Goal: Task Accomplishment & Management: Manage account settings

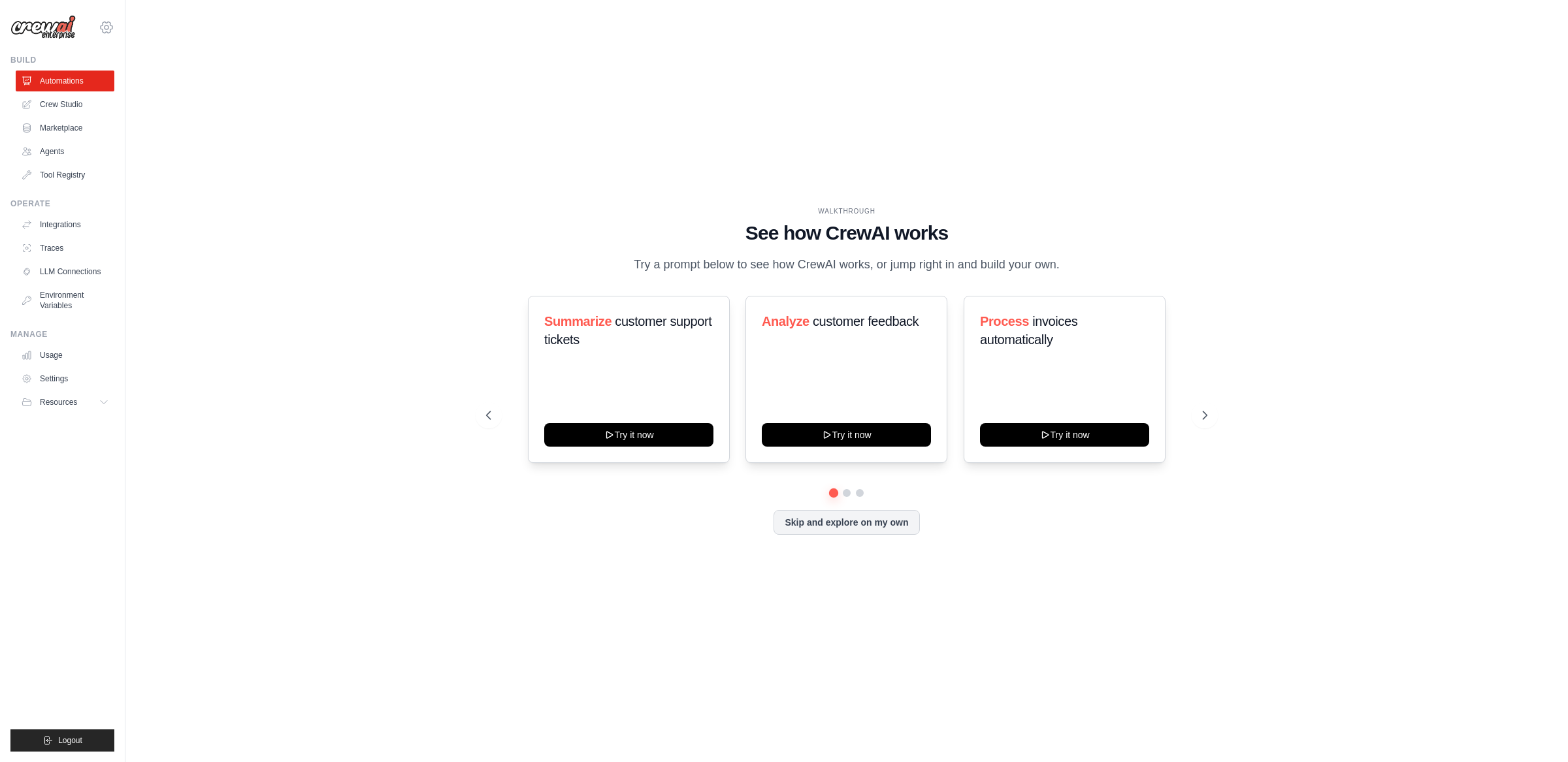
click at [107, 26] on icon at bounding box center [106, 27] width 4 height 4
click at [112, 92] on link "Docusign" at bounding box center [106, 88] width 115 height 23
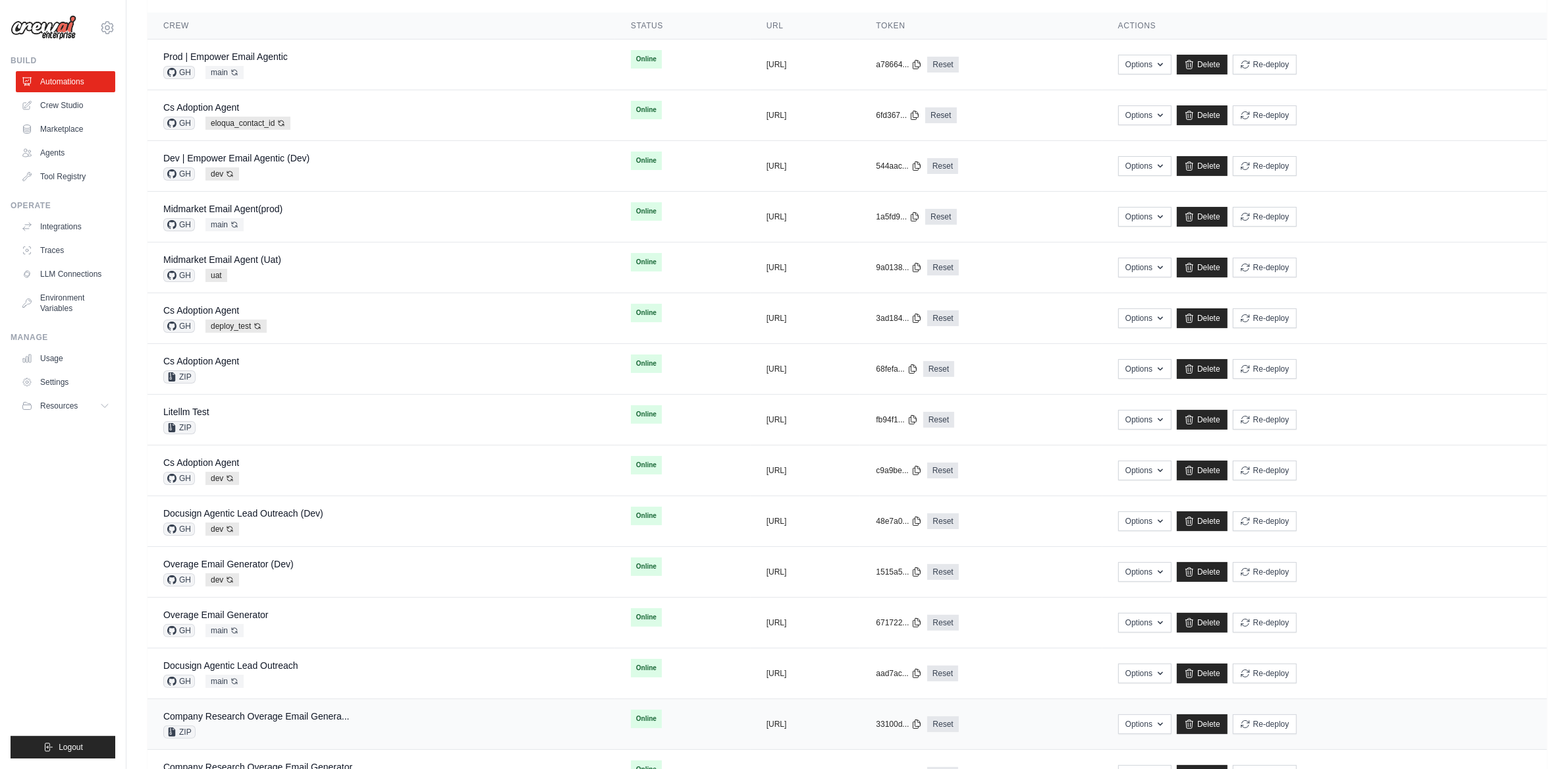
scroll to position [249, 0]
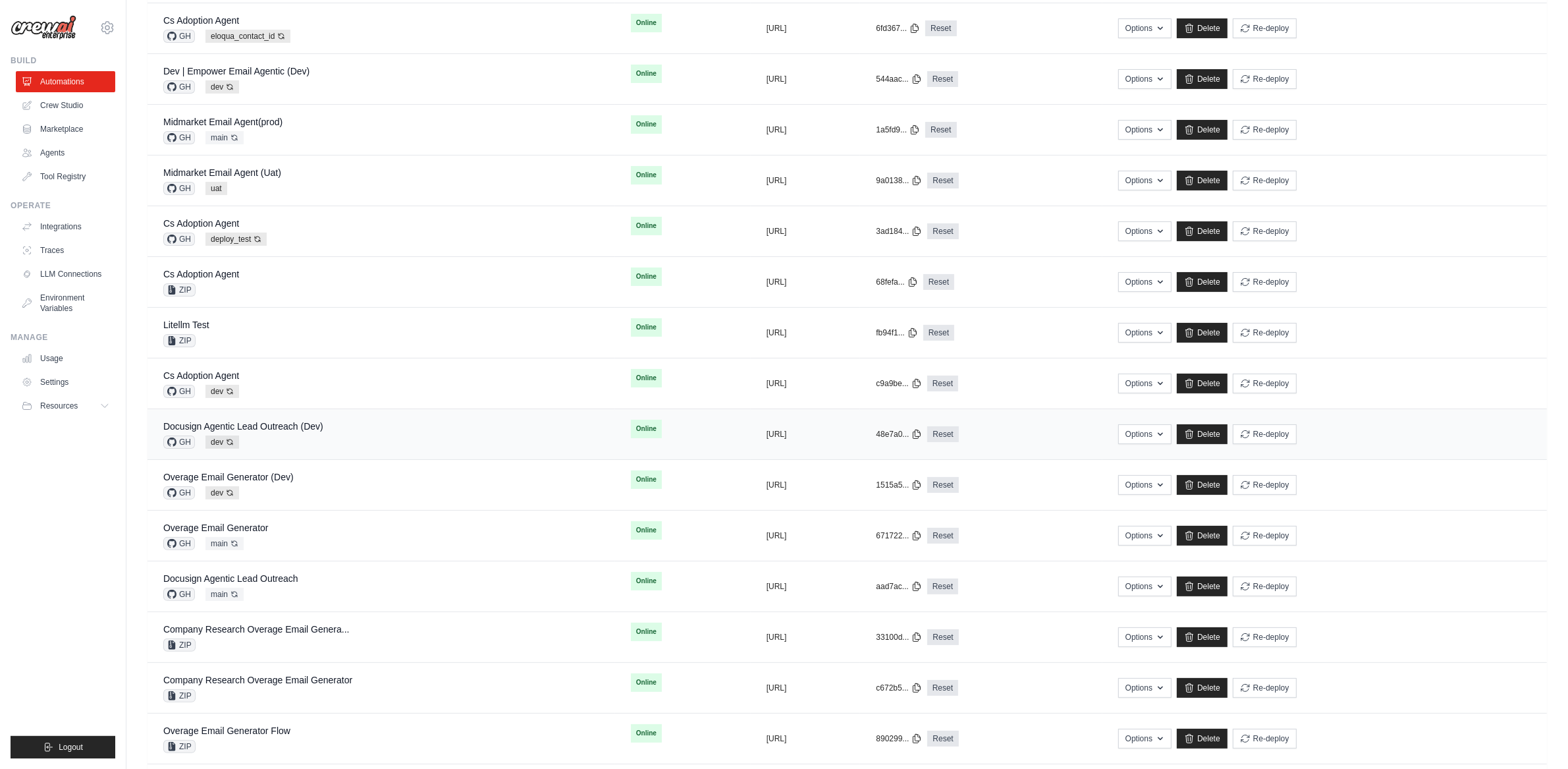
click at [336, 431] on div "Docusign Agentic Lead Outreach (Dev) GH dev Auto-deploy enabled" at bounding box center [381, 434] width 436 height 29
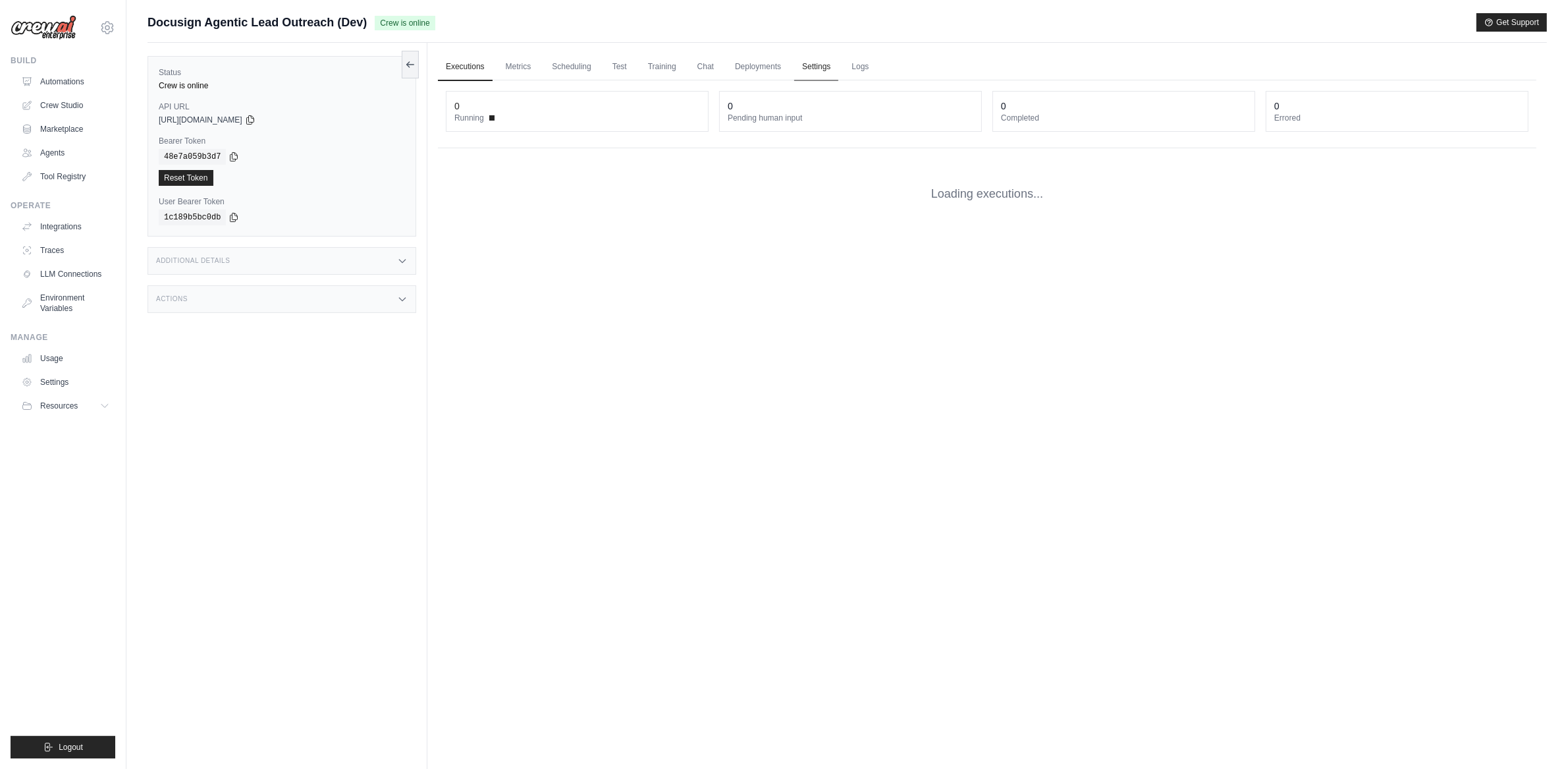
click at [816, 69] on link "Settings" at bounding box center [816, 67] width 44 height 28
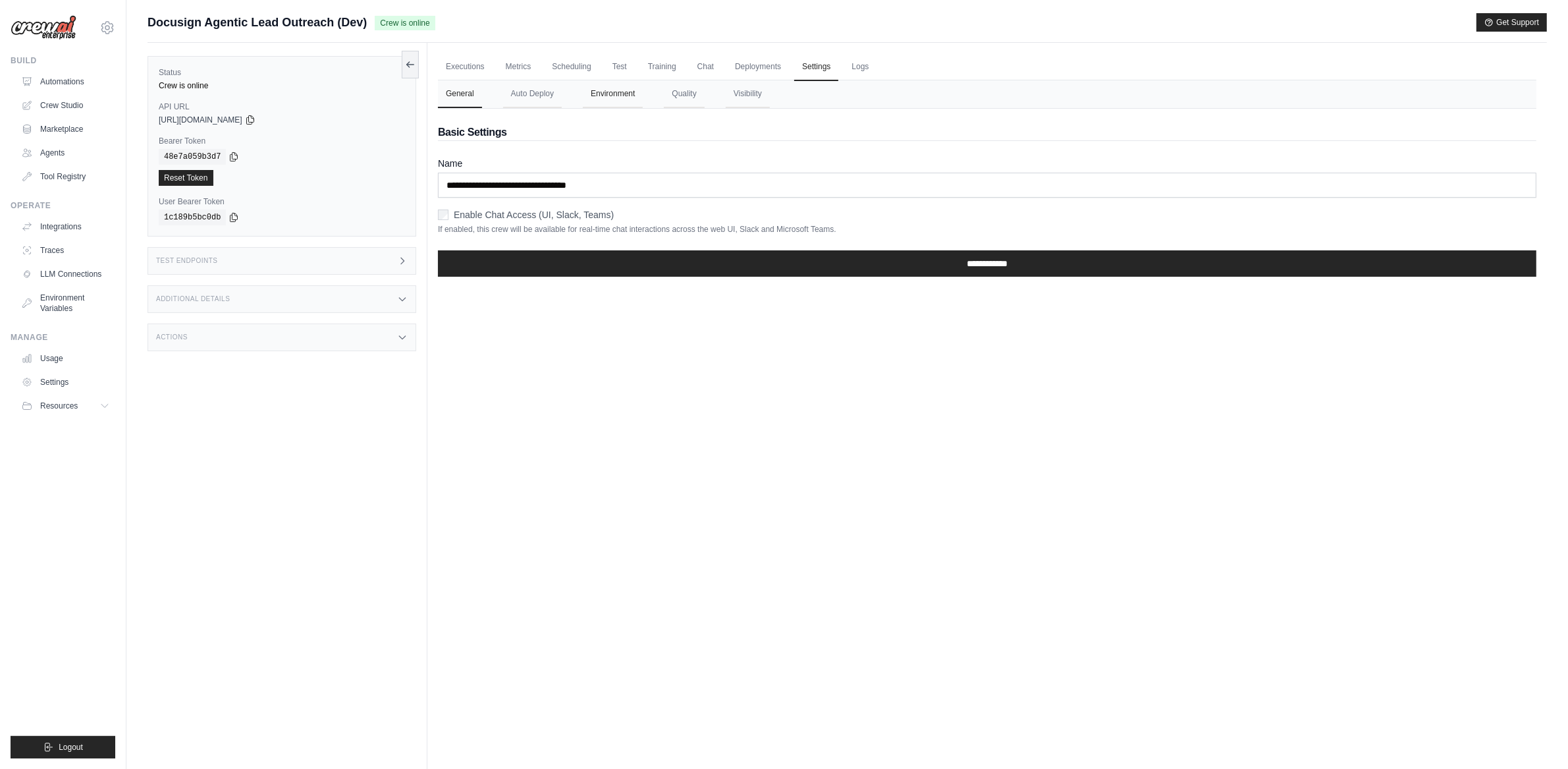
click at [598, 90] on button "Environment" at bounding box center [612, 94] width 60 height 28
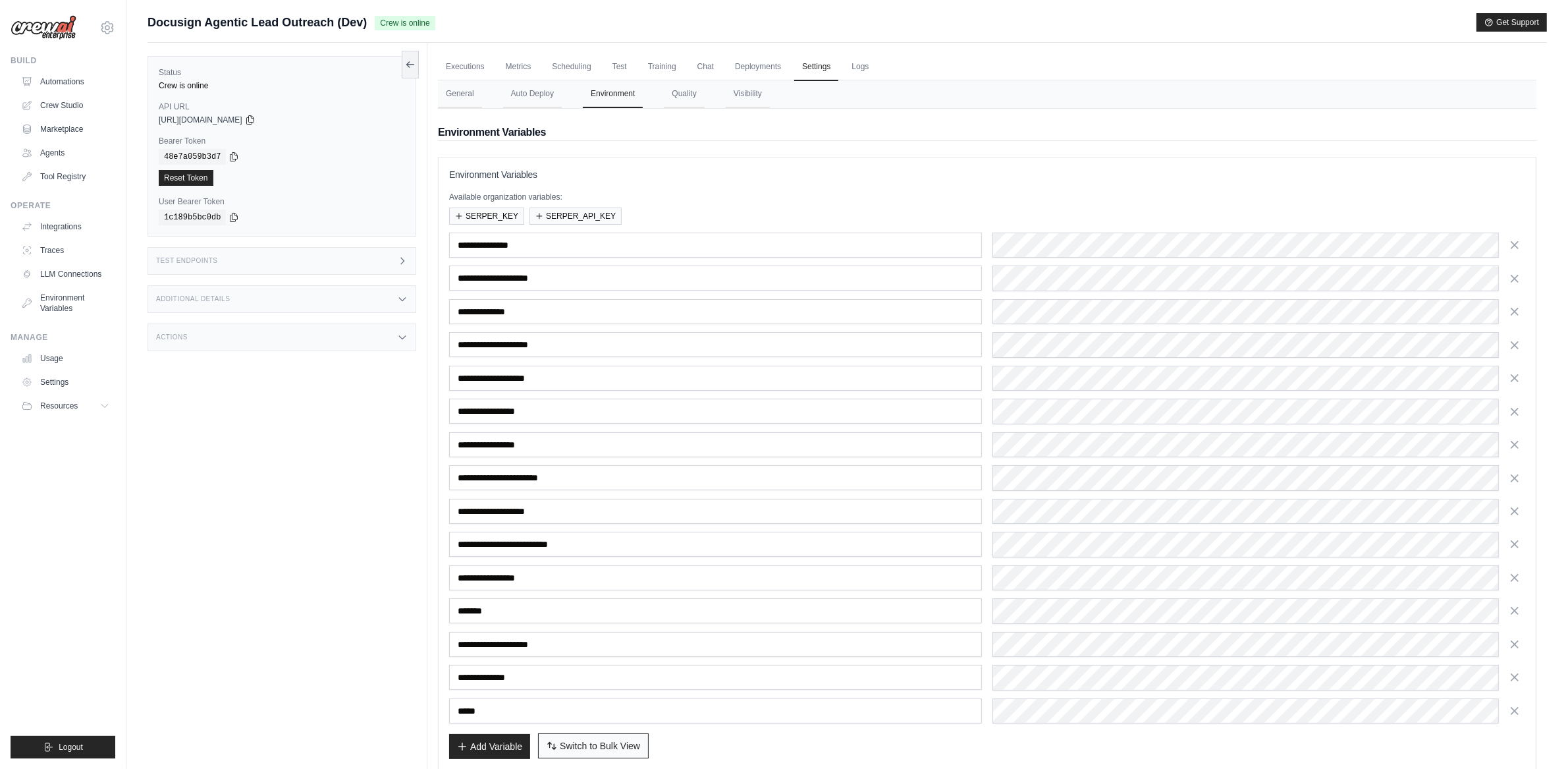
click at [614, 740] on span "Switch to Bulk View" at bounding box center [600, 746] width 80 height 13
type textarea "**********"
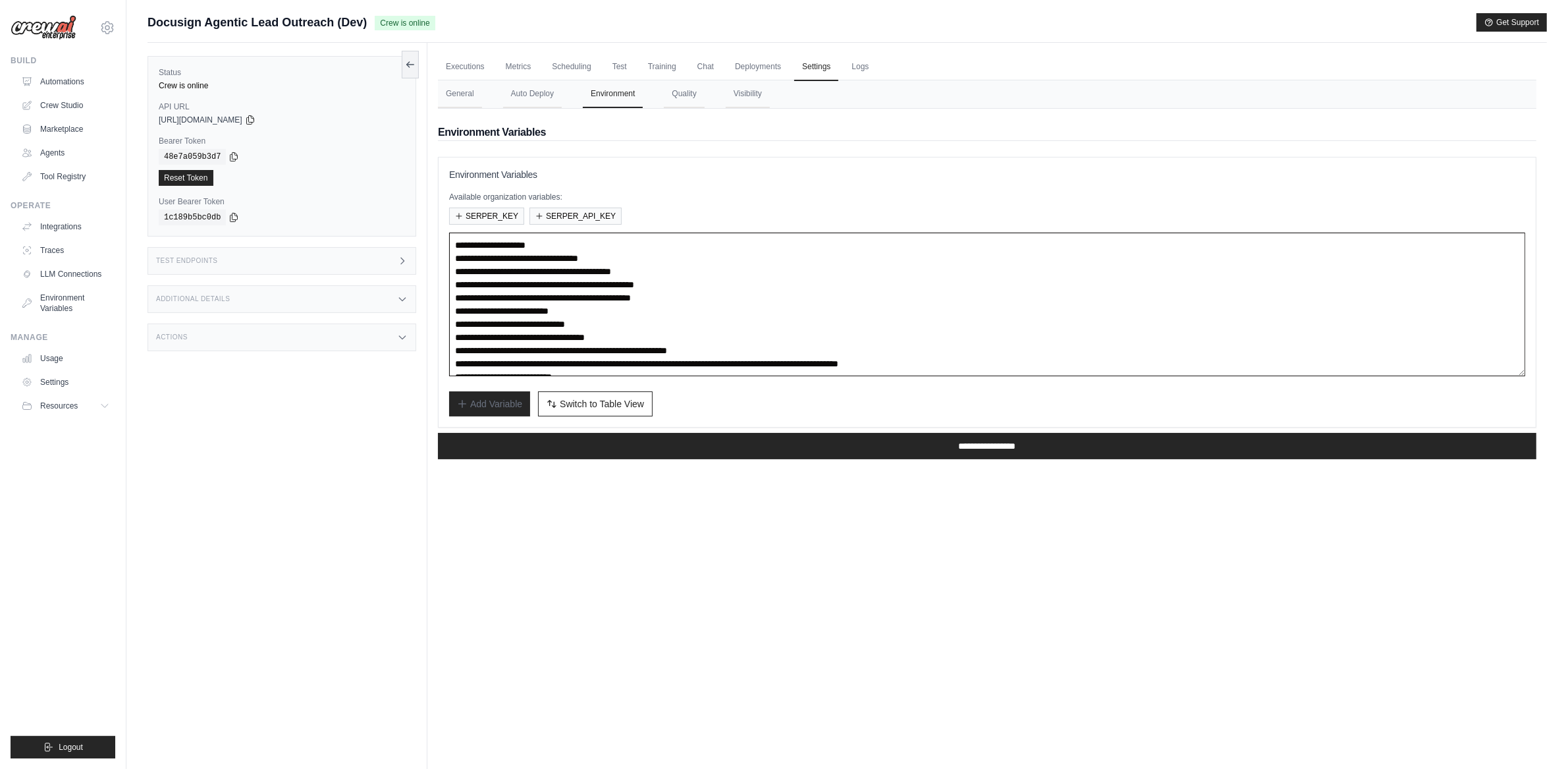
drag, startPoint x: 579, startPoint y: 352, endPoint x: 818, endPoint y: 345, distance: 239.1
click at [818, 345] on textarea "**********" at bounding box center [987, 304] width 1076 height 144
click at [816, 345] on textarea "**********" at bounding box center [987, 304] width 1076 height 144
drag, startPoint x: 818, startPoint y: 348, endPoint x: 572, endPoint y: 354, distance: 246.1
click at [572, 354] on textarea "**********" at bounding box center [987, 304] width 1076 height 144
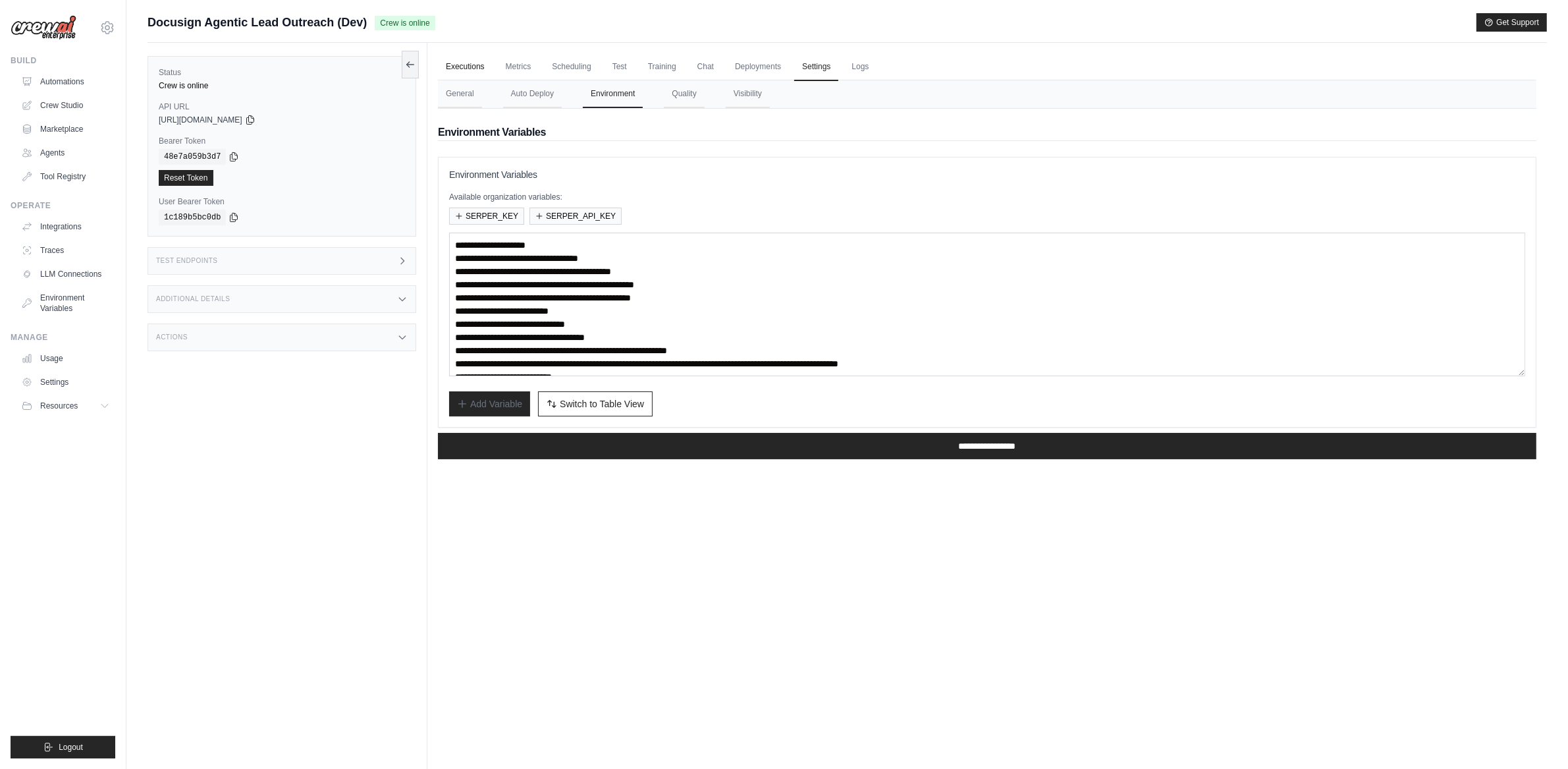
click at [469, 65] on link "Executions" at bounding box center [465, 67] width 55 height 28
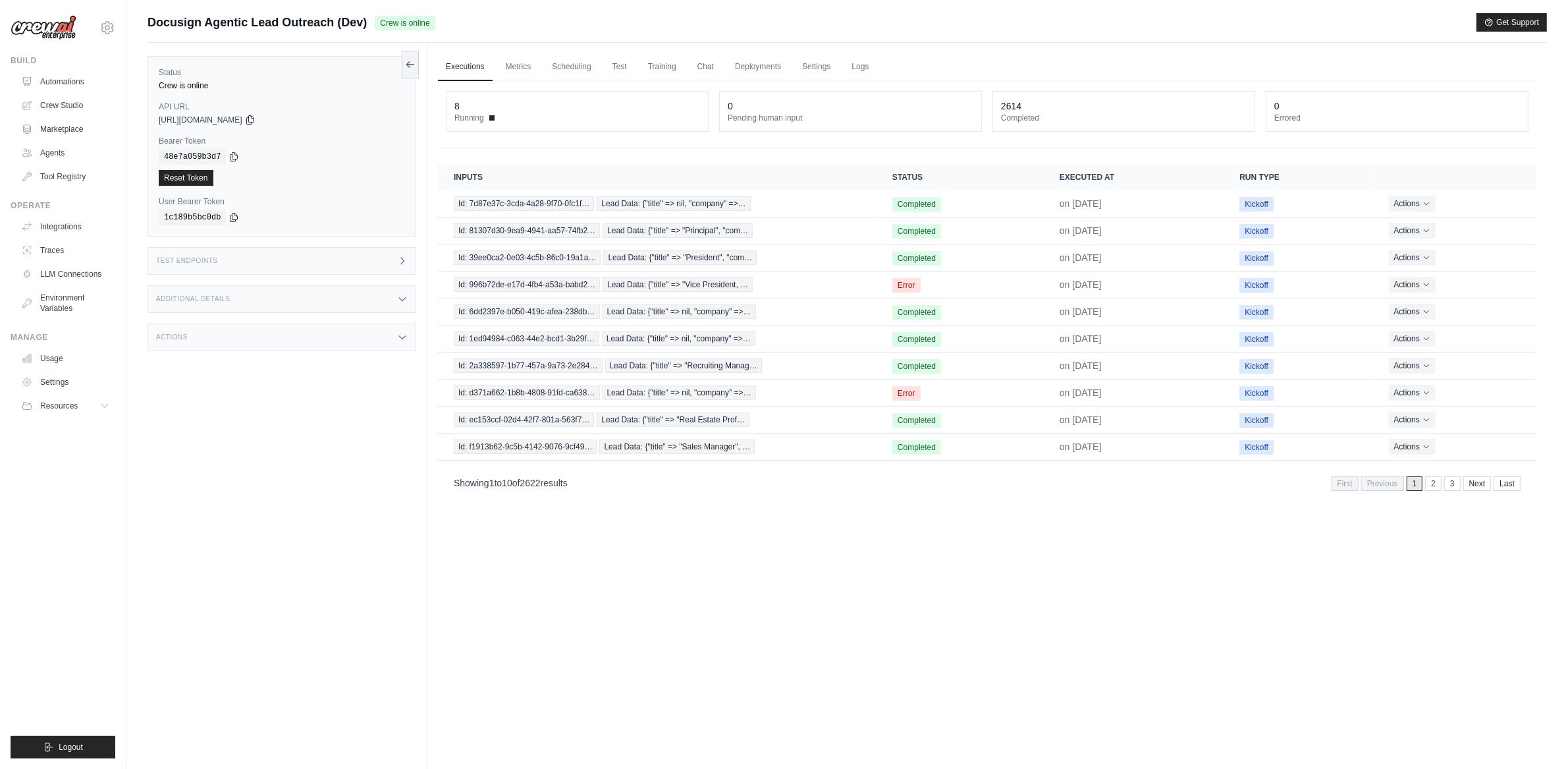
drag, startPoint x: 996, startPoint y: 135, endPoint x: 985, endPoint y: 141, distance: 12.5
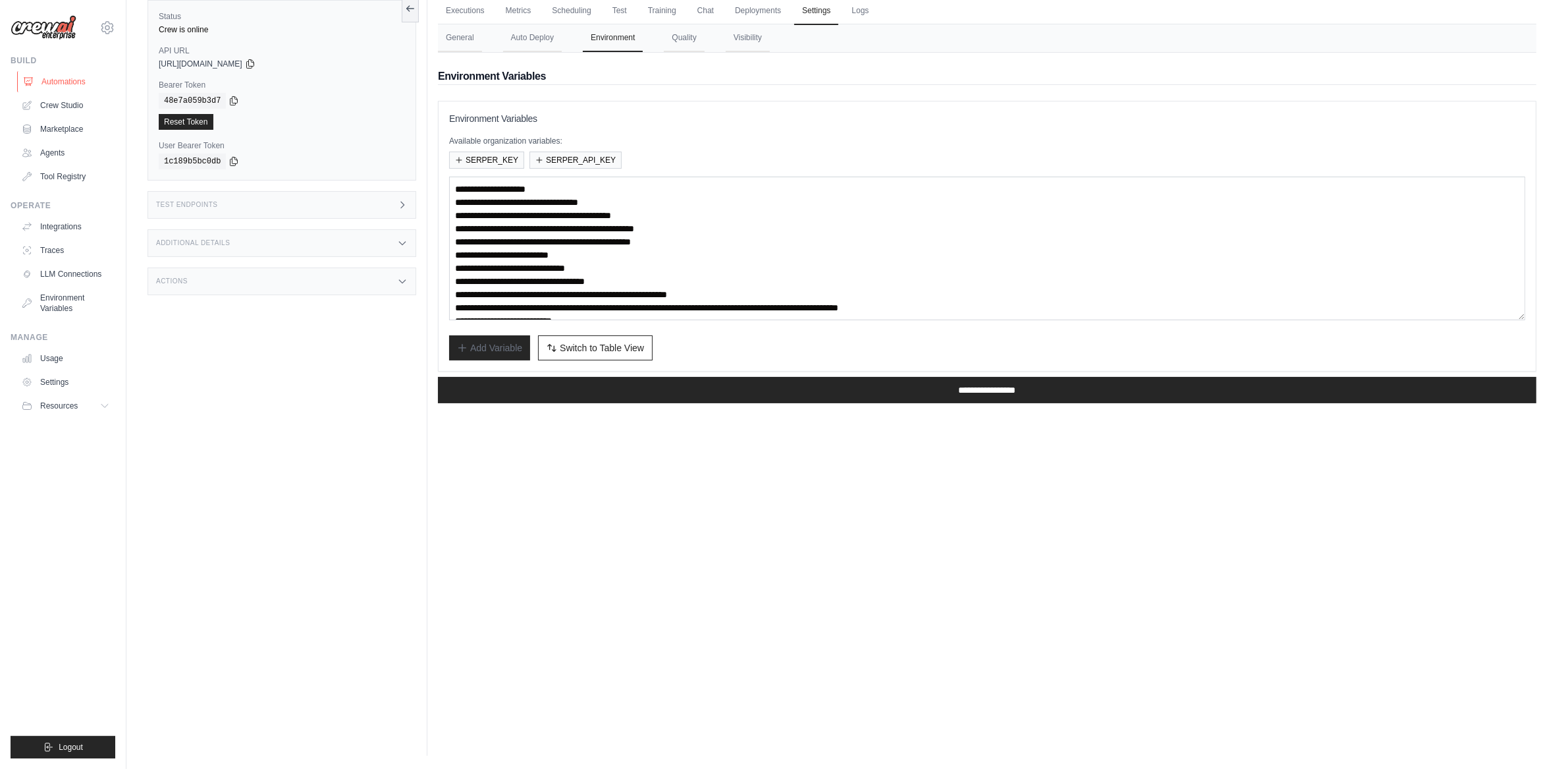
click at [65, 83] on link "Automations" at bounding box center [66, 81] width 100 height 21
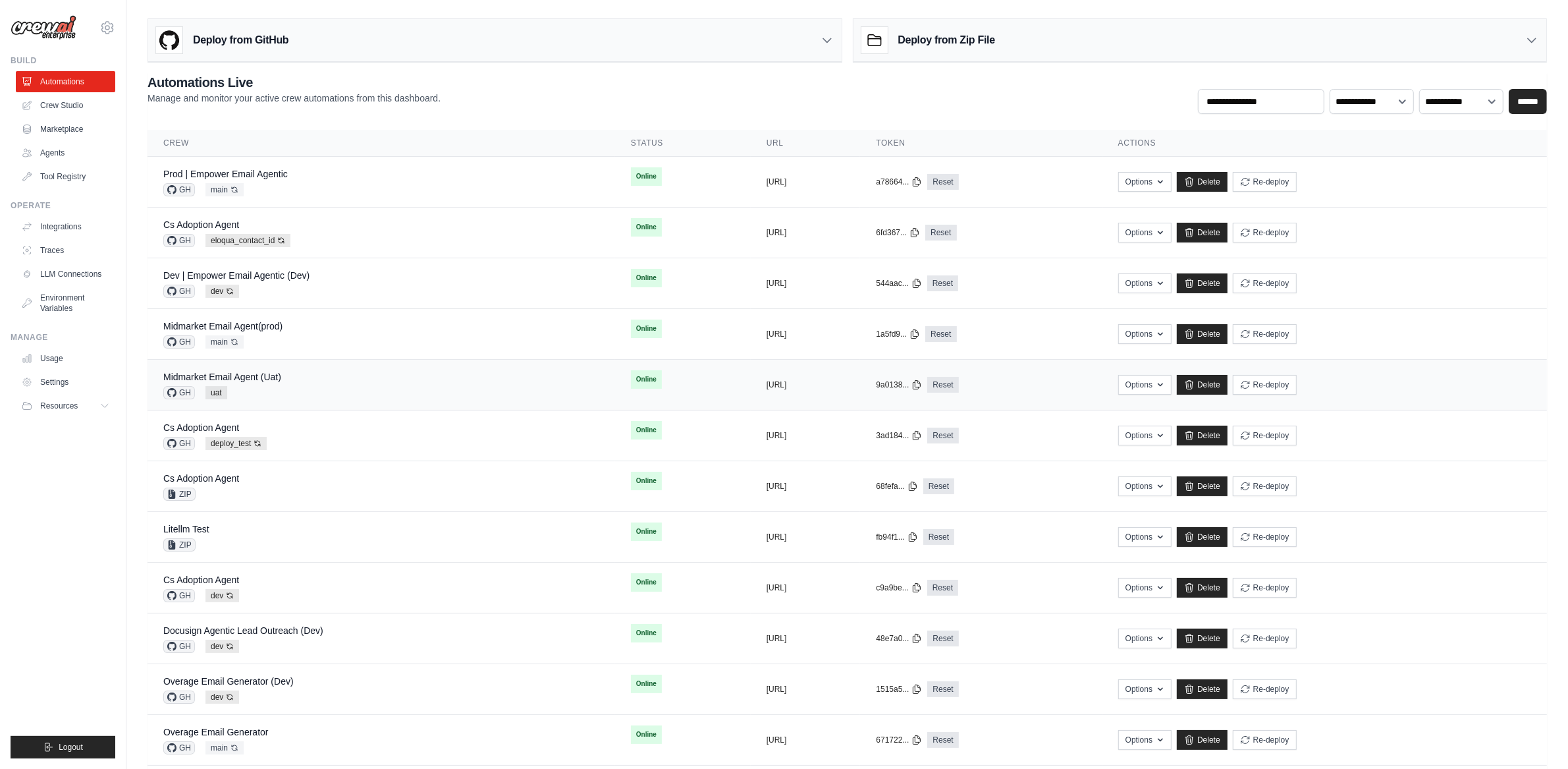
click at [282, 379] on div "Midmarket Email Agent (Uat) GH uat" at bounding box center [381, 384] width 436 height 29
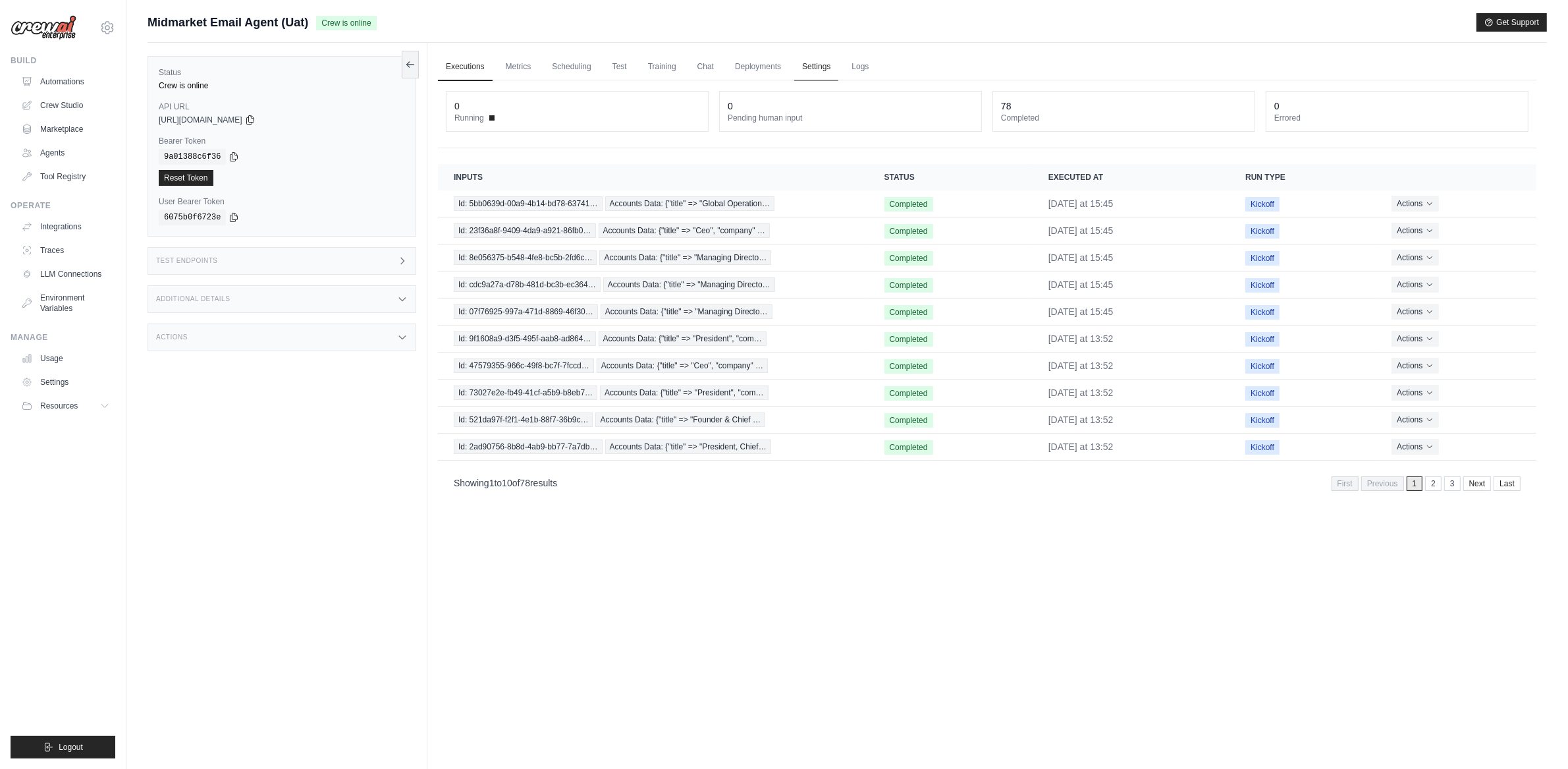
click at [806, 68] on link "Settings" at bounding box center [816, 67] width 44 height 28
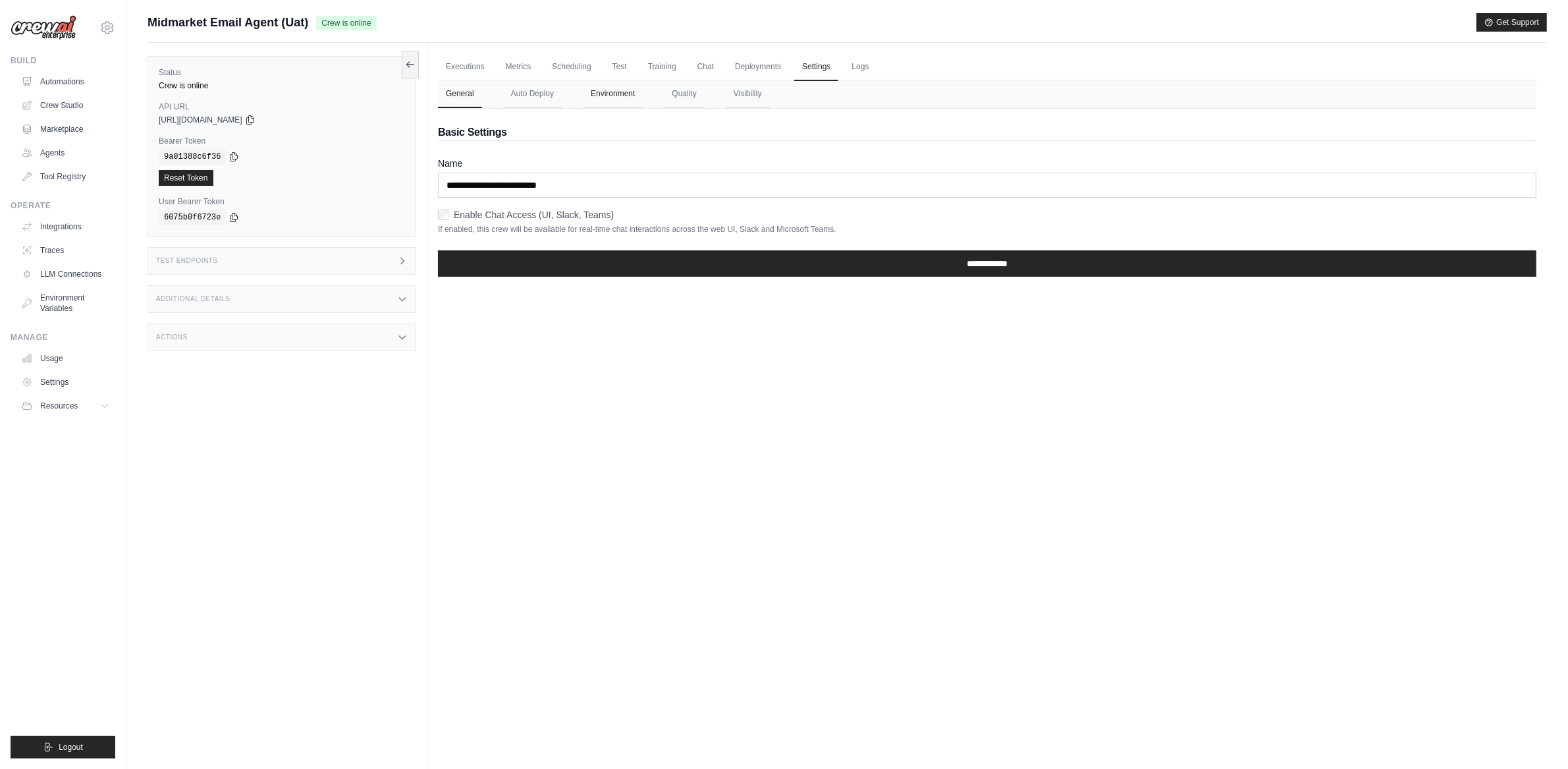
click at [625, 97] on button "Environment" at bounding box center [612, 94] width 60 height 28
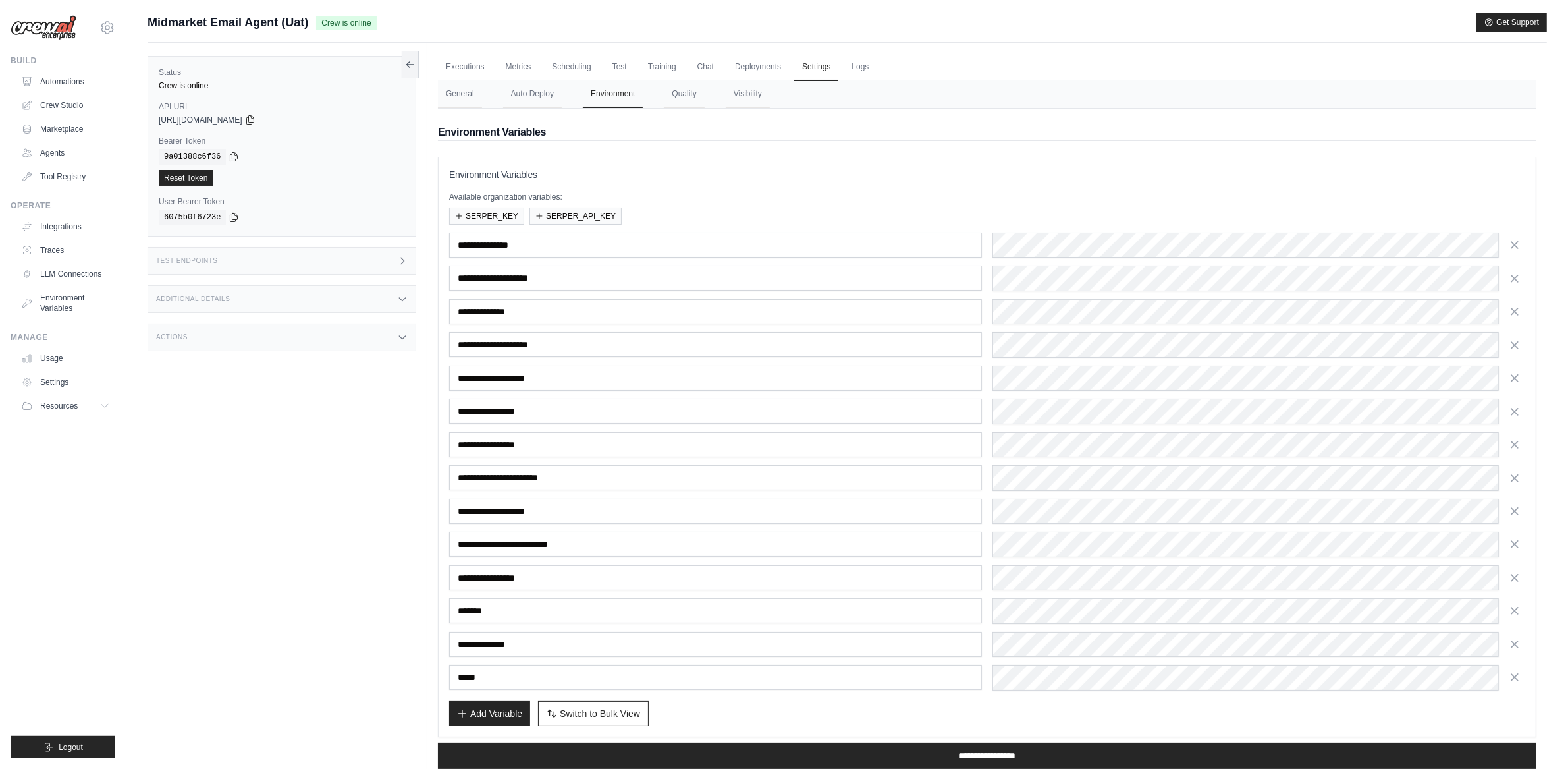
click at [572, 707] on span "Switch to Bulk View" at bounding box center [600, 714] width 80 height 13
type textarea "**********"
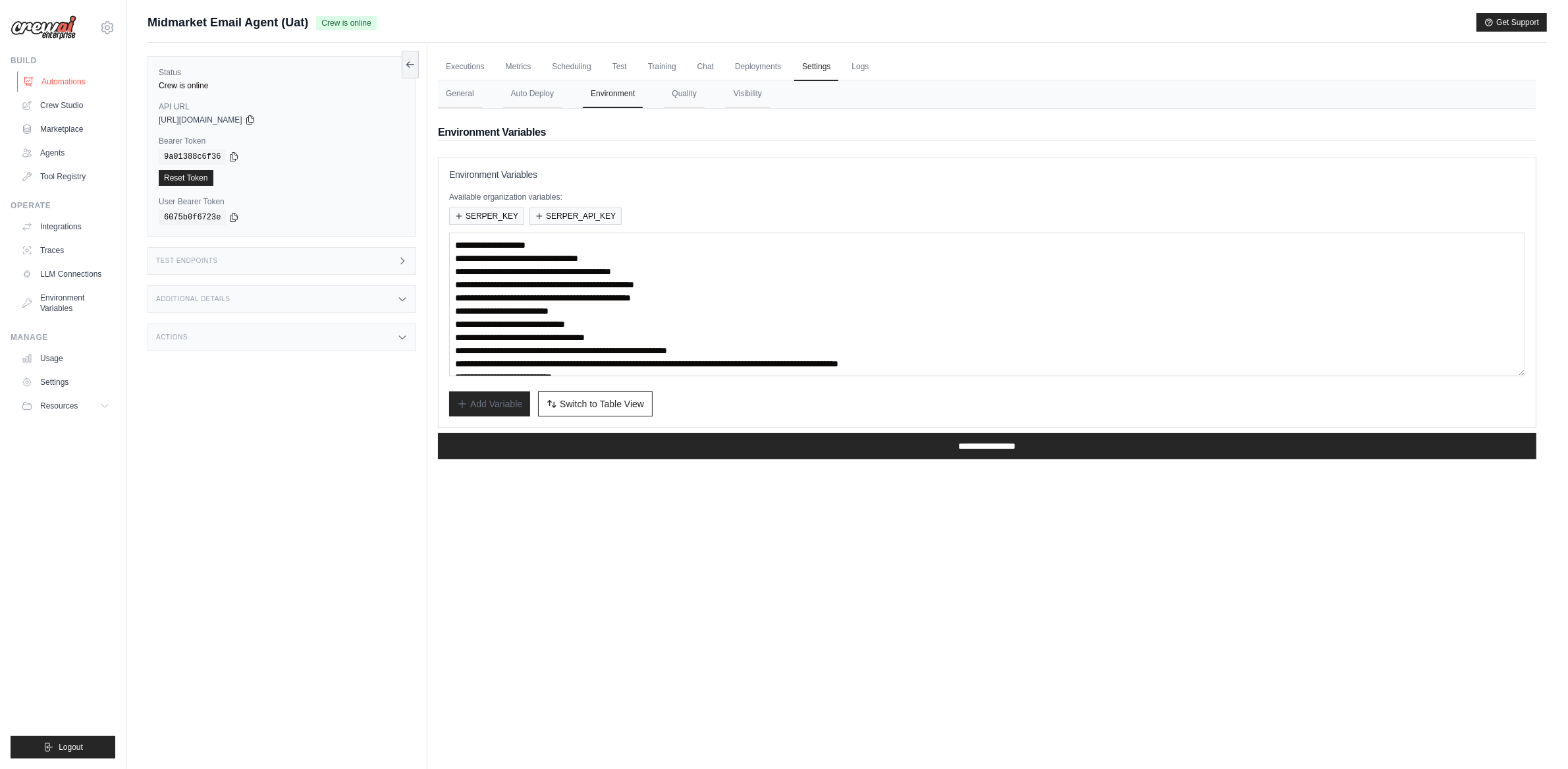
click at [78, 83] on link "Automations" at bounding box center [66, 81] width 100 height 21
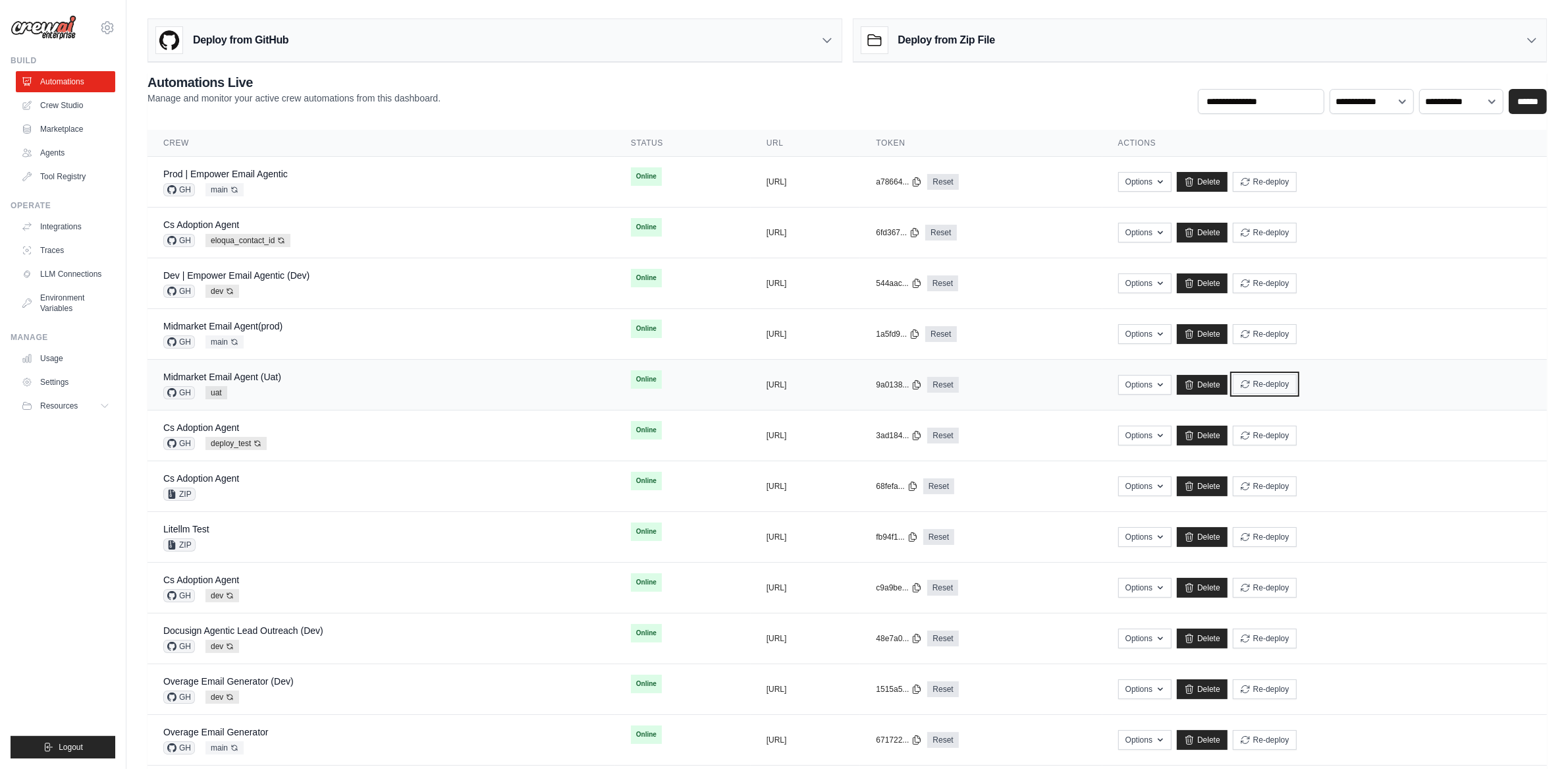
click at [1251, 385] on icon "submit" at bounding box center [1245, 384] width 10 height 10
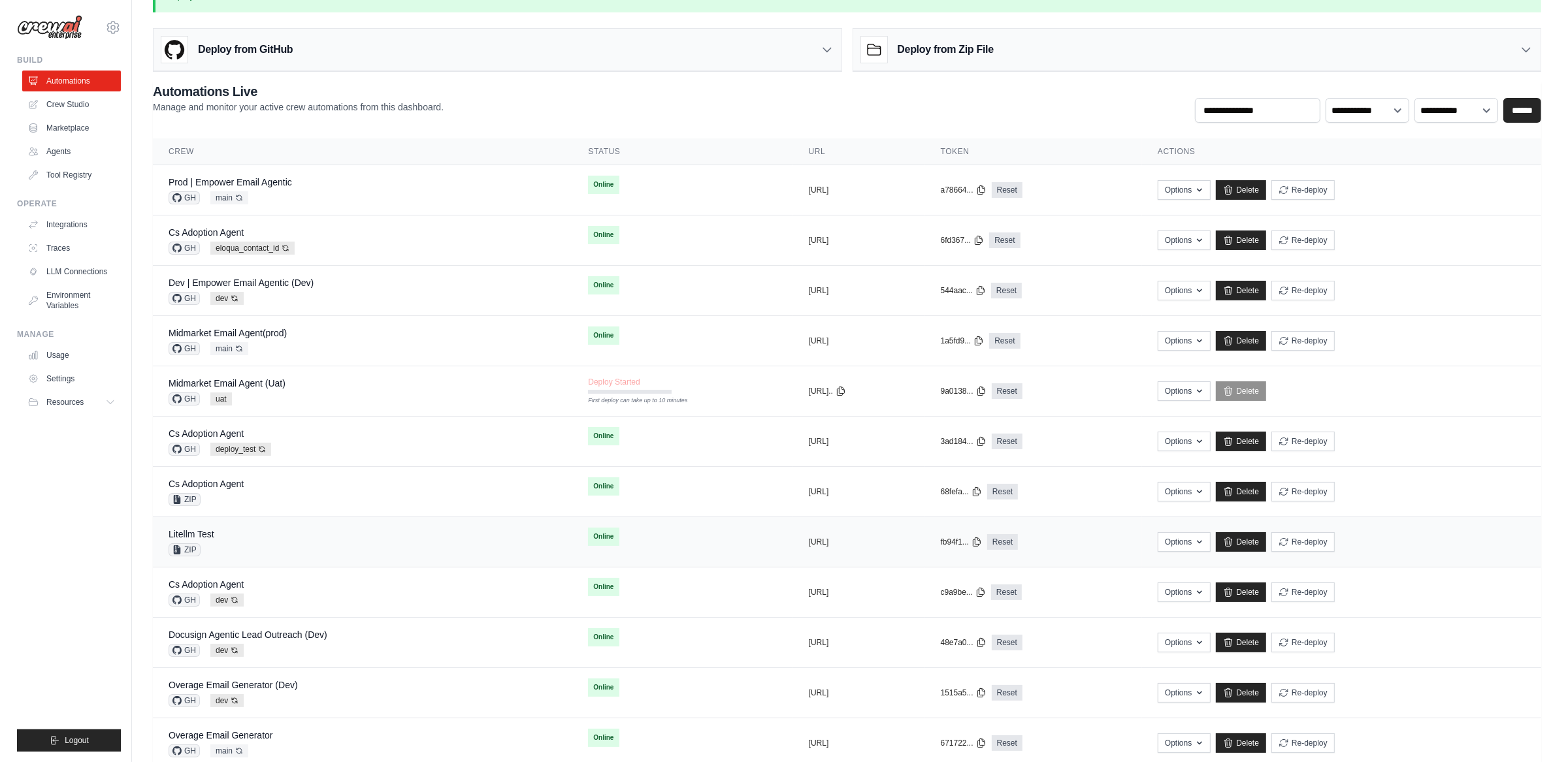
scroll to position [2, 0]
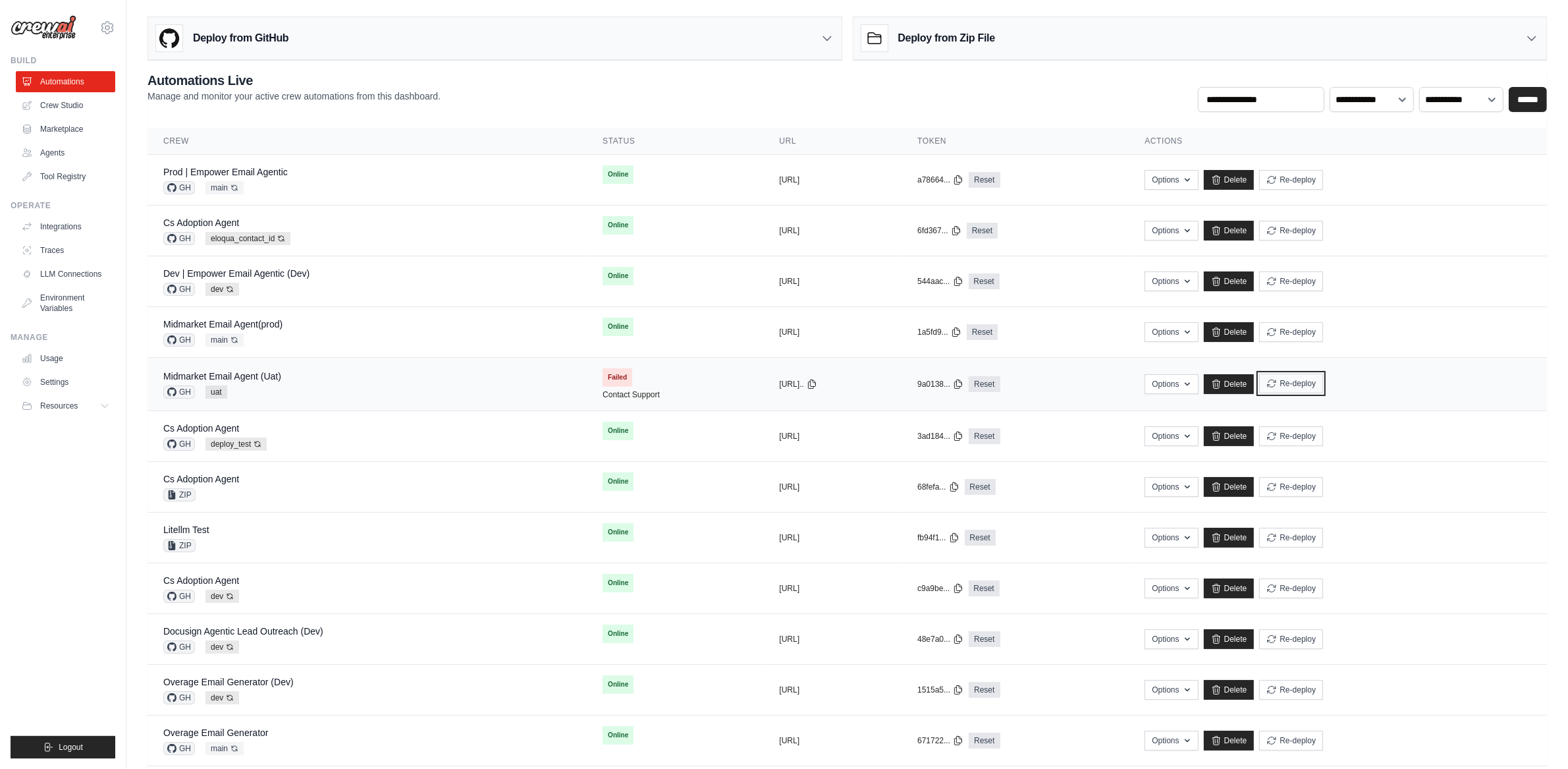
click at [1323, 384] on button "Re-deploy" at bounding box center [1291, 383] width 64 height 20
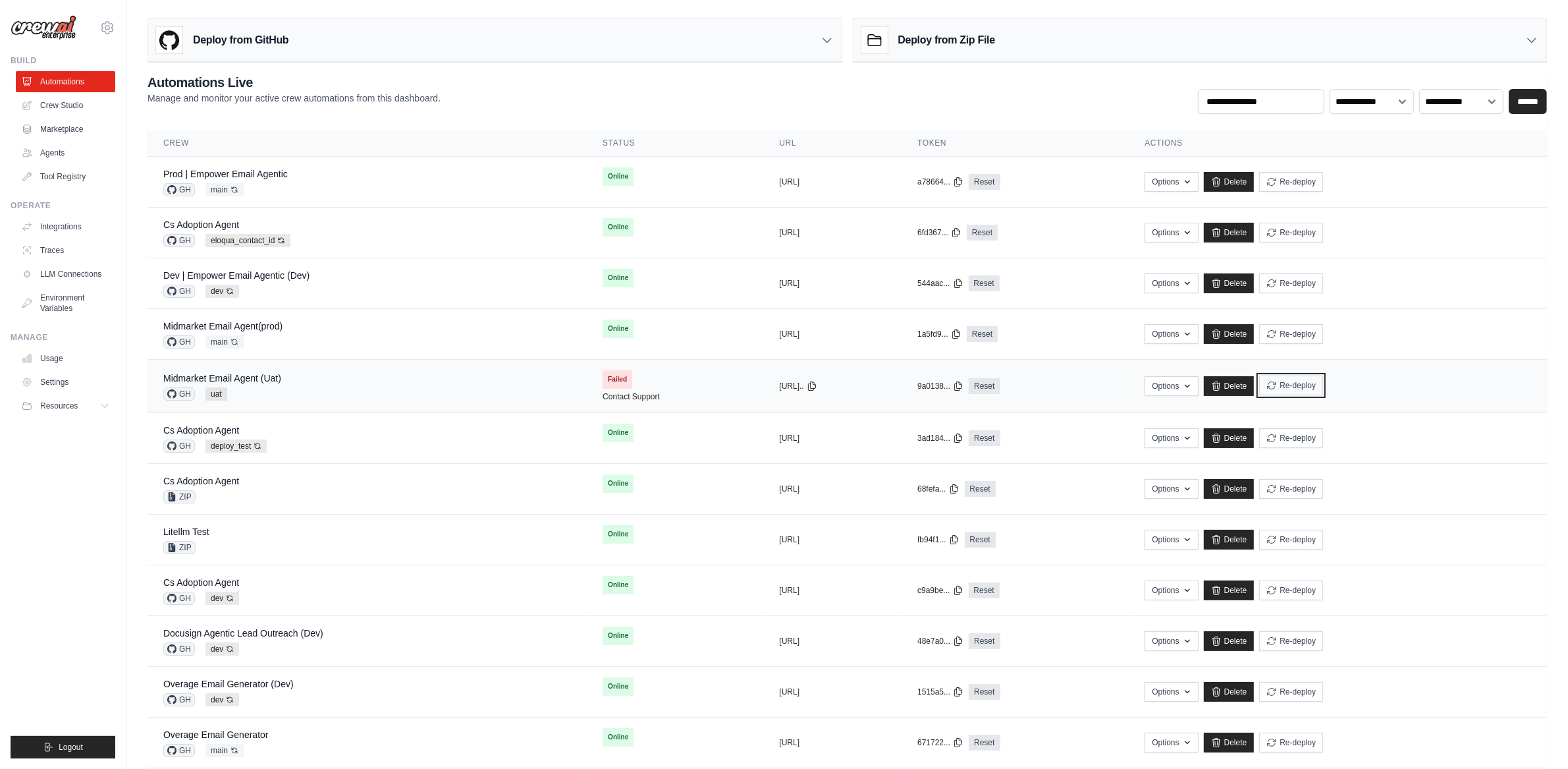
click at [1323, 393] on button "Re-deploy" at bounding box center [1291, 385] width 64 height 20
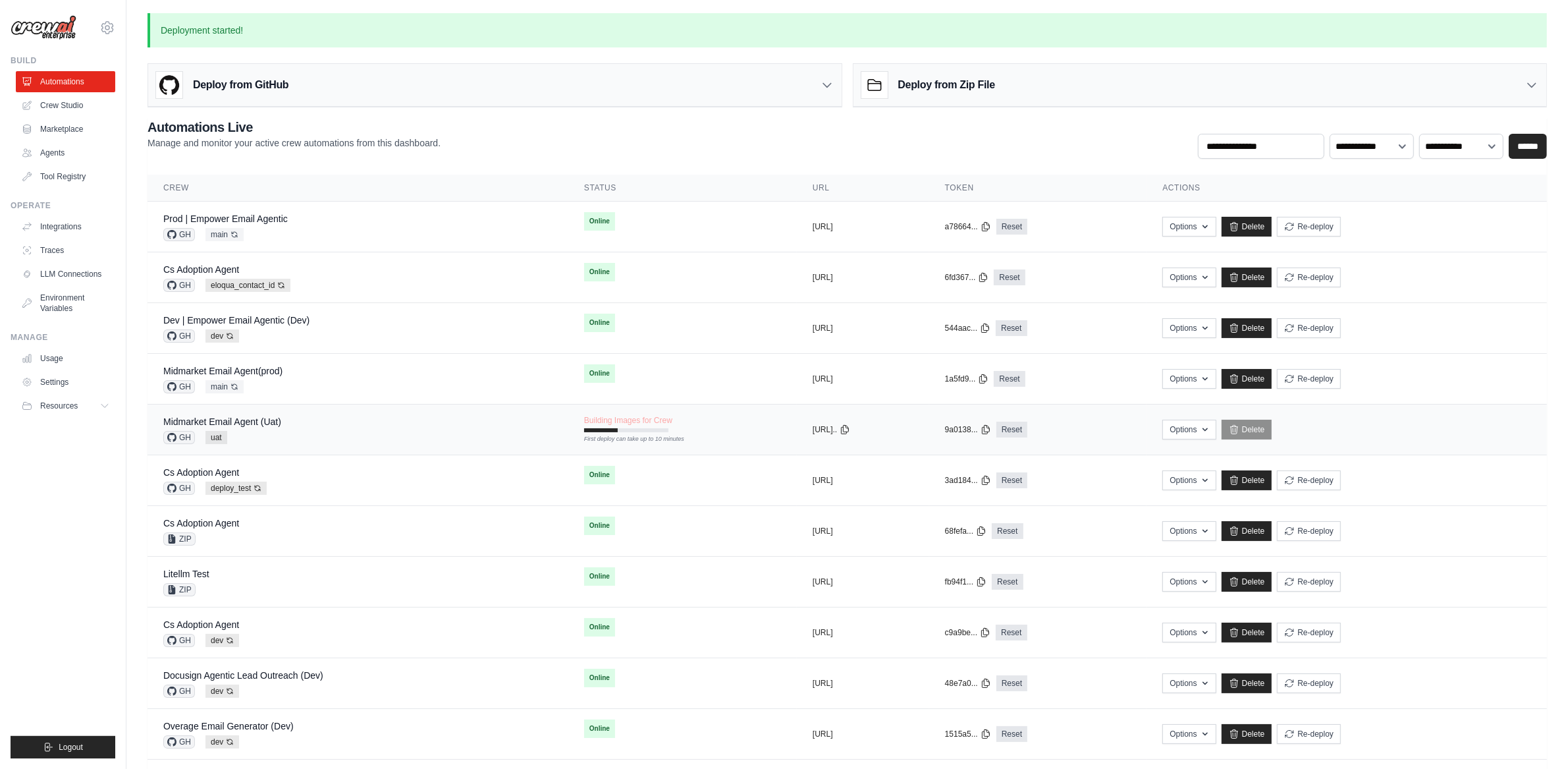
click at [409, 424] on div "Midmarket Email Agent (Uat) GH uat" at bounding box center [358, 430] width 389 height 29
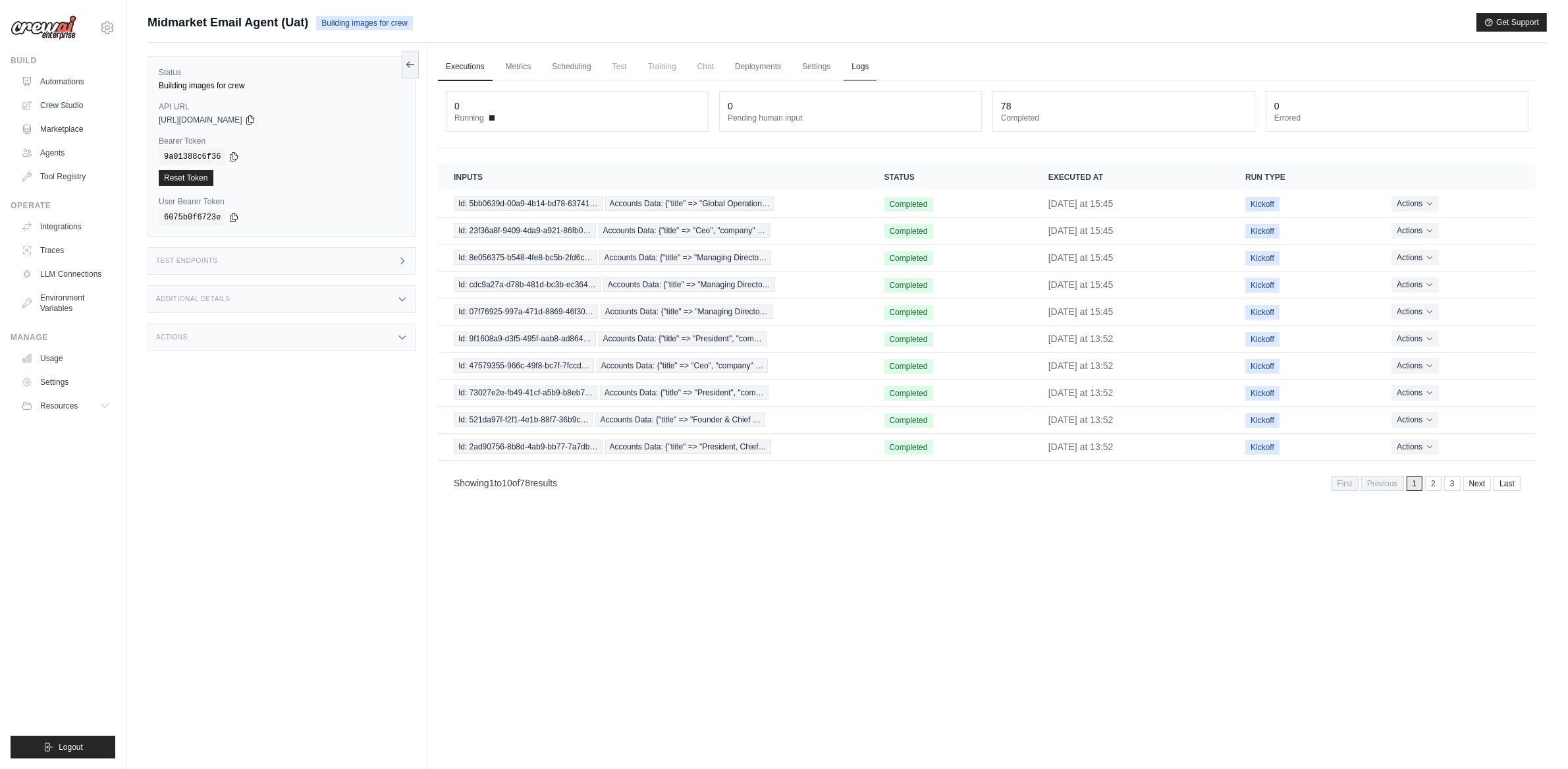
click at [854, 66] on link "Logs" at bounding box center [860, 67] width 33 height 28
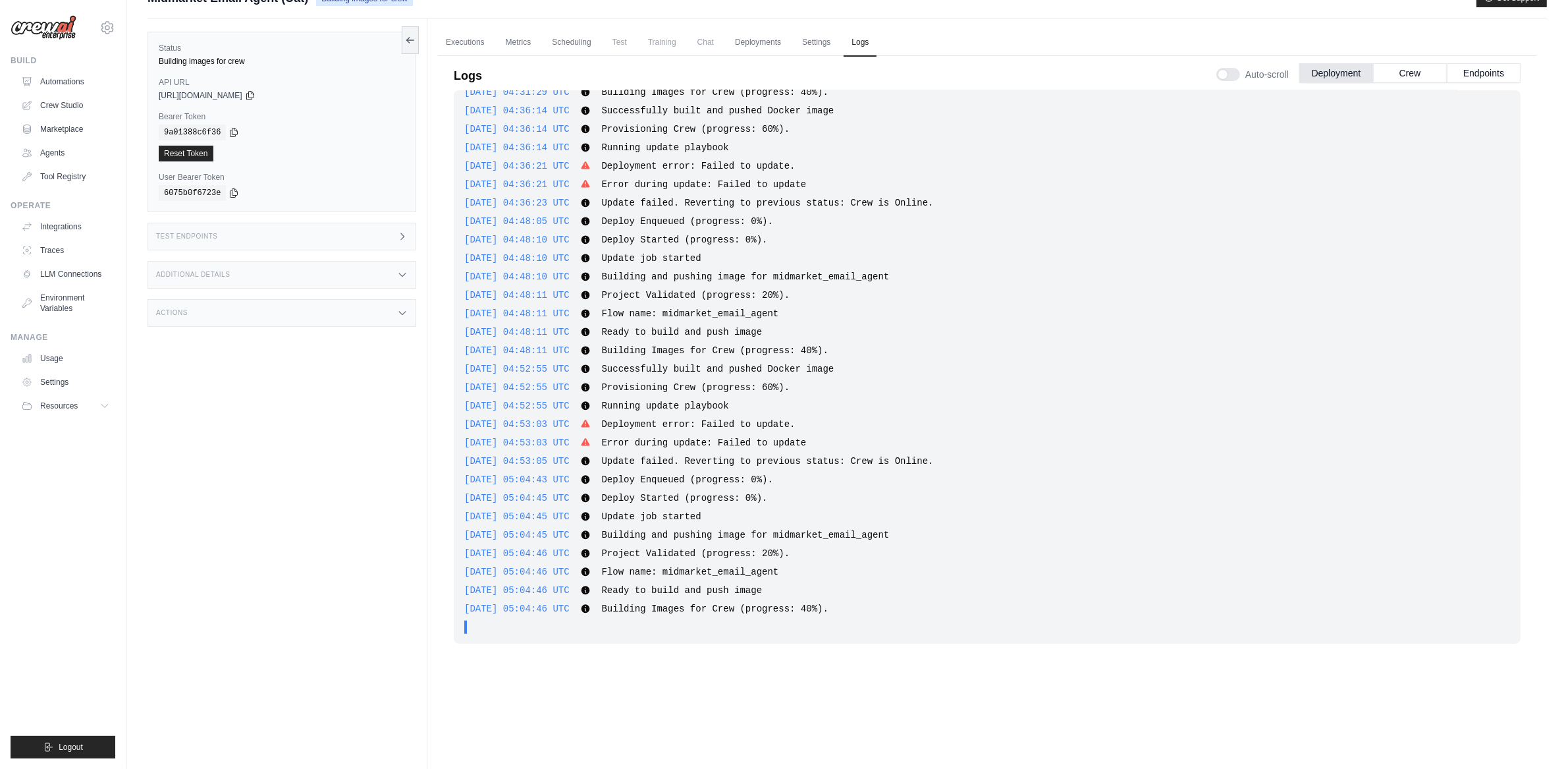
scroll to position [56, 0]
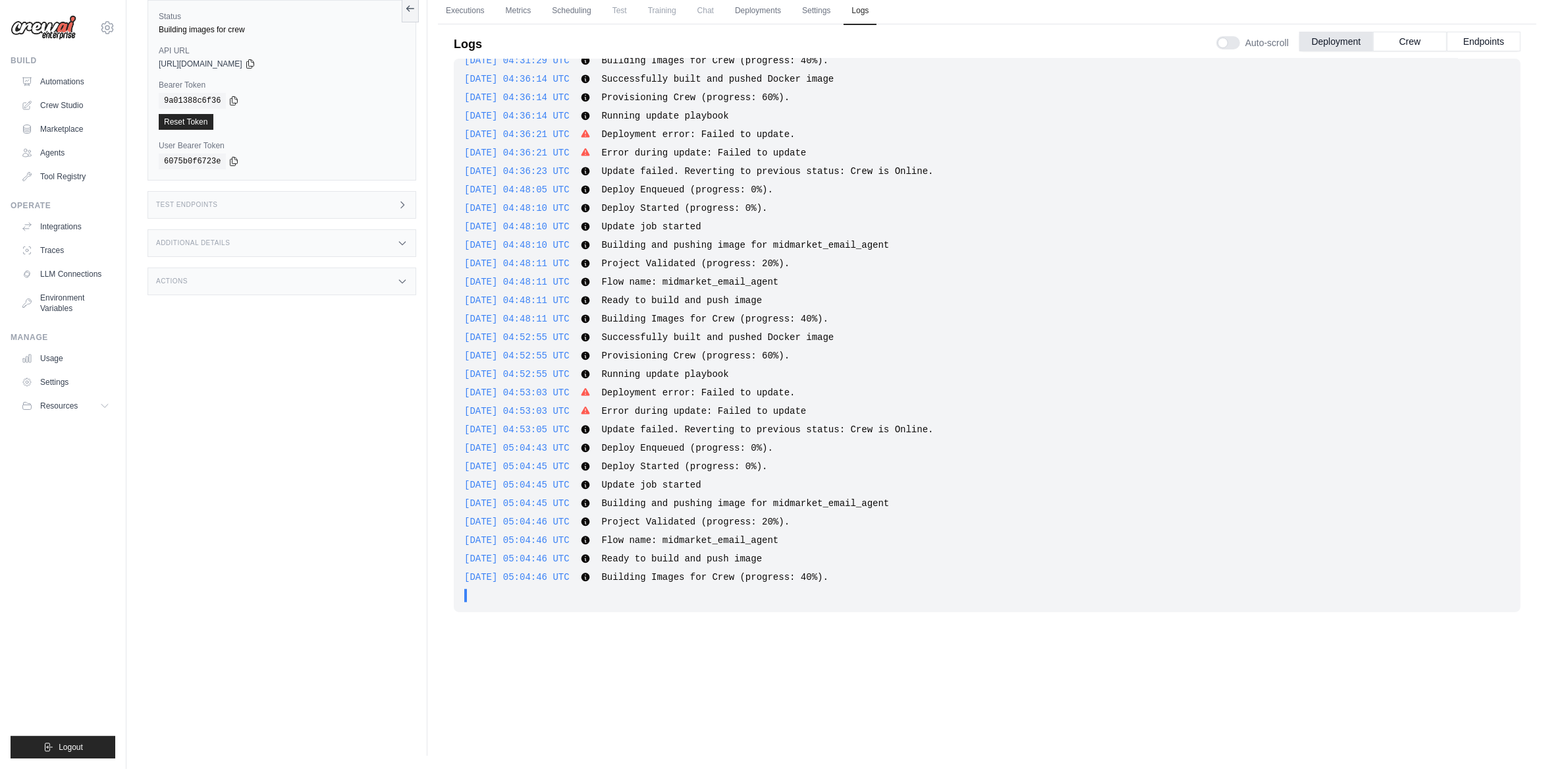
click at [774, 139] on span "Deployment error: Failed to update." at bounding box center [698, 134] width 194 height 10
click at [772, 173] on span "Update failed. Reverting to previous status: Crew is Online." at bounding box center [767, 171] width 332 height 10
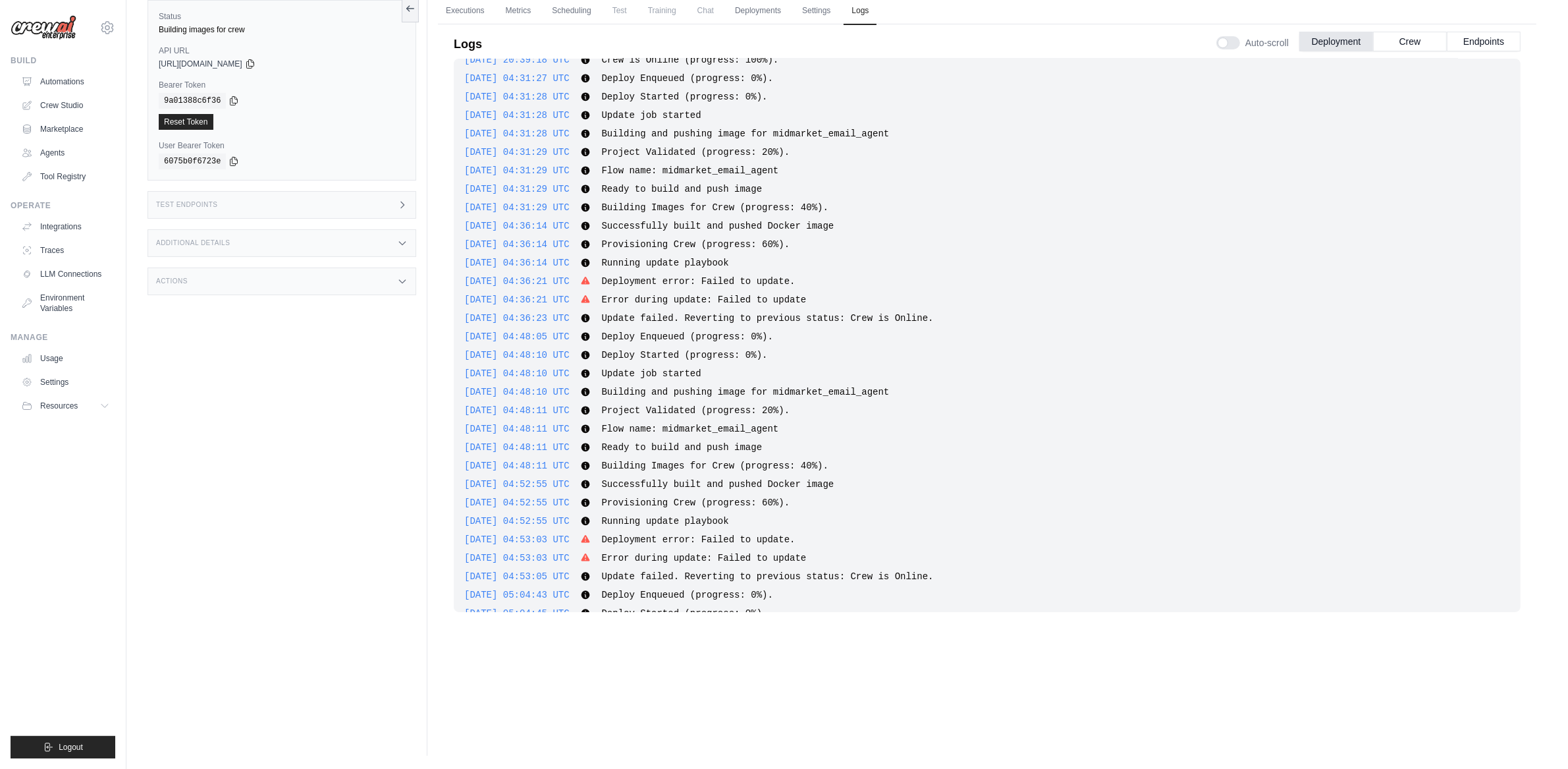
scroll to position [956, 0]
drag, startPoint x: 868, startPoint y: 308, endPoint x: 443, endPoint y: 284, distance: 425.7
click at [443, 284] on div "Logs Auto-scroll Deployment Crew Endpoints 2025-08-26 18:25:20 UTC Deploy Enque…" at bounding box center [987, 343] width 1098 height 654
copy div "2025-09-02 04:36:21 UTC Deployment error: Failed to update. Show more Show less…"
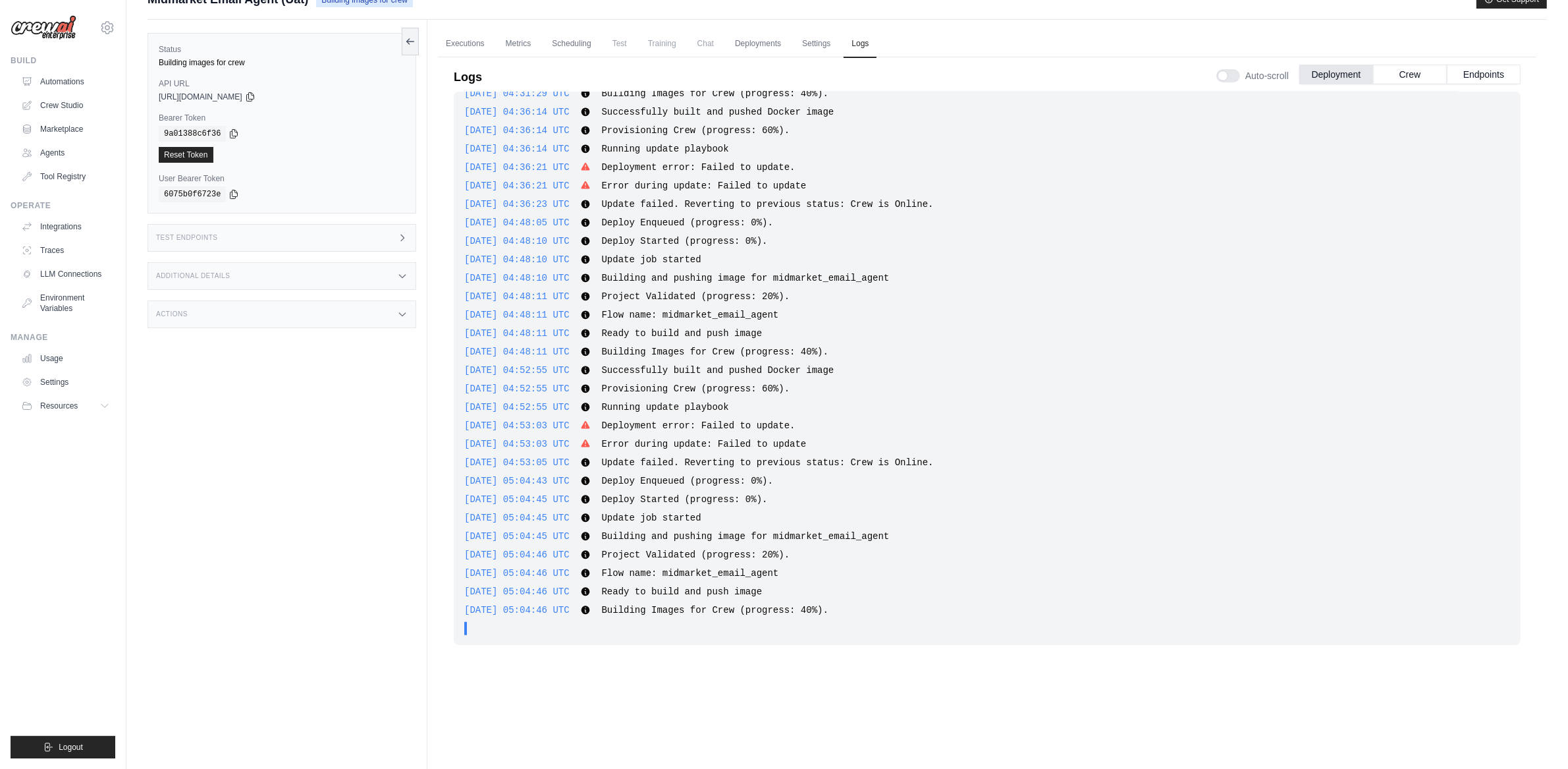
scroll to position [0, 0]
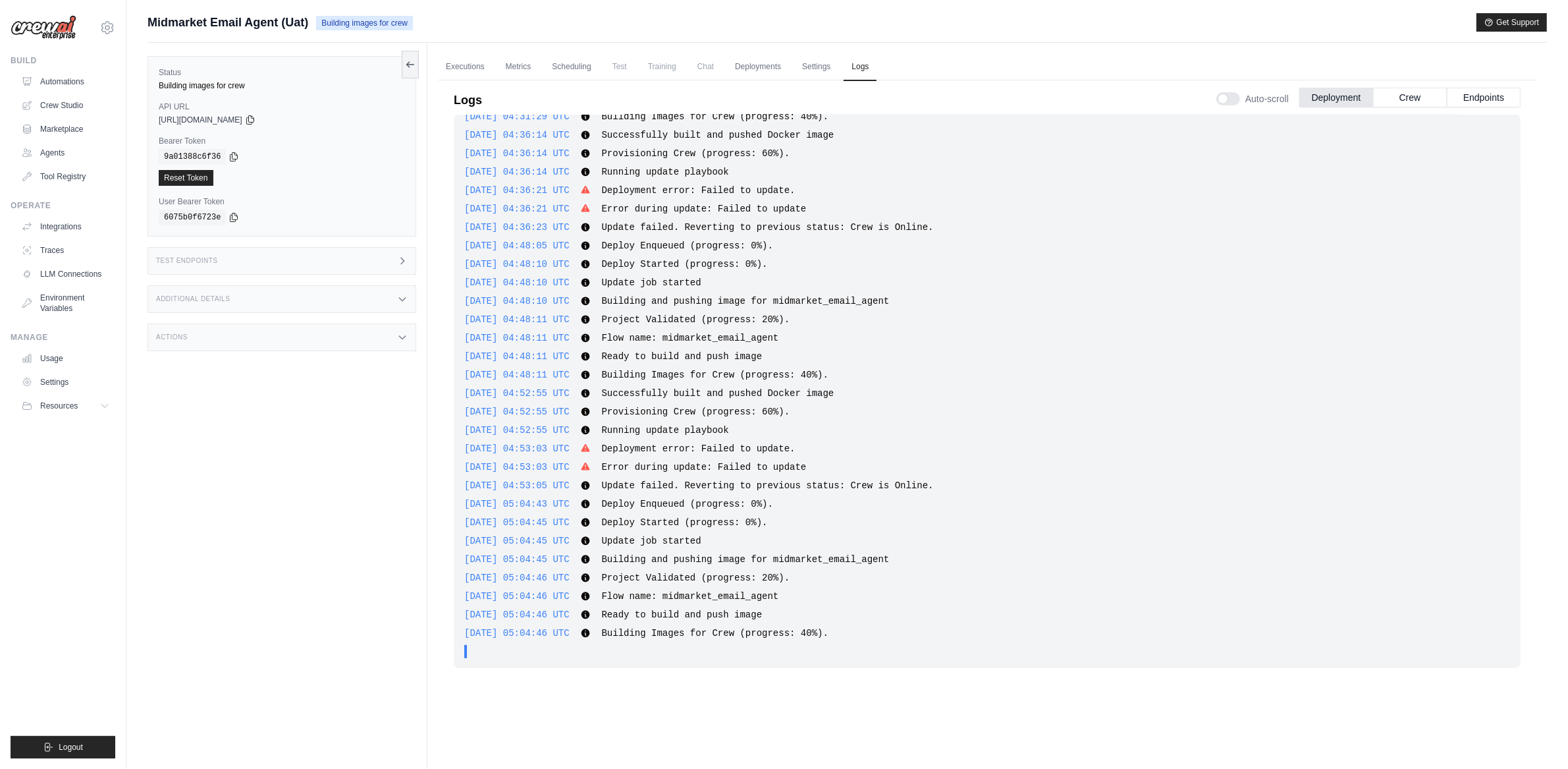
click at [335, 20] on span "Building images for crew" at bounding box center [364, 23] width 97 height 15
click at [79, 77] on link "Automations" at bounding box center [66, 81] width 100 height 21
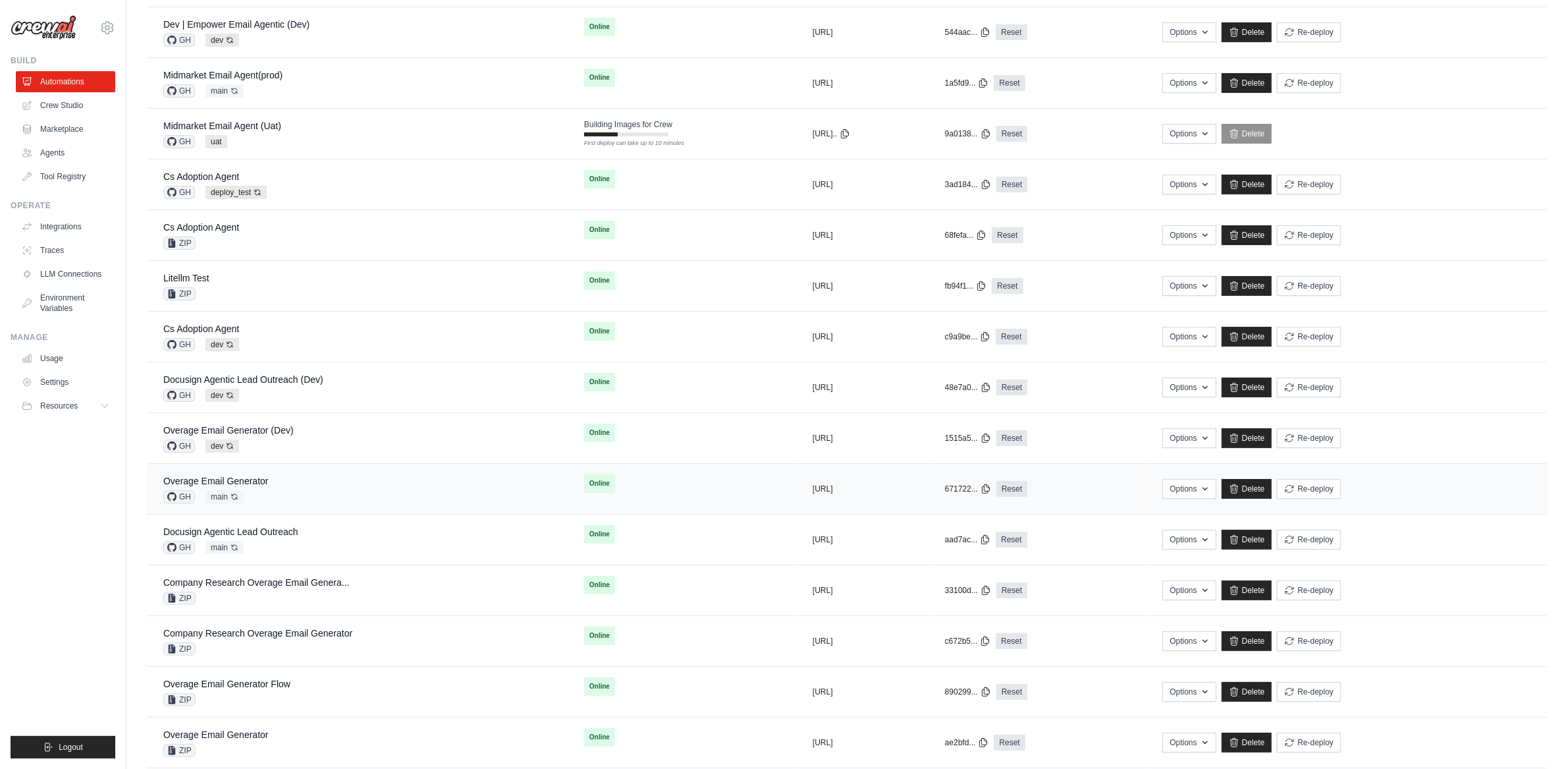
scroll to position [434, 0]
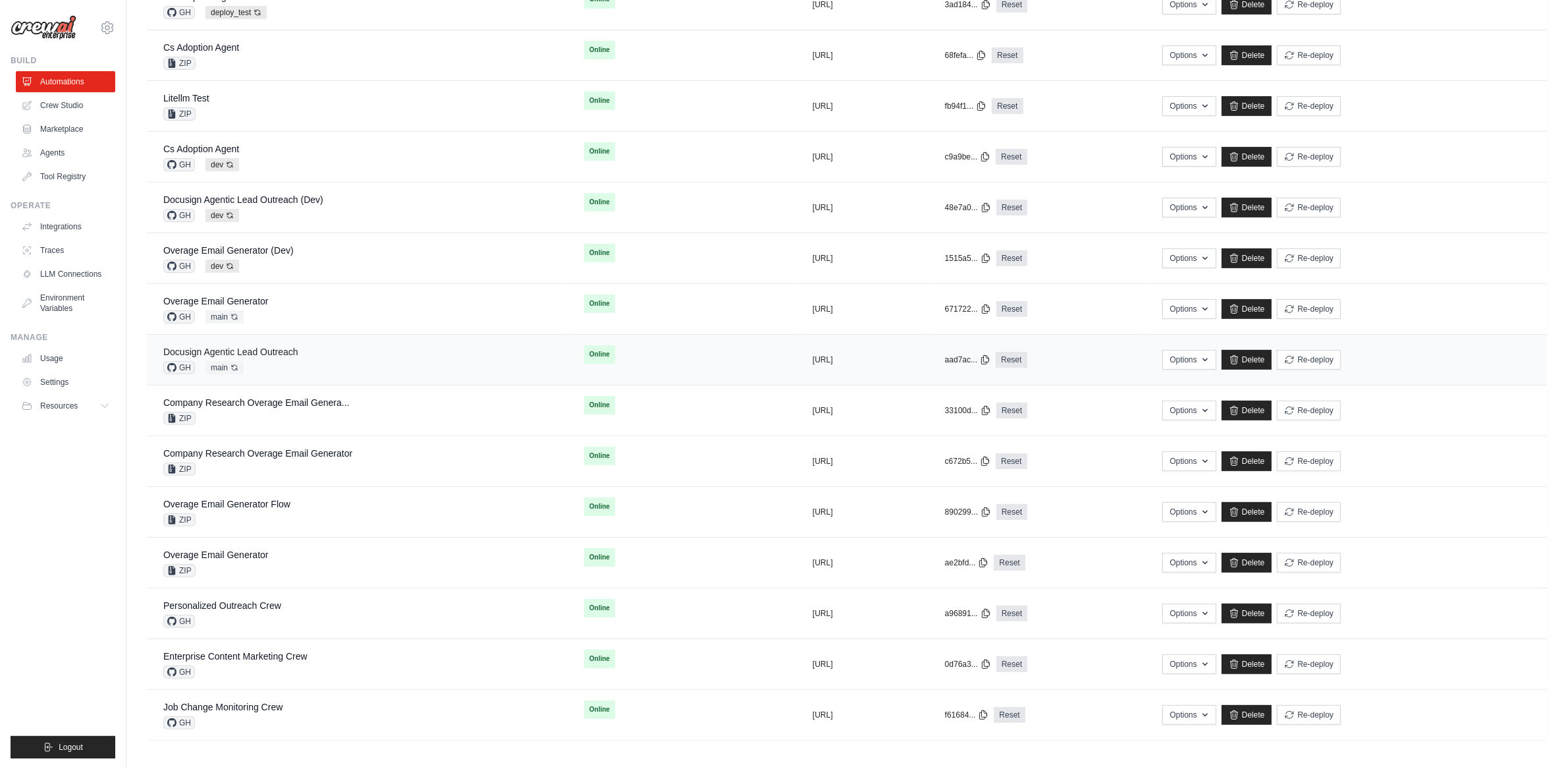
click at [270, 348] on link "Docusign Agentic Lead Outreach" at bounding box center [230, 352] width 135 height 10
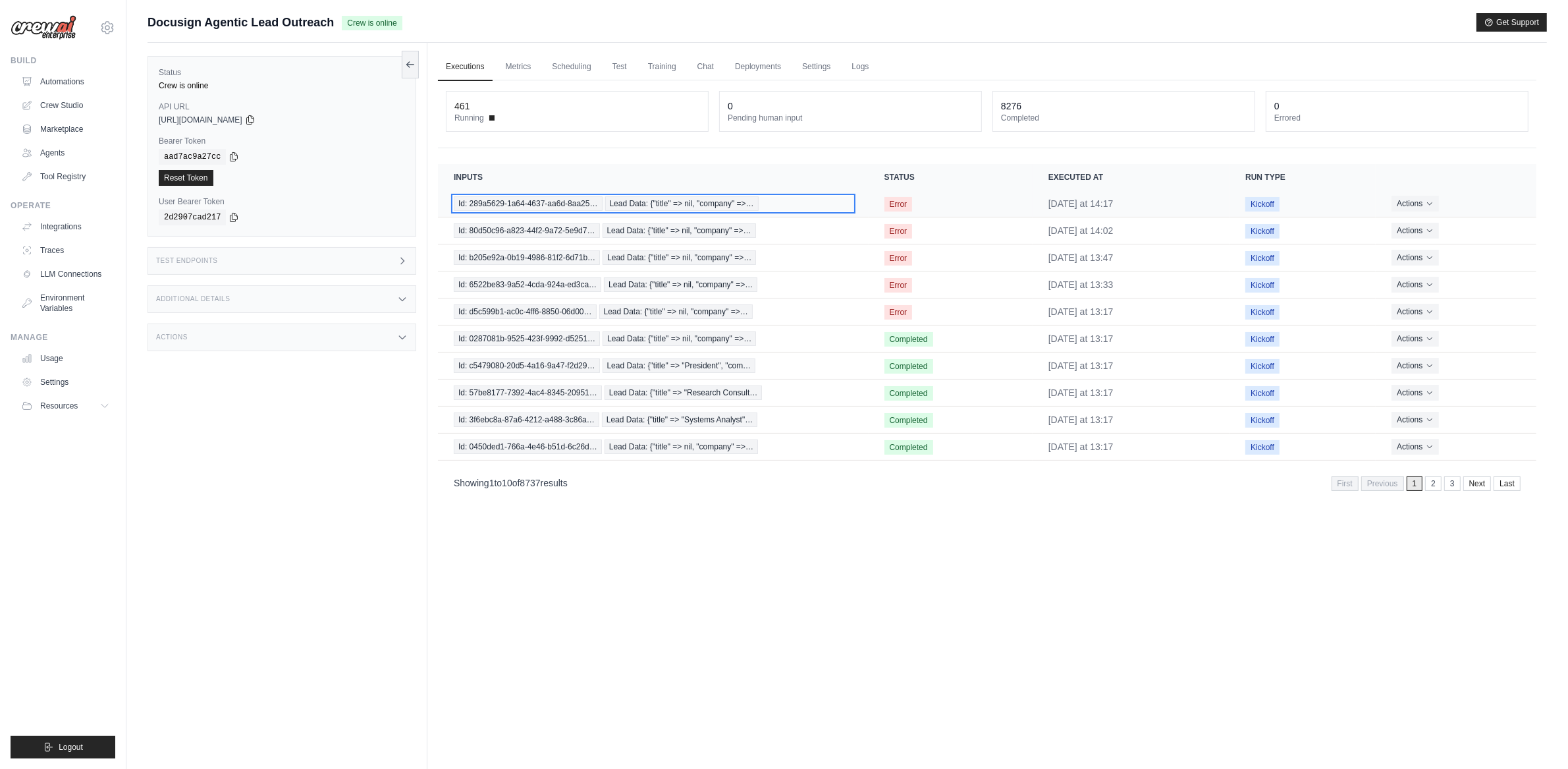
click at [529, 201] on span "Id: 289a5629-1a64-4637-aa6d-8aa25…" at bounding box center [528, 204] width 149 height 15
drag, startPoint x: 926, startPoint y: 137, endPoint x: 921, endPoint y: 145, distance: 9.4
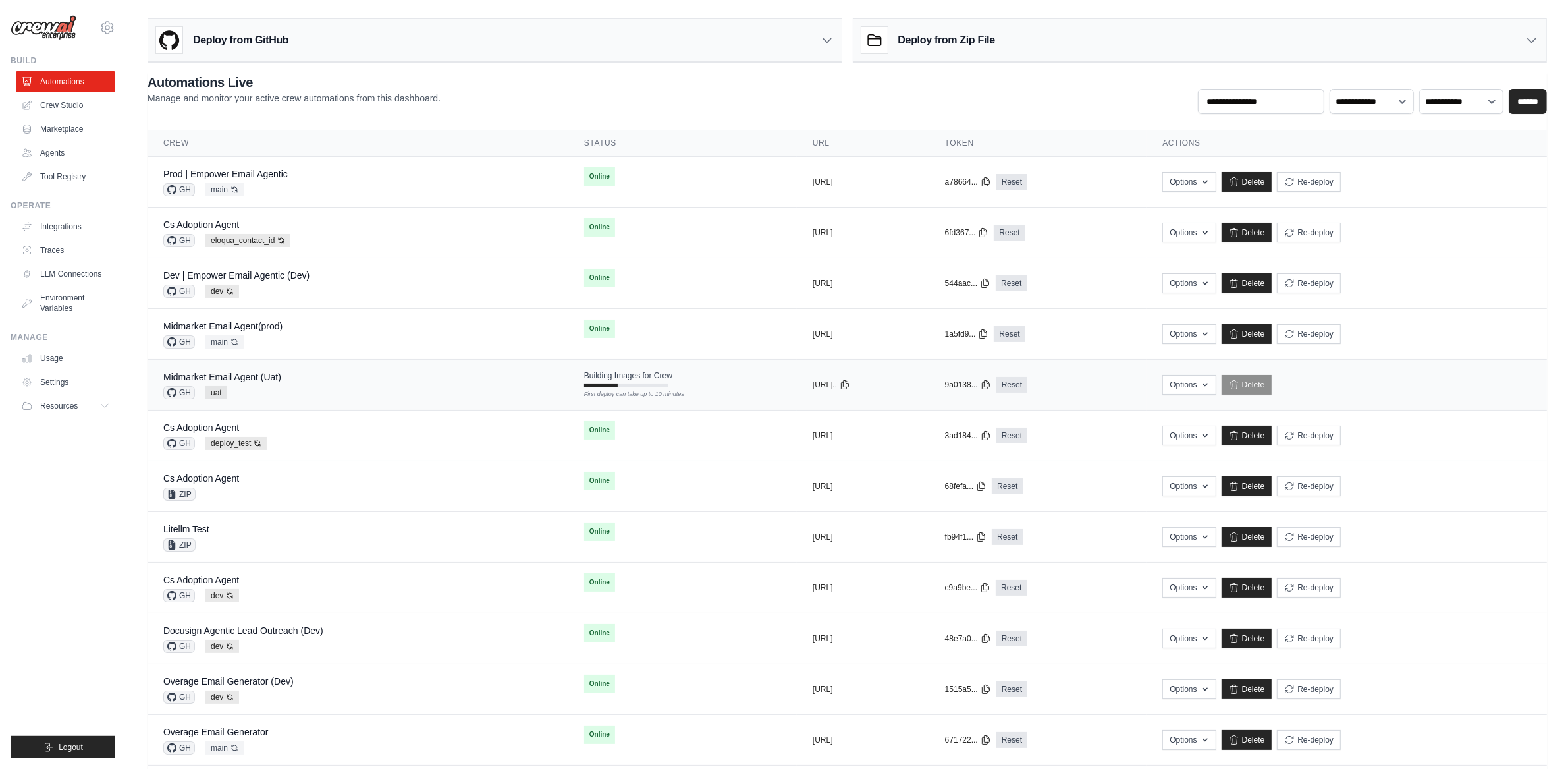
click at [282, 379] on div "Midmarket Email Agent (Uat) GH uat" at bounding box center [358, 384] width 389 height 29
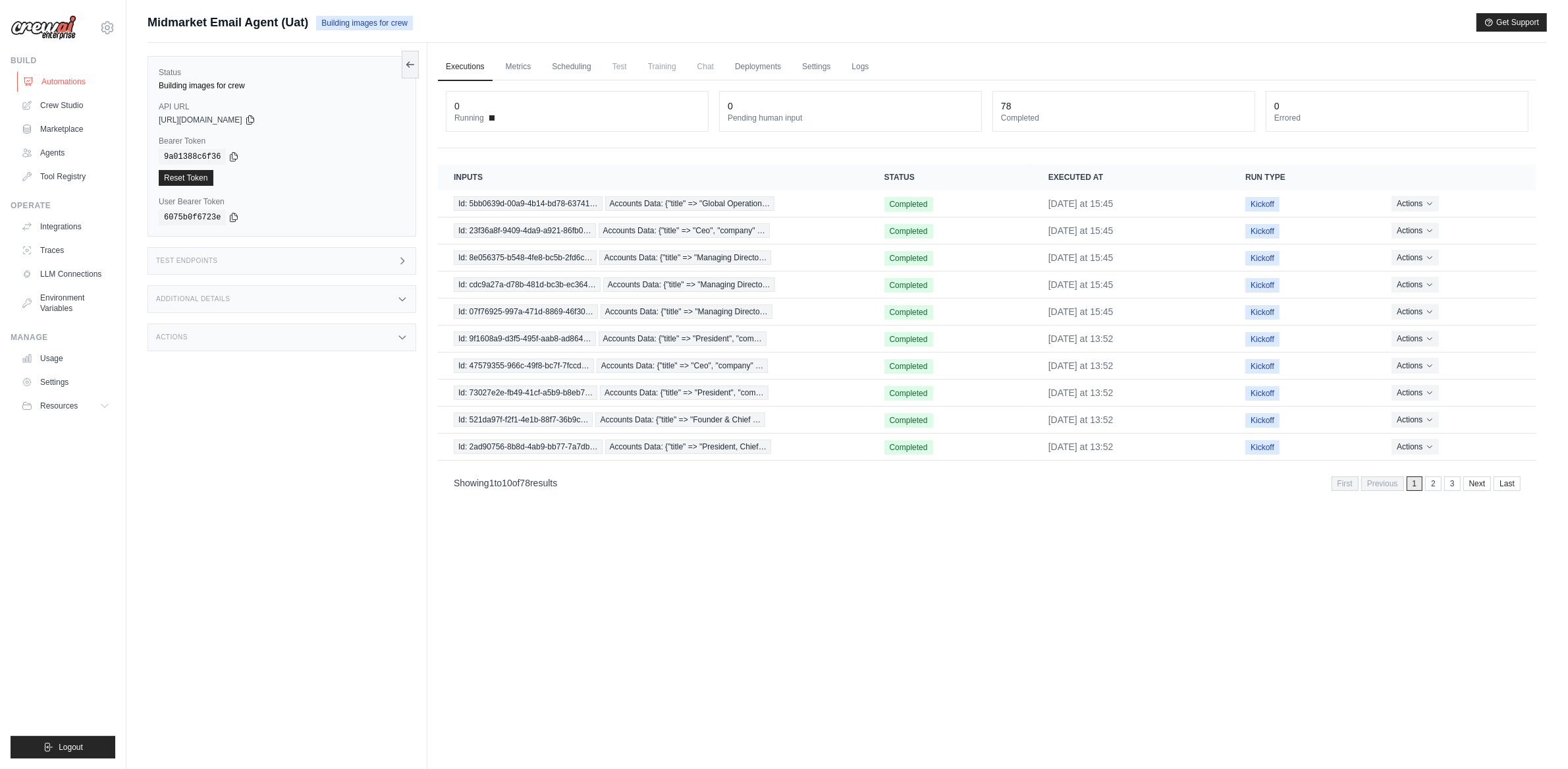
click at [66, 85] on link "Automations" at bounding box center [66, 81] width 100 height 21
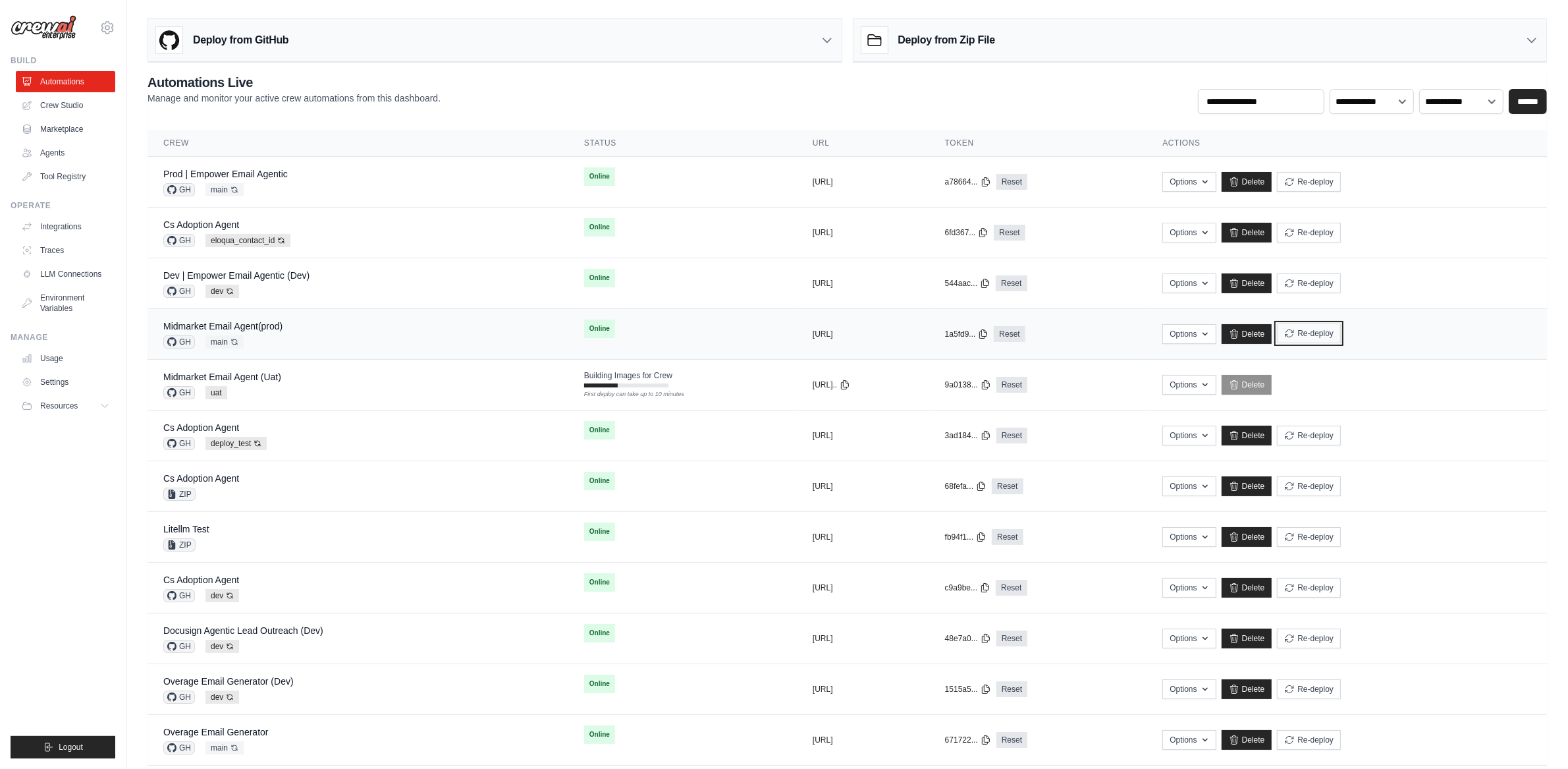
click at [1341, 338] on button "Re-deploy" at bounding box center [1308, 333] width 64 height 20
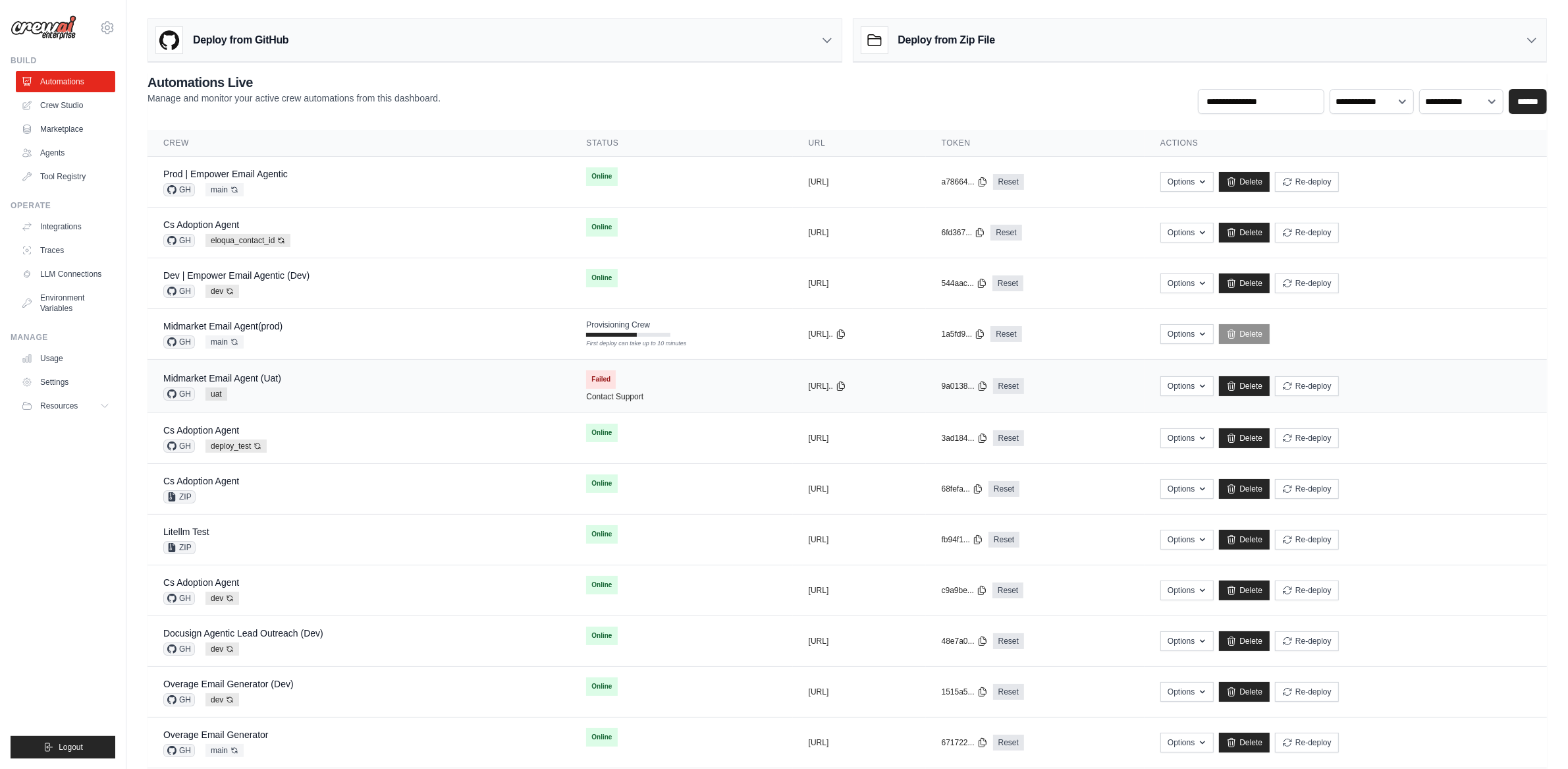
click at [640, 385] on td "Failed Contact Support" at bounding box center [681, 386] width 222 height 52
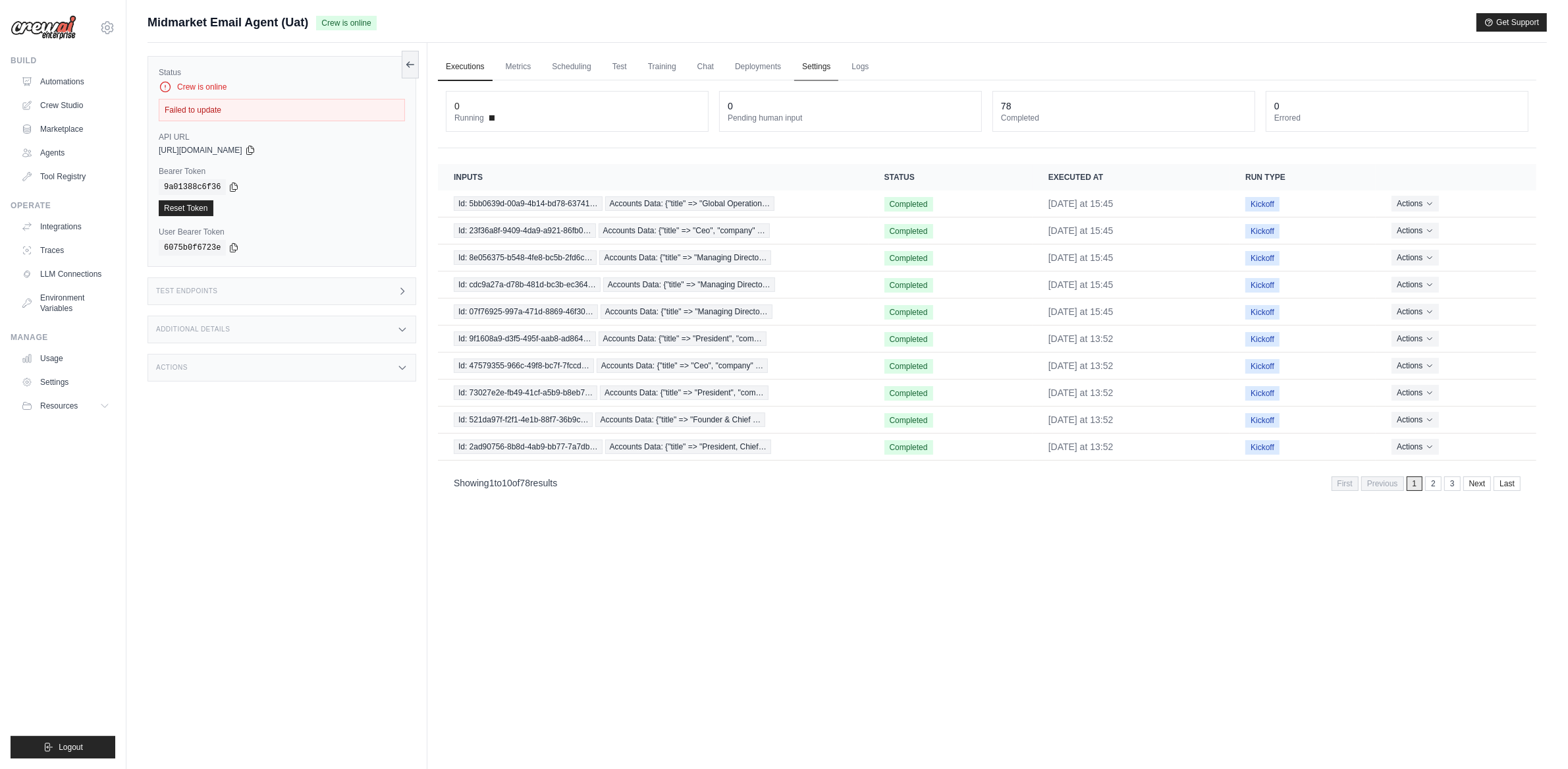
click at [818, 70] on link "Settings" at bounding box center [816, 67] width 44 height 28
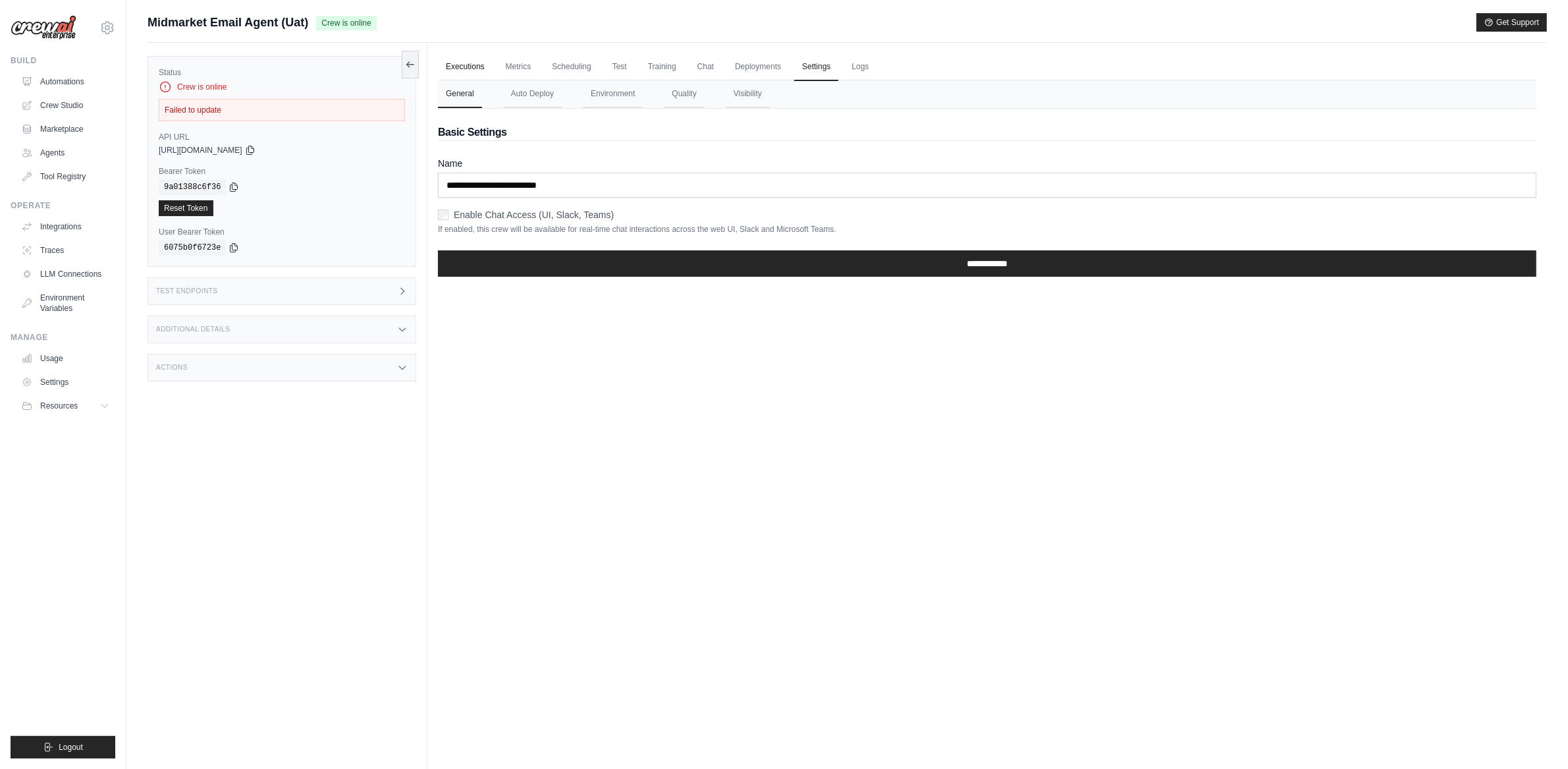
click at [448, 67] on link "Executions" at bounding box center [465, 67] width 55 height 28
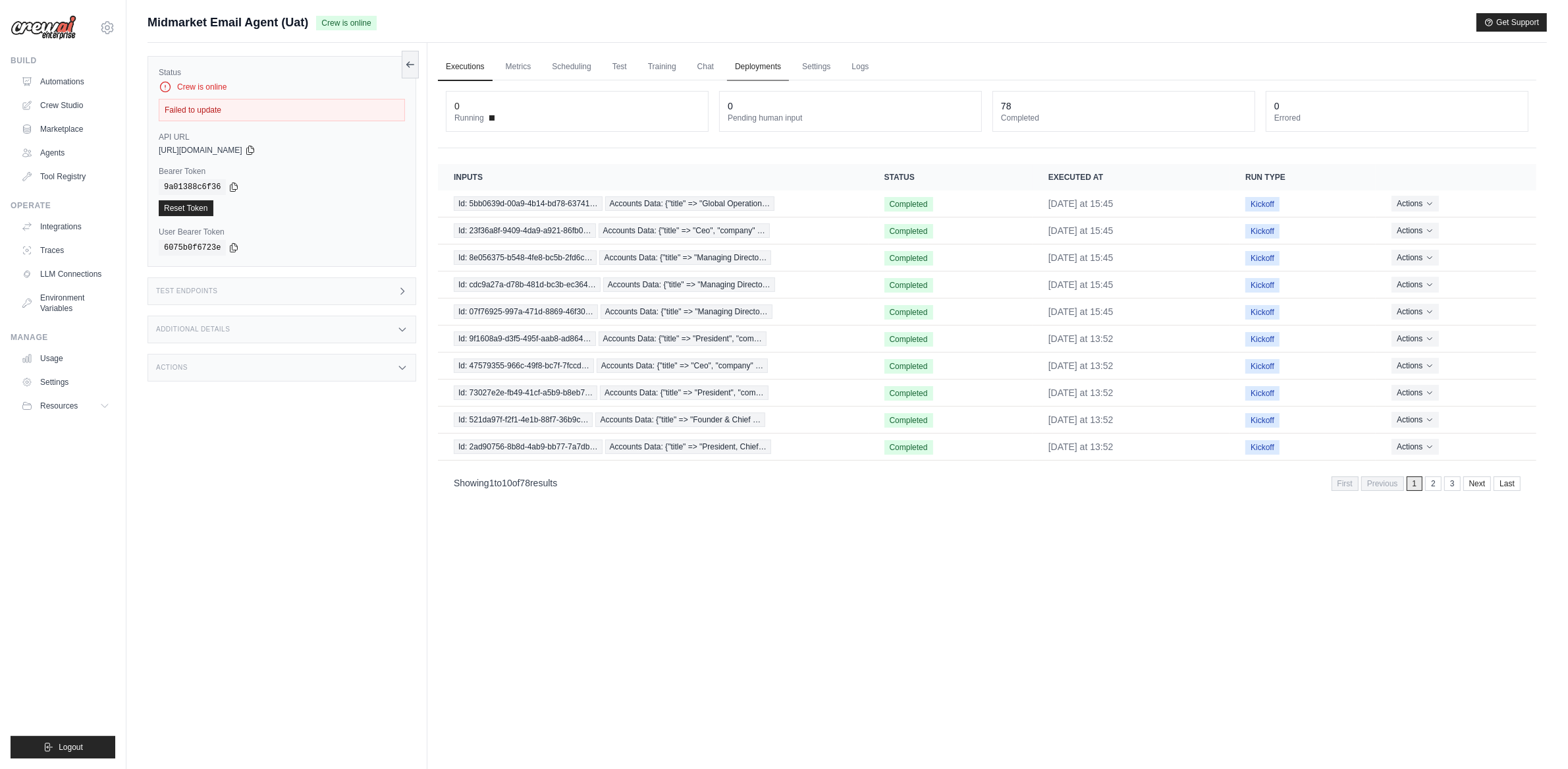
click at [738, 67] on link "Deployments" at bounding box center [758, 67] width 62 height 28
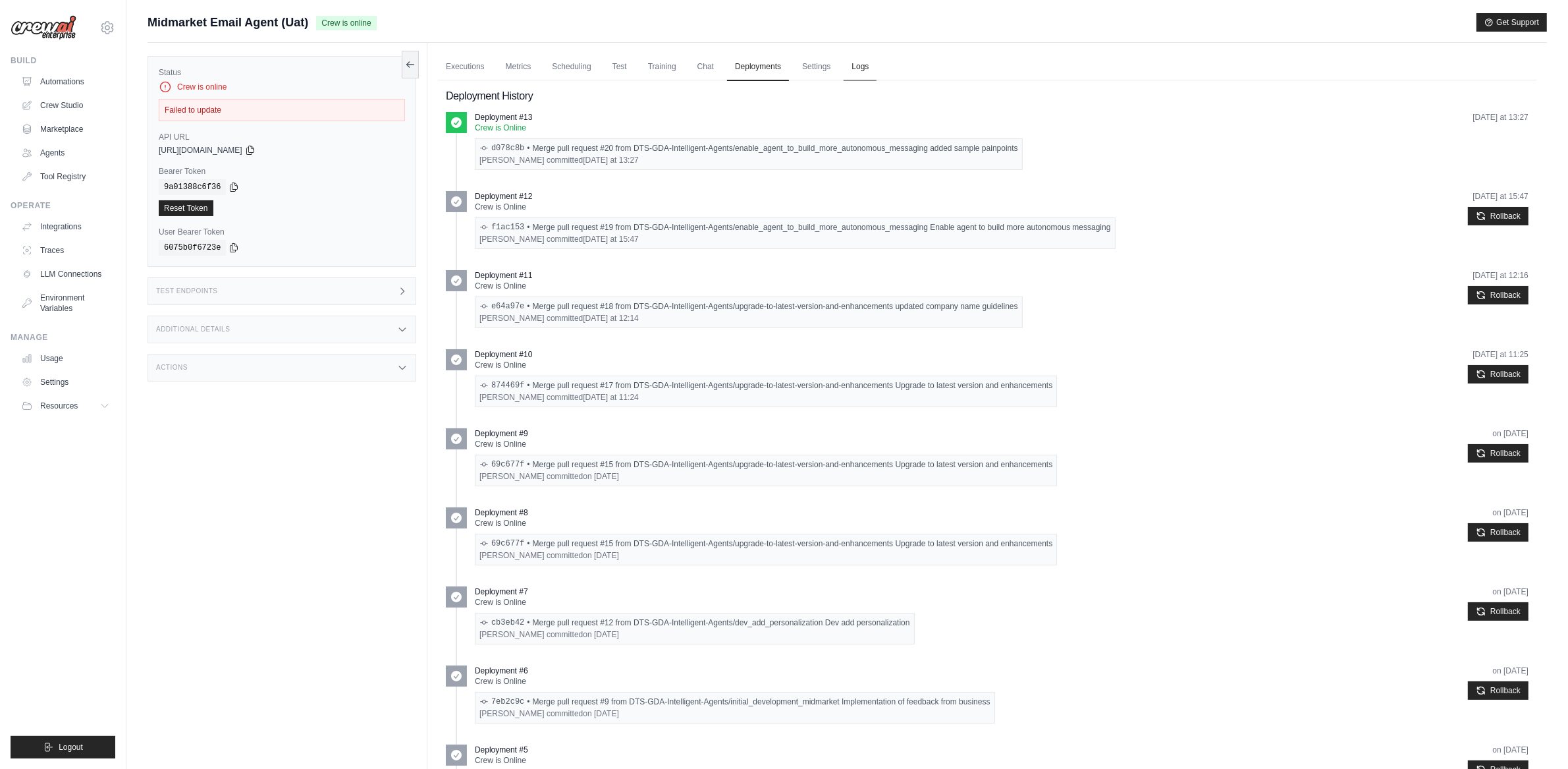
click at [850, 61] on link "Logs" at bounding box center [860, 67] width 33 height 28
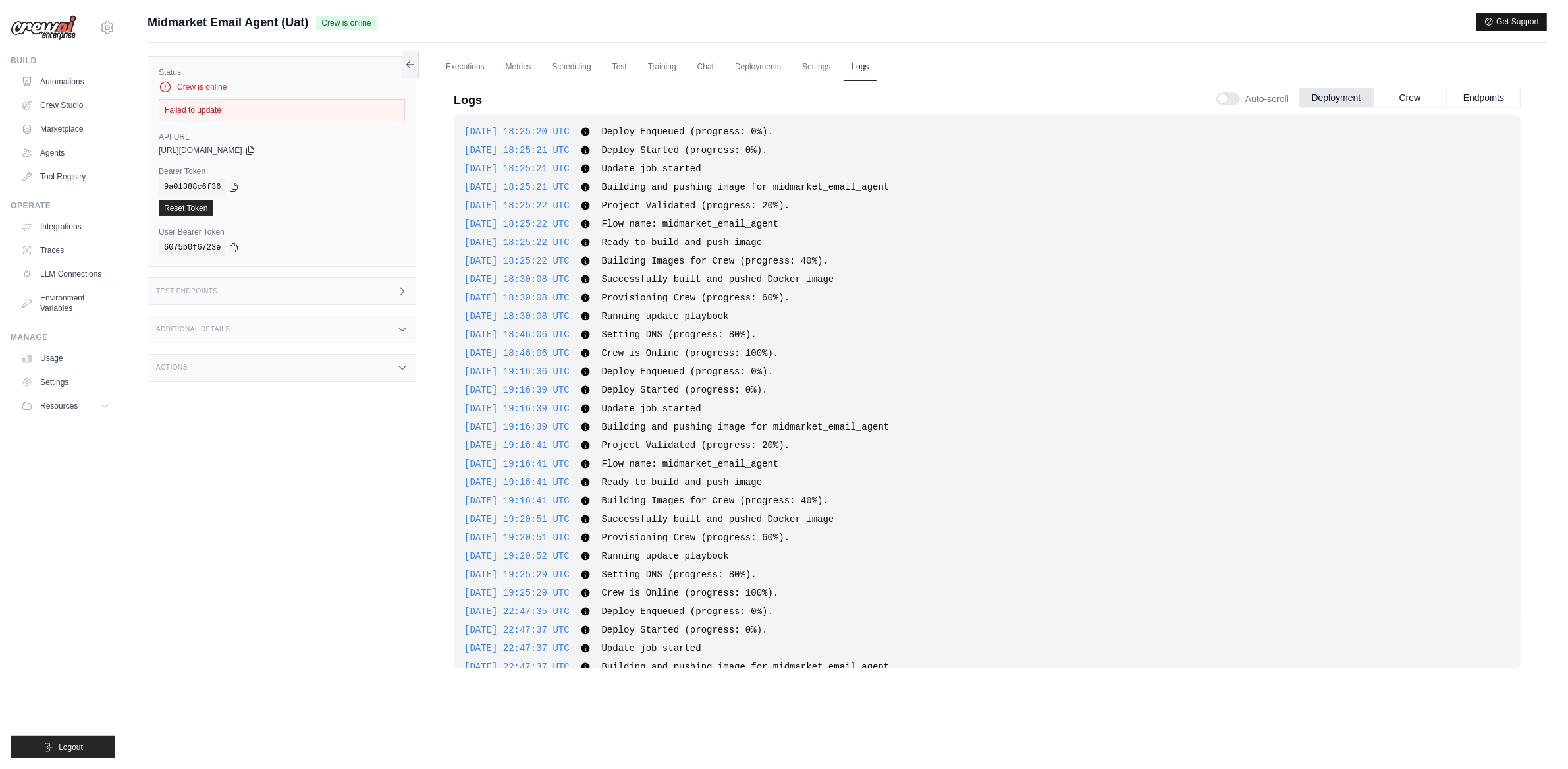
scroll to position [1201, 0]
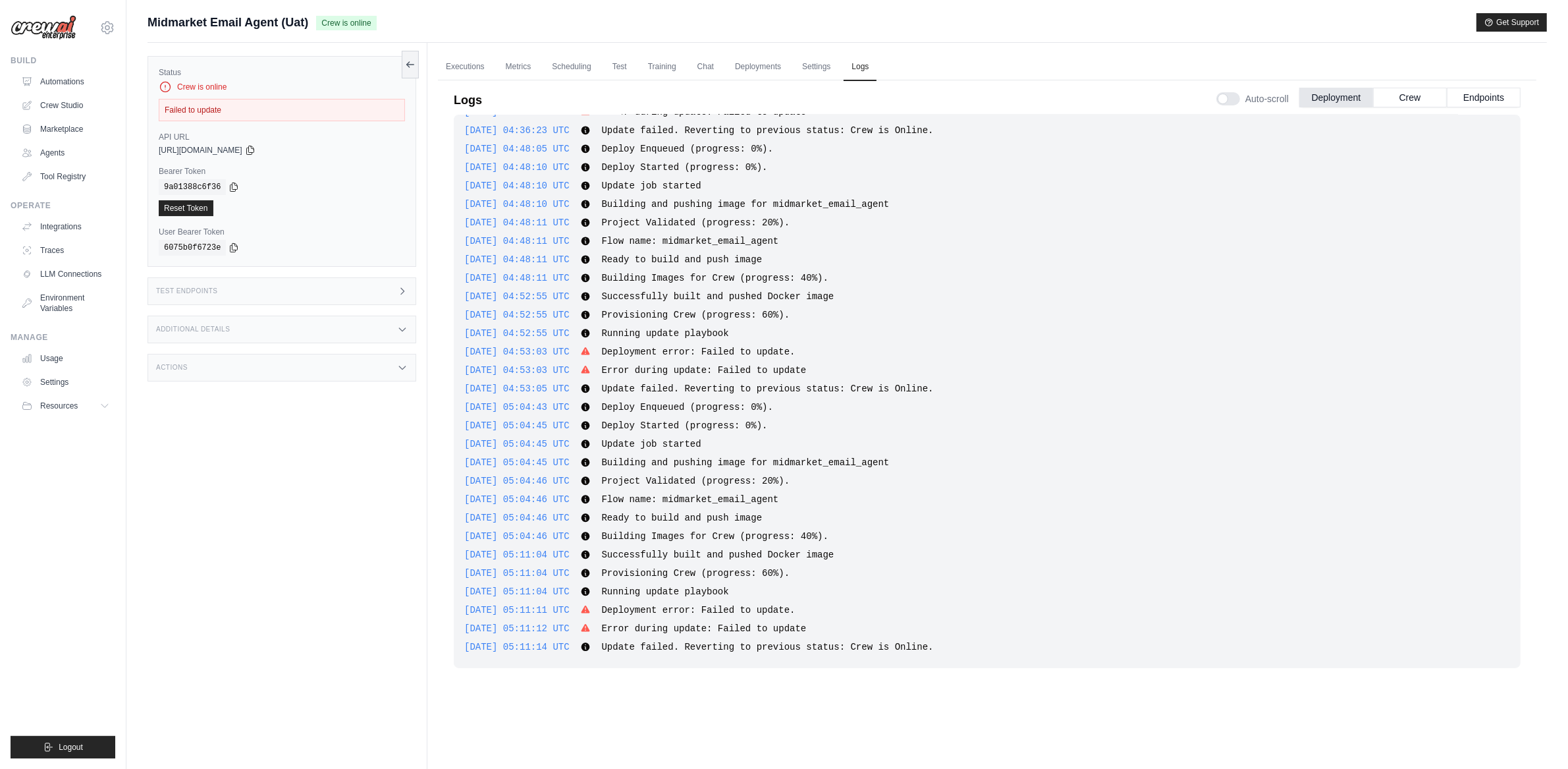
click at [757, 476] on span "Project Validated (progress: 20%)." at bounding box center [695, 481] width 188 height 10
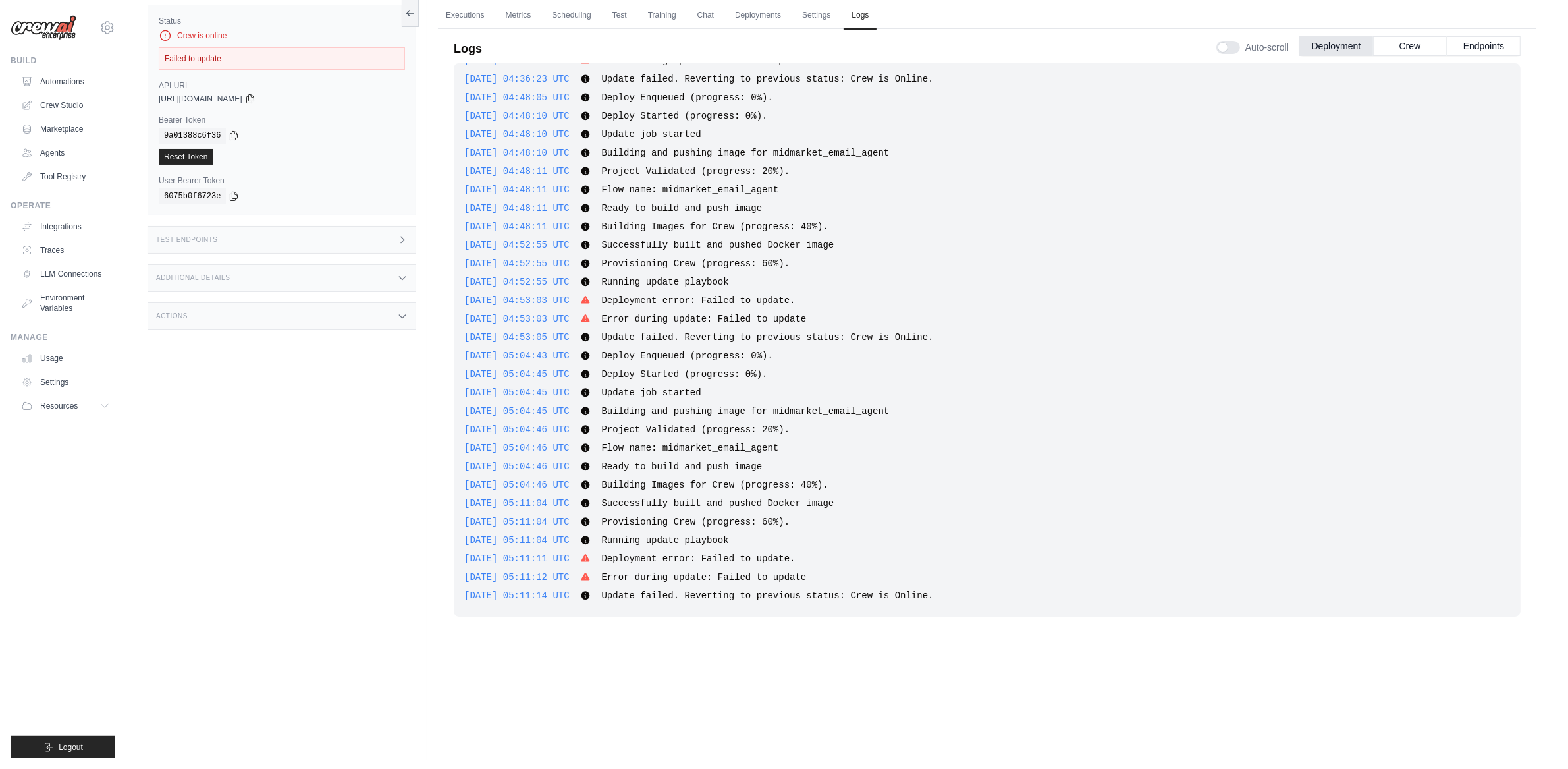
scroll to position [56, 0]
click at [864, 586] on span "Update failed. Reverting to previous status: Crew is Online." at bounding box center [767, 591] width 332 height 10
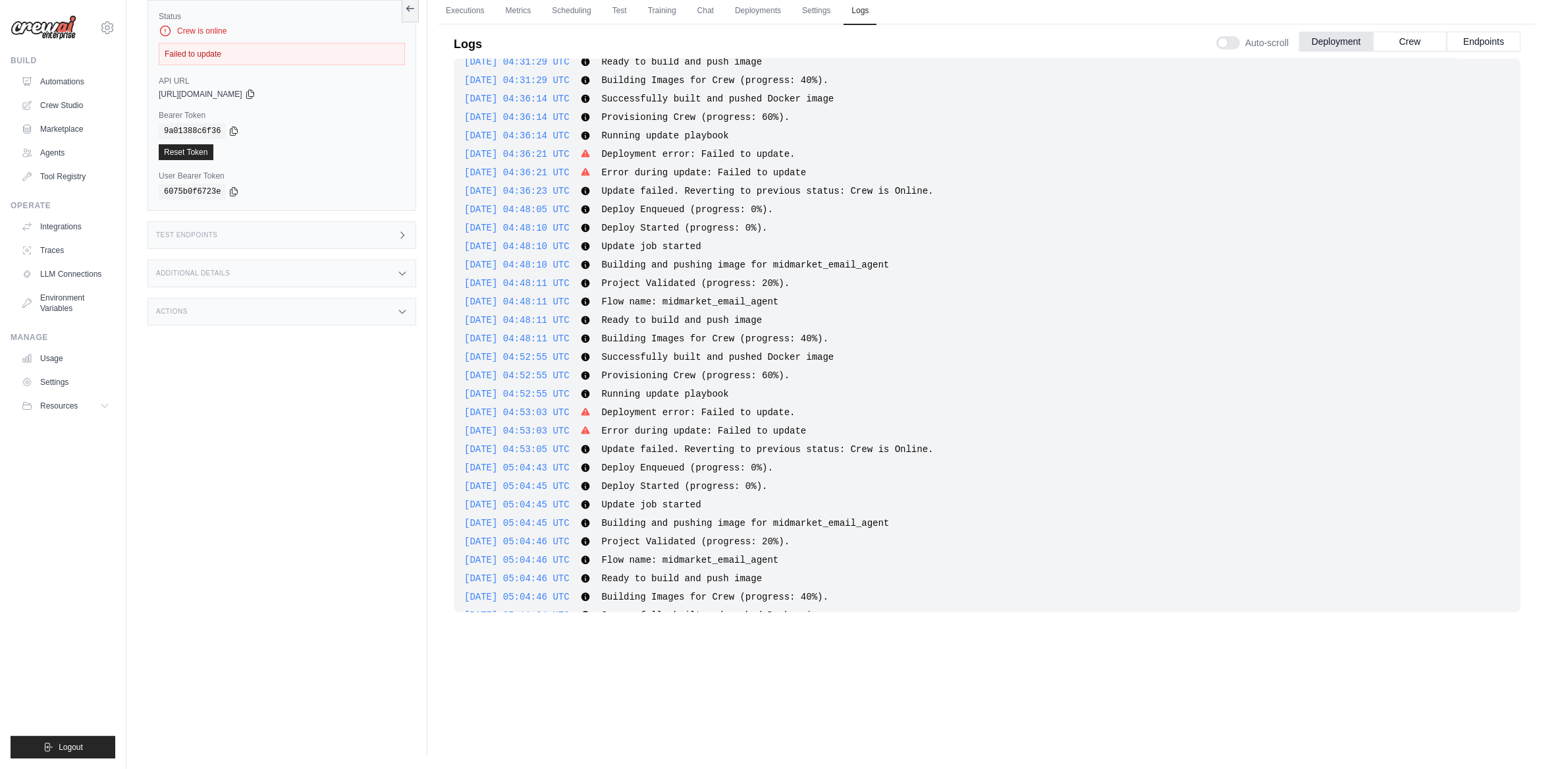
scroll to position [1081, 0]
click at [271, 58] on div "Failed to update" at bounding box center [282, 54] width 246 height 22
click at [170, 36] on icon at bounding box center [165, 31] width 13 height 13
click at [162, 31] on icon at bounding box center [165, 31] width 13 height 13
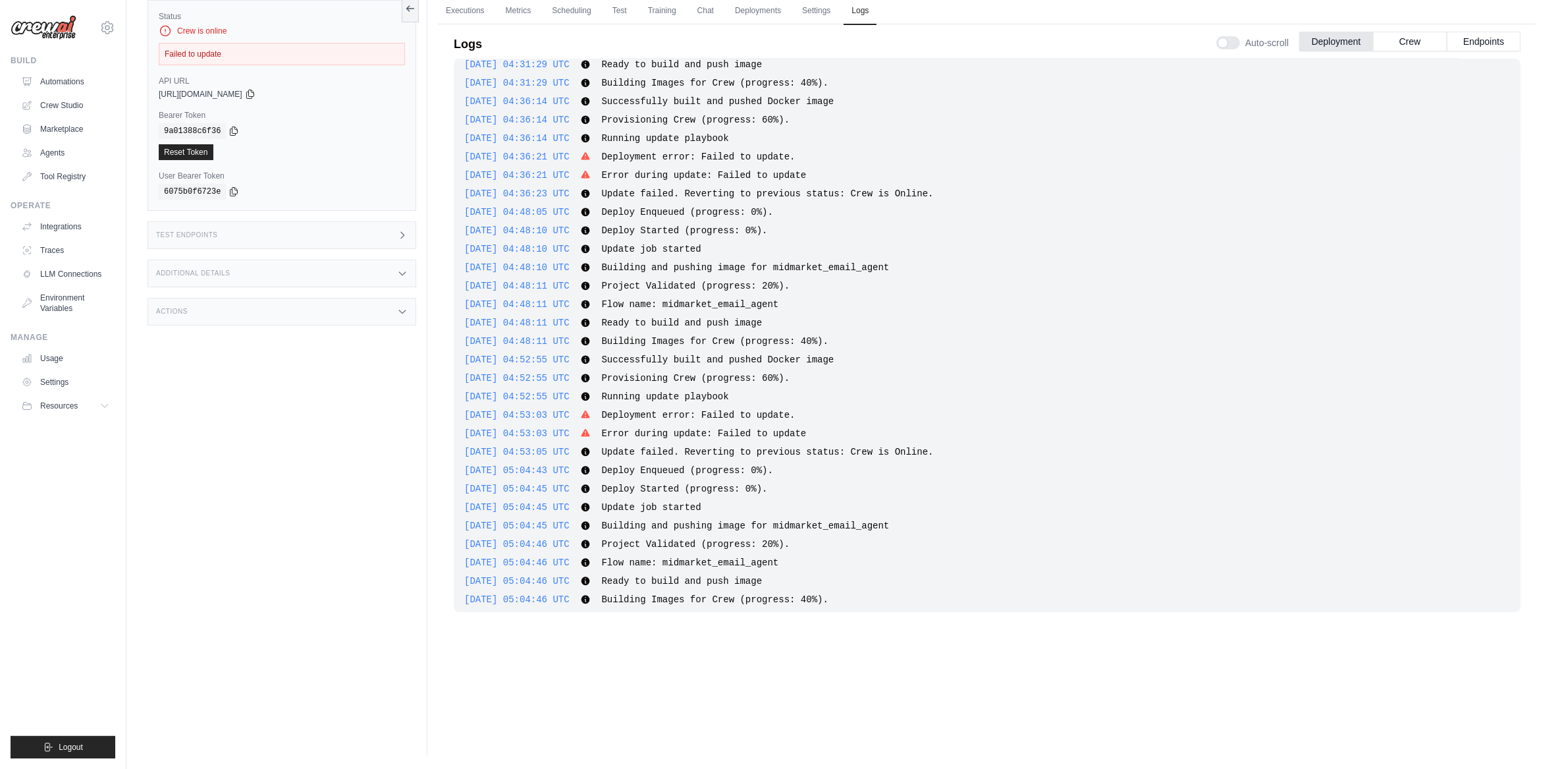
click at [162, 31] on icon at bounding box center [165, 31] width 13 height 13
click at [185, 49] on div "Failed to update" at bounding box center [282, 54] width 246 height 22
click at [186, 49] on div "Failed to update" at bounding box center [282, 54] width 246 height 22
click at [186, 50] on div "Failed to update" at bounding box center [282, 54] width 246 height 22
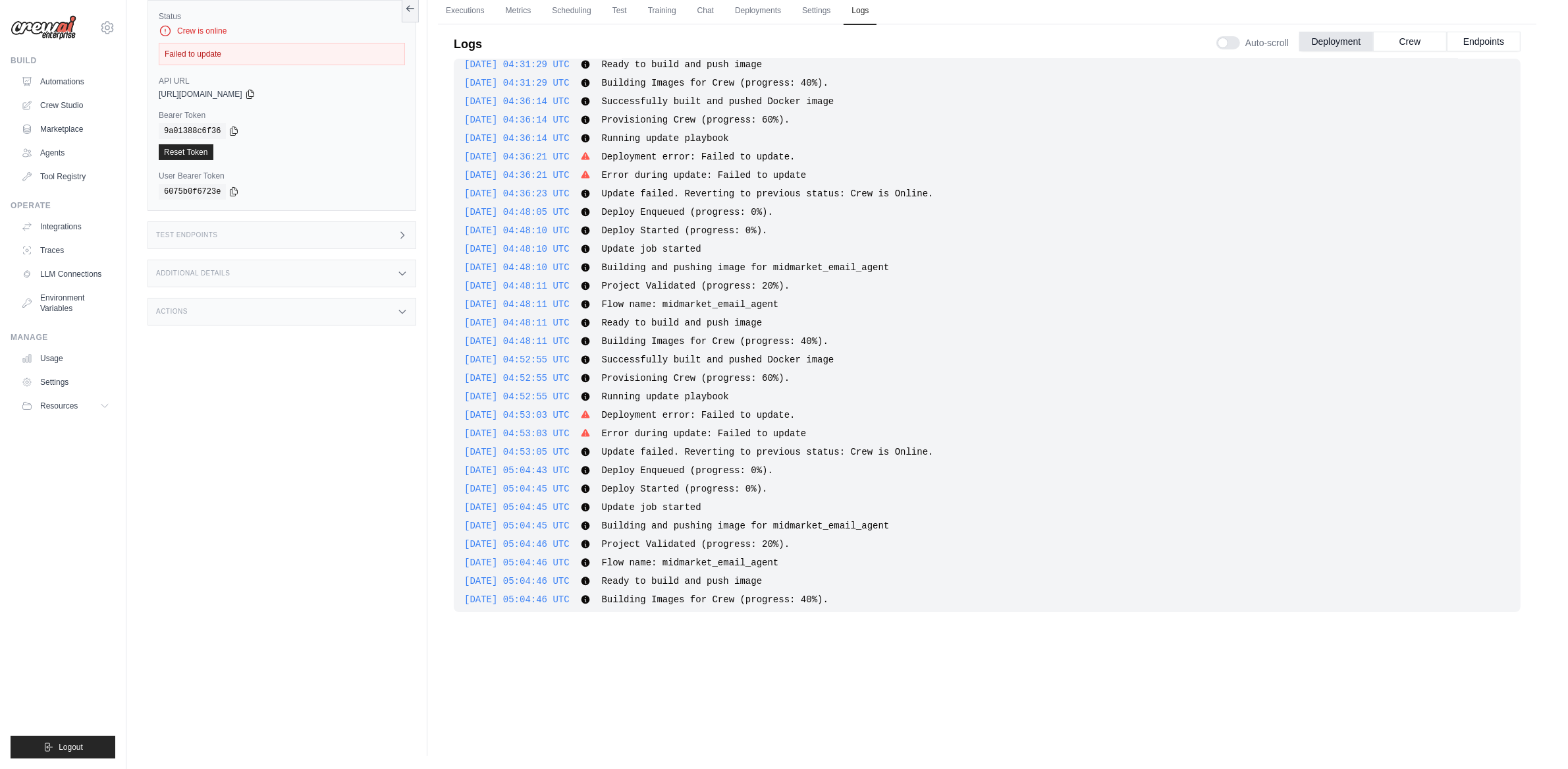
click at [748, 685] on div "Executions Metrics Scheduling Test Training Chat Deployments Settings Logs 0 Ru…" at bounding box center [988, 371] width 1120 height 769
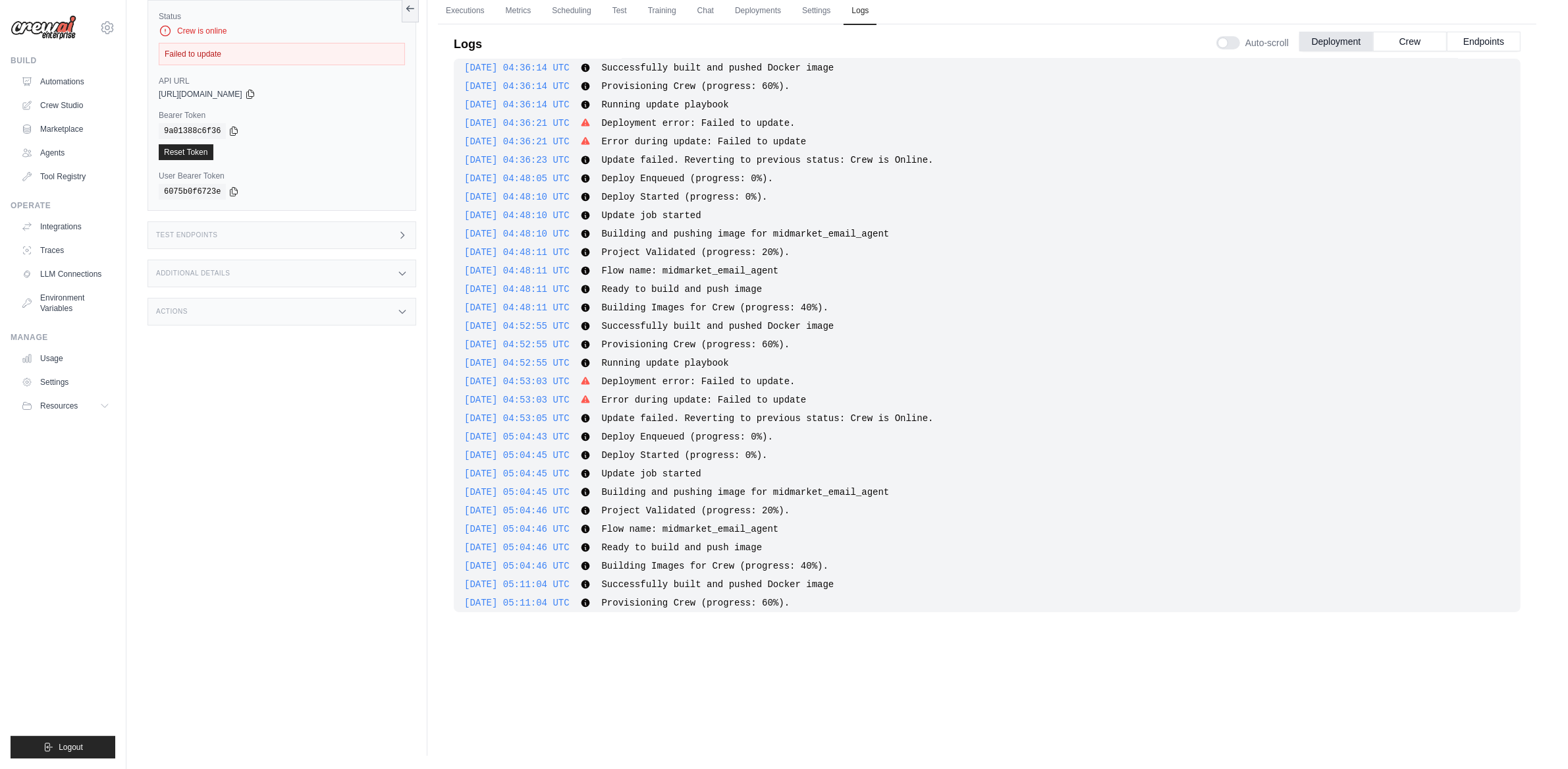
scroll to position [1201, 0]
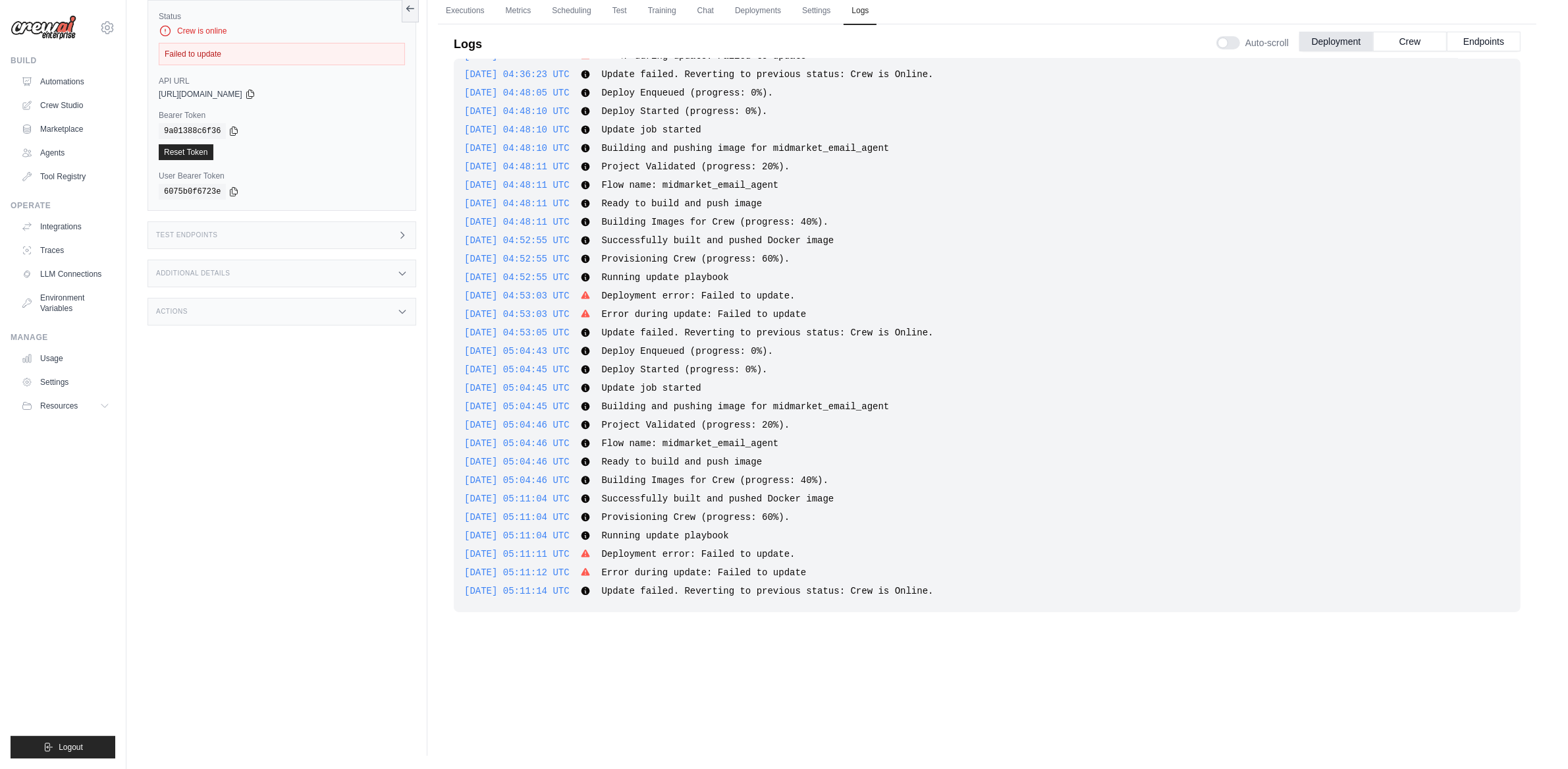
click at [653, 566] on div "2025-09-02 05:11:12 UTC Error during update: Failed to update Show more Show le…" at bounding box center [988, 573] width 1046 height 13
click at [653, 566] on div "2025-09-02 05:11:12 UTC Error during update: Failed to update Show more Show le…" at bounding box center [988, 573] width 1046 height 13
click at [740, 598] on div "[DATE] 18:25:20 UTC Deploy Enqueued (progress: 0%). Show more Show less [DATE] …" at bounding box center [987, 335] width 1067 height 554
click at [715, 560] on div "[DATE] 18:25:20 UTC Deploy Enqueued (progress: 0%). Show more Show less [DATE] …" at bounding box center [987, 335] width 1067 height 554
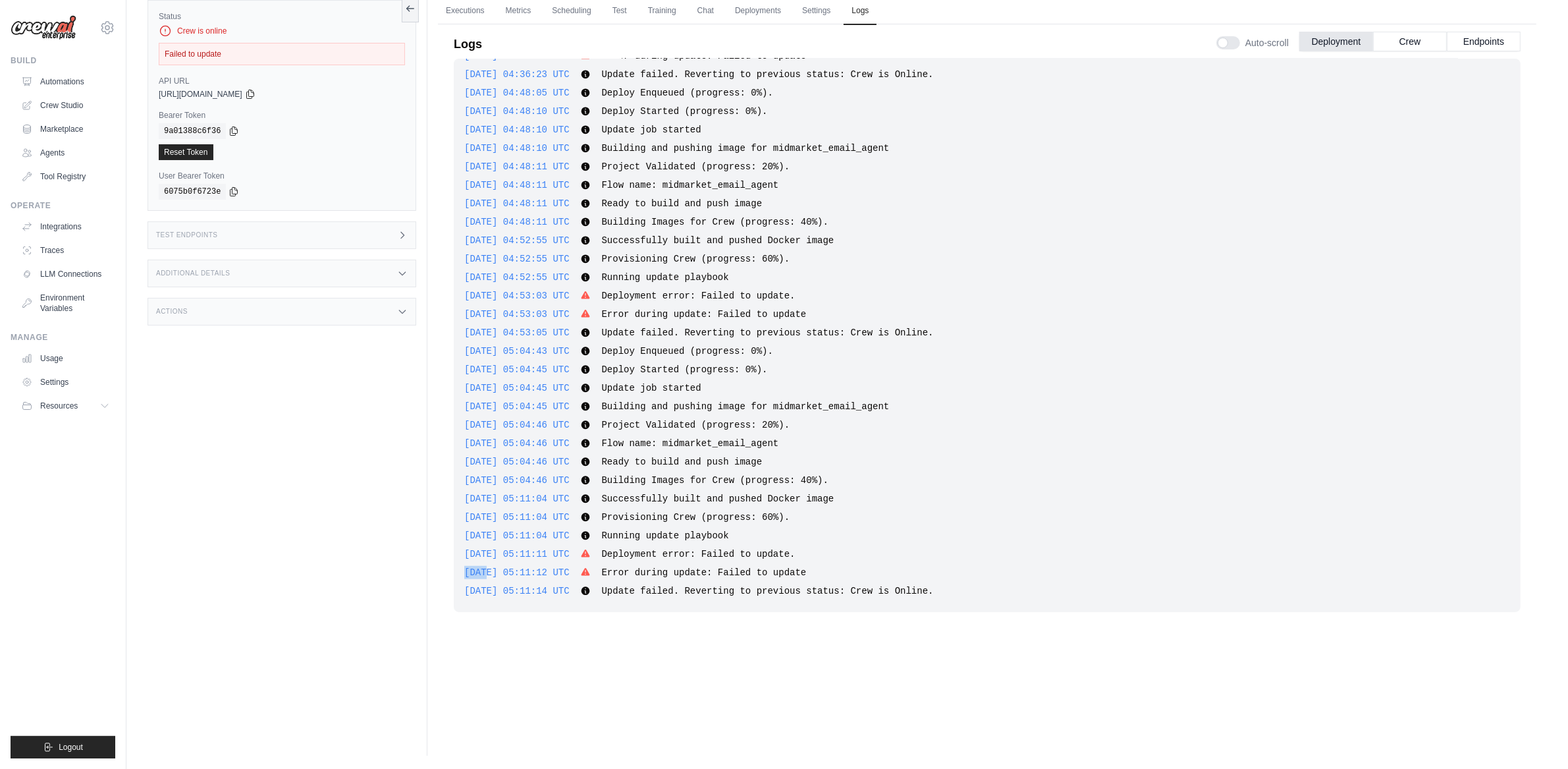
click at [715, 560] on div "[DATE] 18:25:20 UTC Deploy Enqueued (progress: 0%). Show more Show less [DATE] …" at bounding box center [987, 335] width 1067 height 554
click at [686, 574] on span "Error during update: Failed to update" at bounding box center [704, 573] width 205 height 10
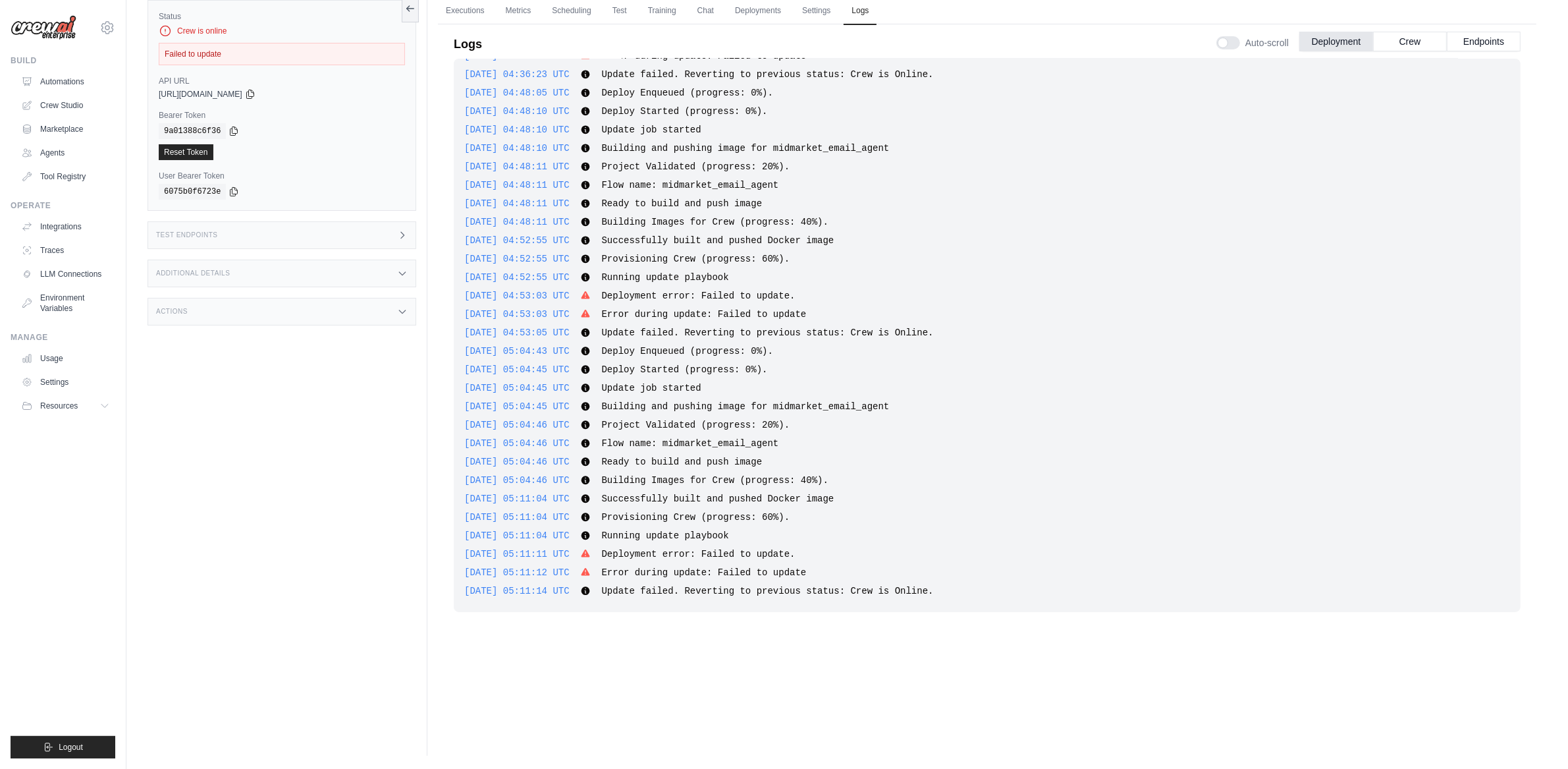
click at [569, 568] on span "[DATE] 05:11:12 UTC" at bounding box center [517, 573] width 105 height 10
click at [544, 568] on span "[DATE] 05:11:12 UTC" at bounding box center [517, 573] width 105 height 10
drag, startPoint x: 544, startPoint y: 568, endPoint x: 568, endPoint y: 550, distance: 30.0
click at [544, 568] on span "[DATE] 05:11:12 UTC" at bounding box center [517, 573] width 105 height 10
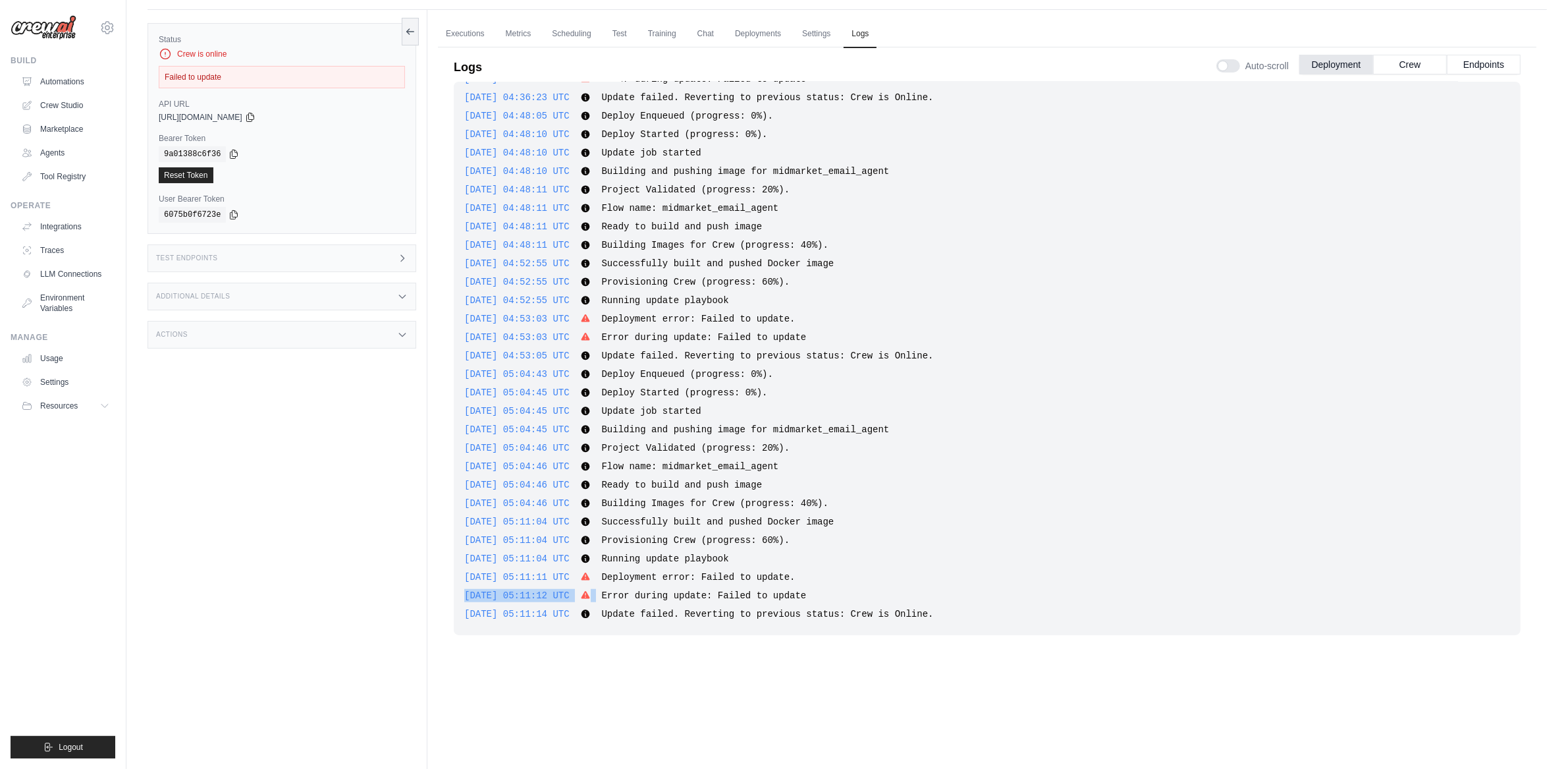
scroll to position [0, 0]
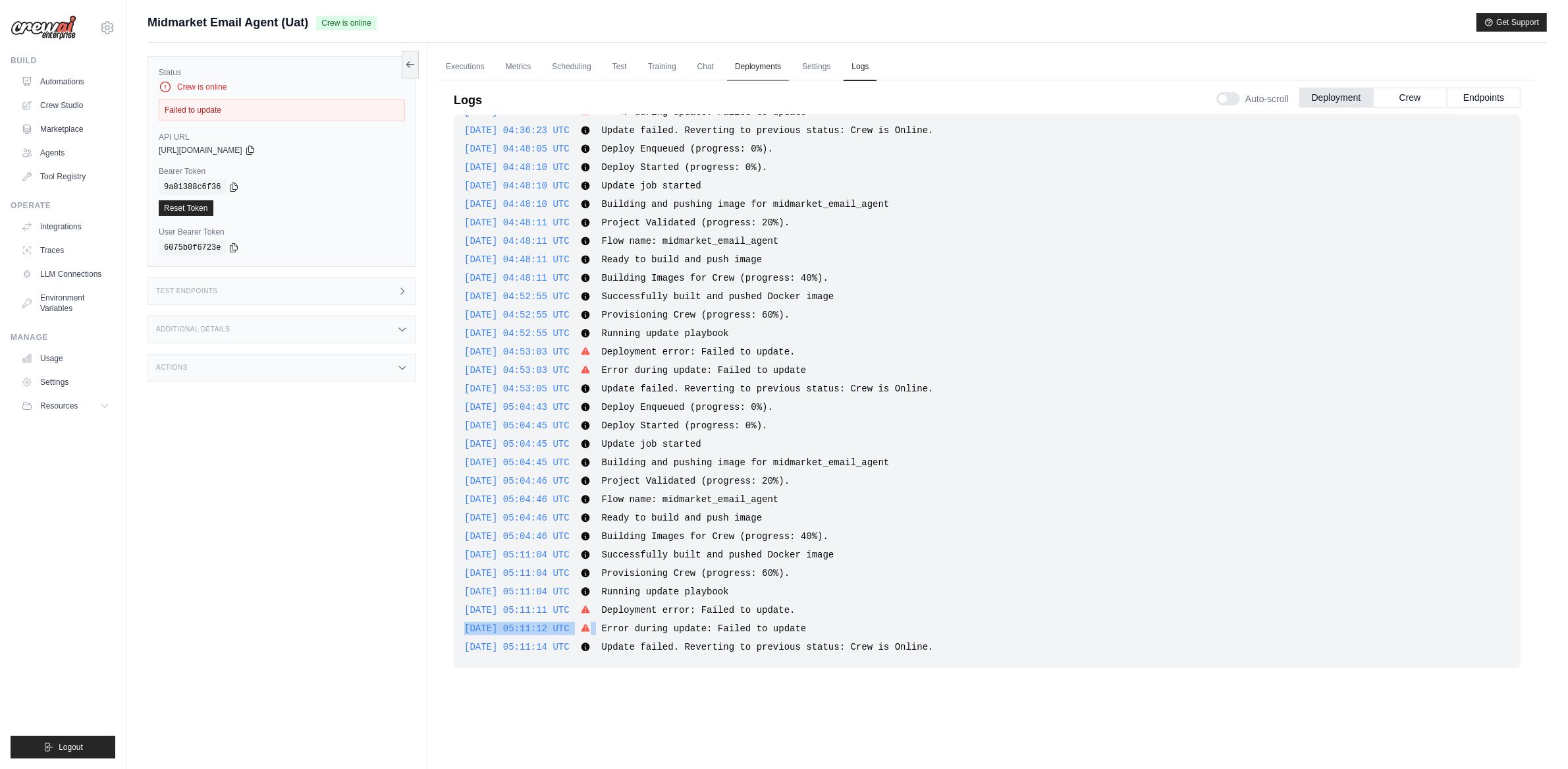
click at [749, 69] on link "Deployments" at bounding box center [758, 67] width 62 height 28
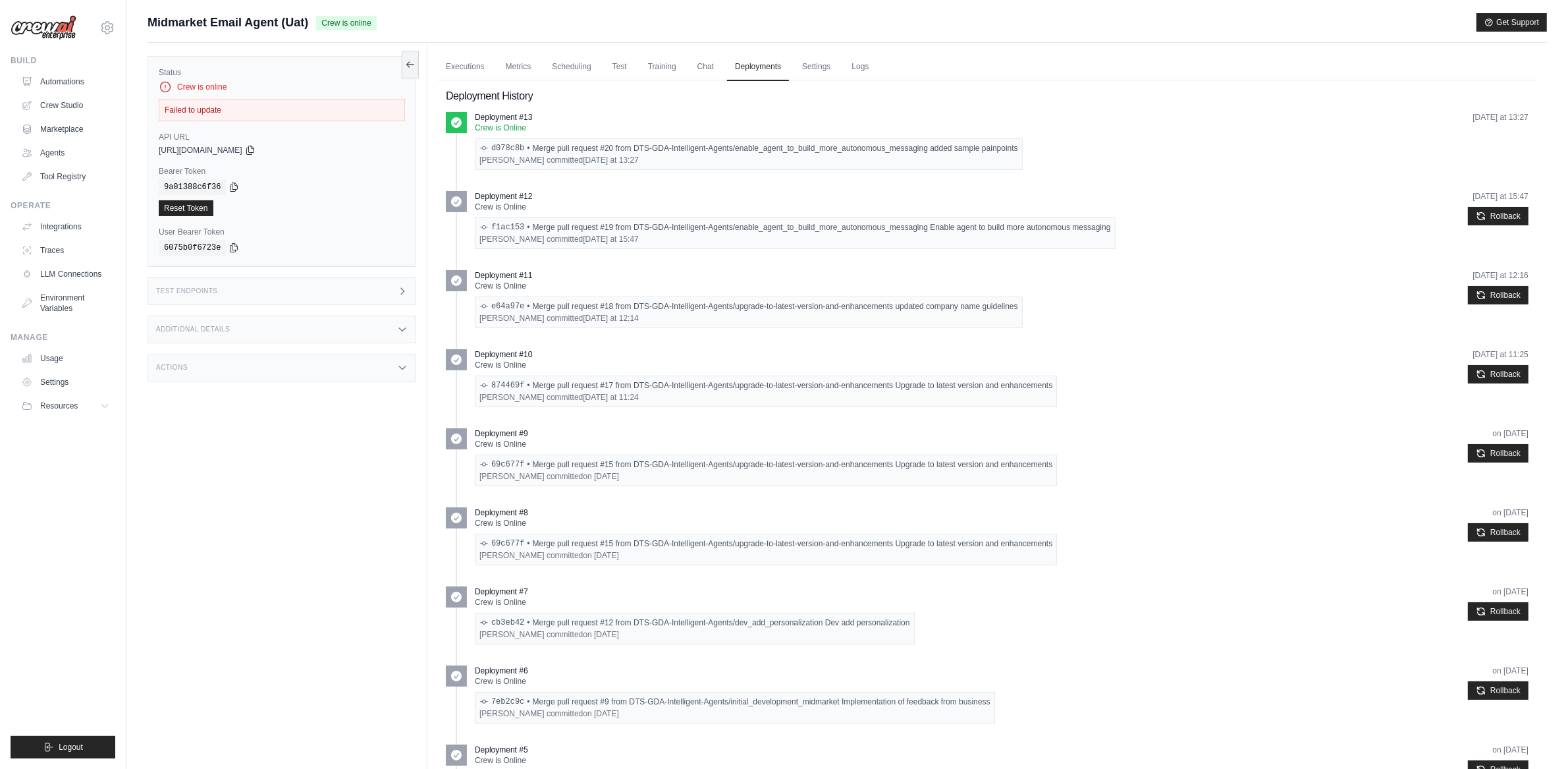
click at [633, 153] on div "d078c8b • Merge pull request #20 from DTS-GDA-Intelligent-Agents/enable_agent_t…" at bounding box center [749, 148] width 538 height 10
click at [634, 153] on div "d078c8b • Merge pull request #20 from DTS-GDA-Intelligent-Agents/enable_agent_t…" at bounding box center [749, 148] width 538 height 10
click at [690, 218] on div "f1ac153 • Merge pull request #19 from DTS-GDA-Intelligent-Agents/enable_agent_t…" at bounding box center [795, 233] width 641 height 32
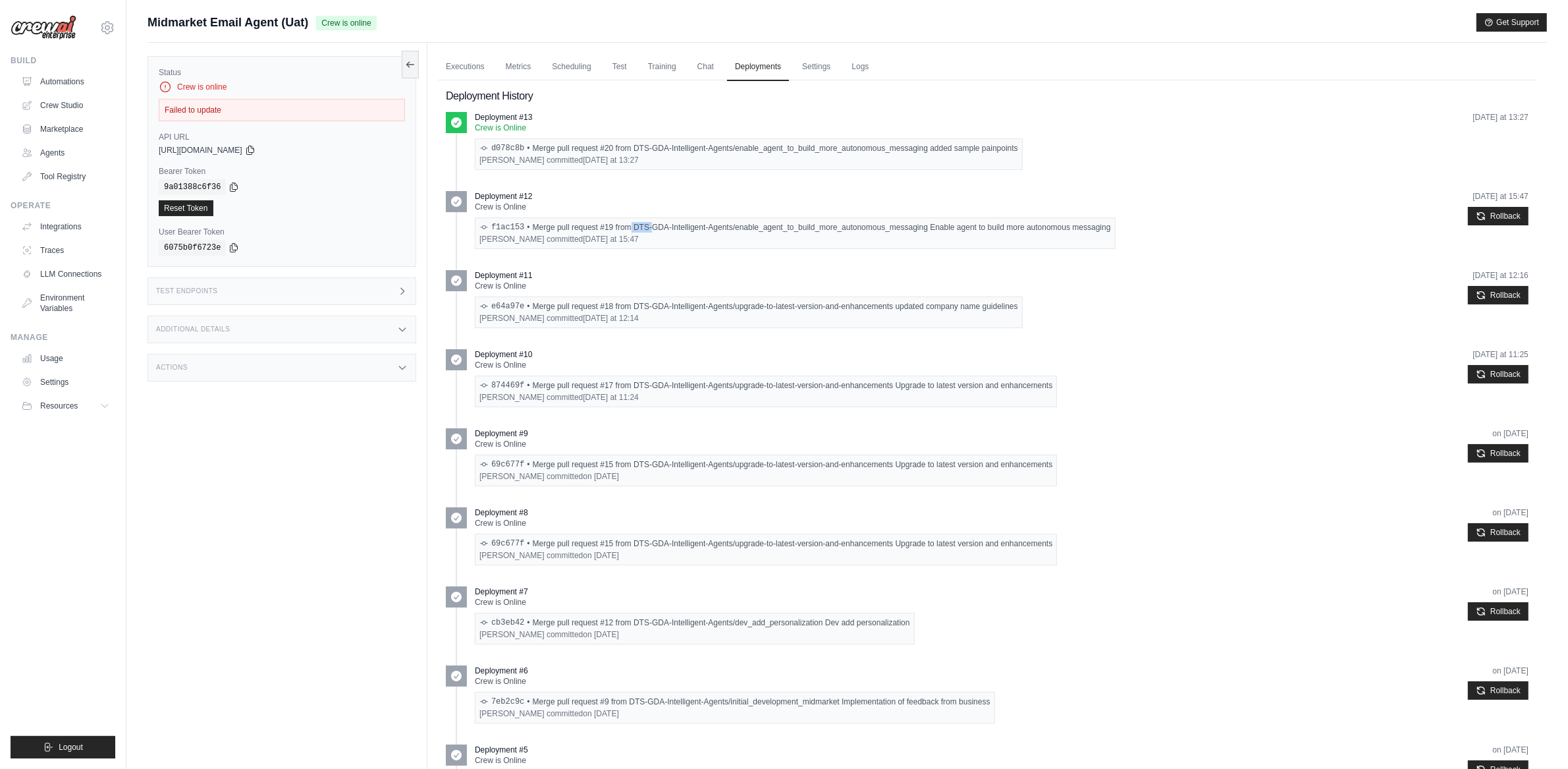
click at [690, 218] on div "f1ac153 • Merge pull request #19 from DTS-GDA-Intelligent-Agents/enable_agent_t…" at bounding box center [795, 233] width 641 height 32
click at [702, 268] on ul "Deployment #13 Crew is Online d078c8b • Merge pull request #20 from DTS-GDA-Int…" at bounding box center [988, 621] width 1083 height 1018
click at [56, 77] on link "Automations" at bounding box center [66, 81] width 100 height 21
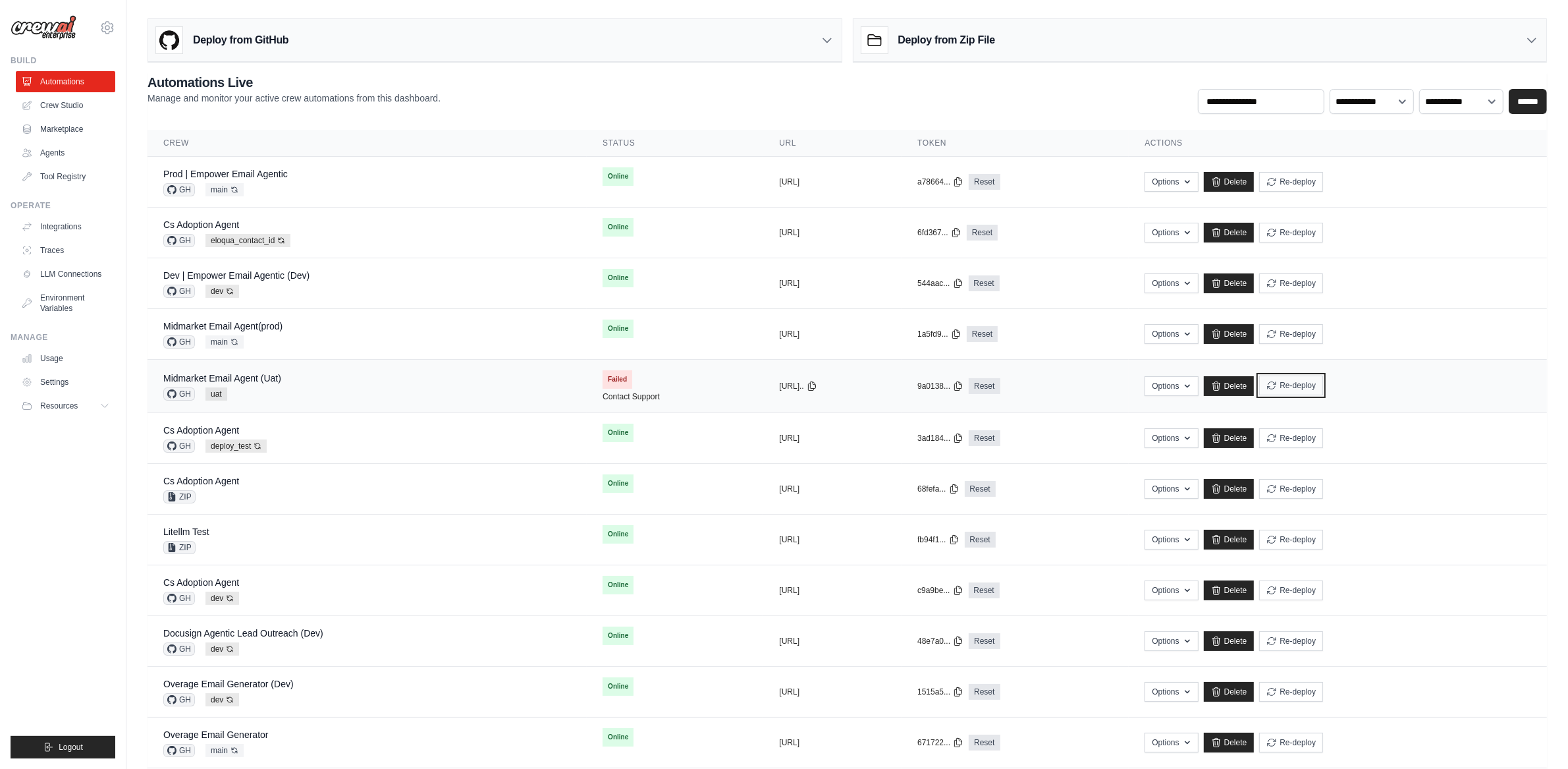
click at [1277, 384] on icon "submit" at bounding box center [1272, 385] width 10 height 10
click at [808, 379] on td "copied [URL].." at bounding box center [833, 387] width 139 height 53
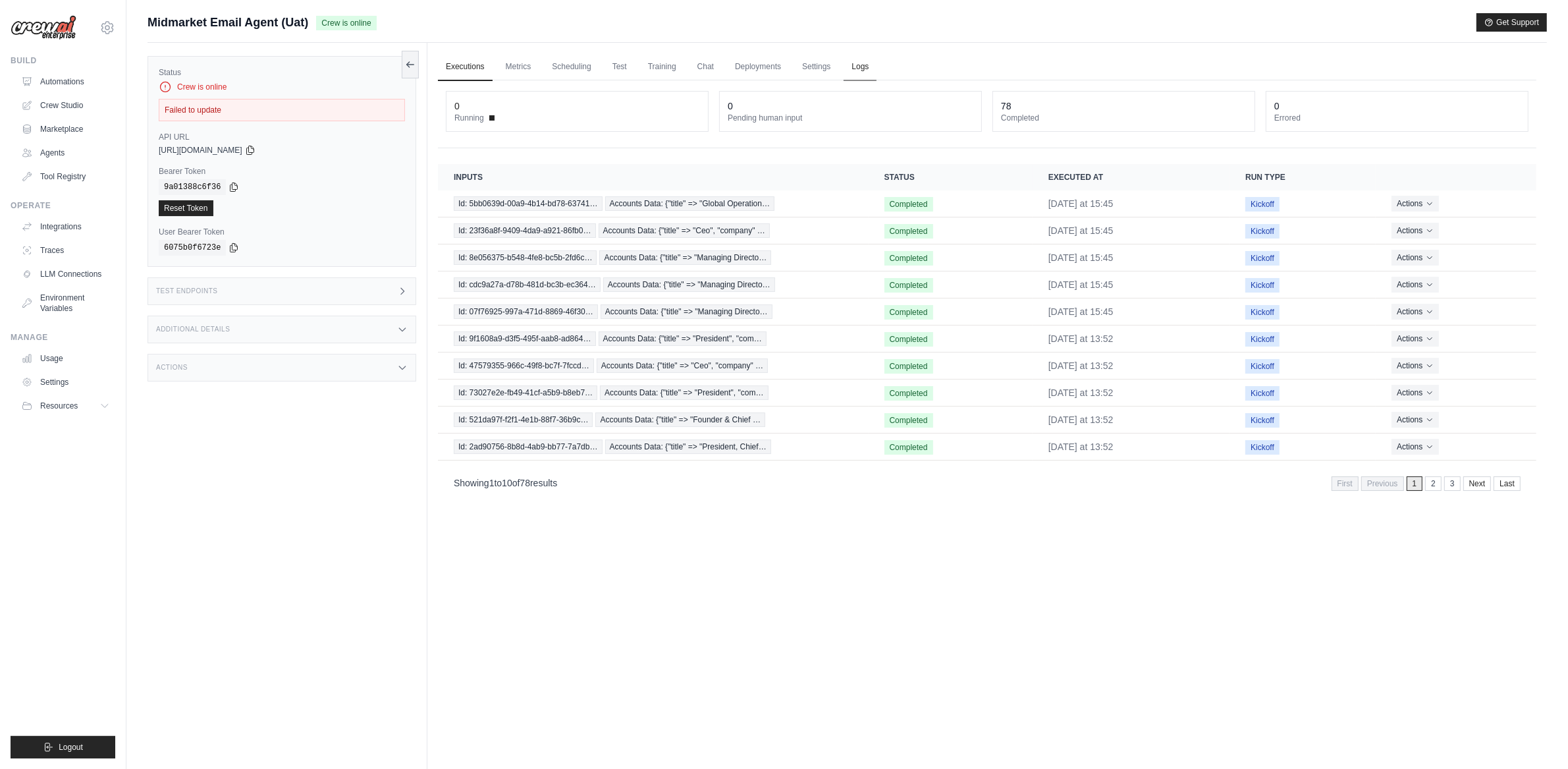
click at [870, 66] on link "Logs" at bounding box center [860, 67] width 33 height 28
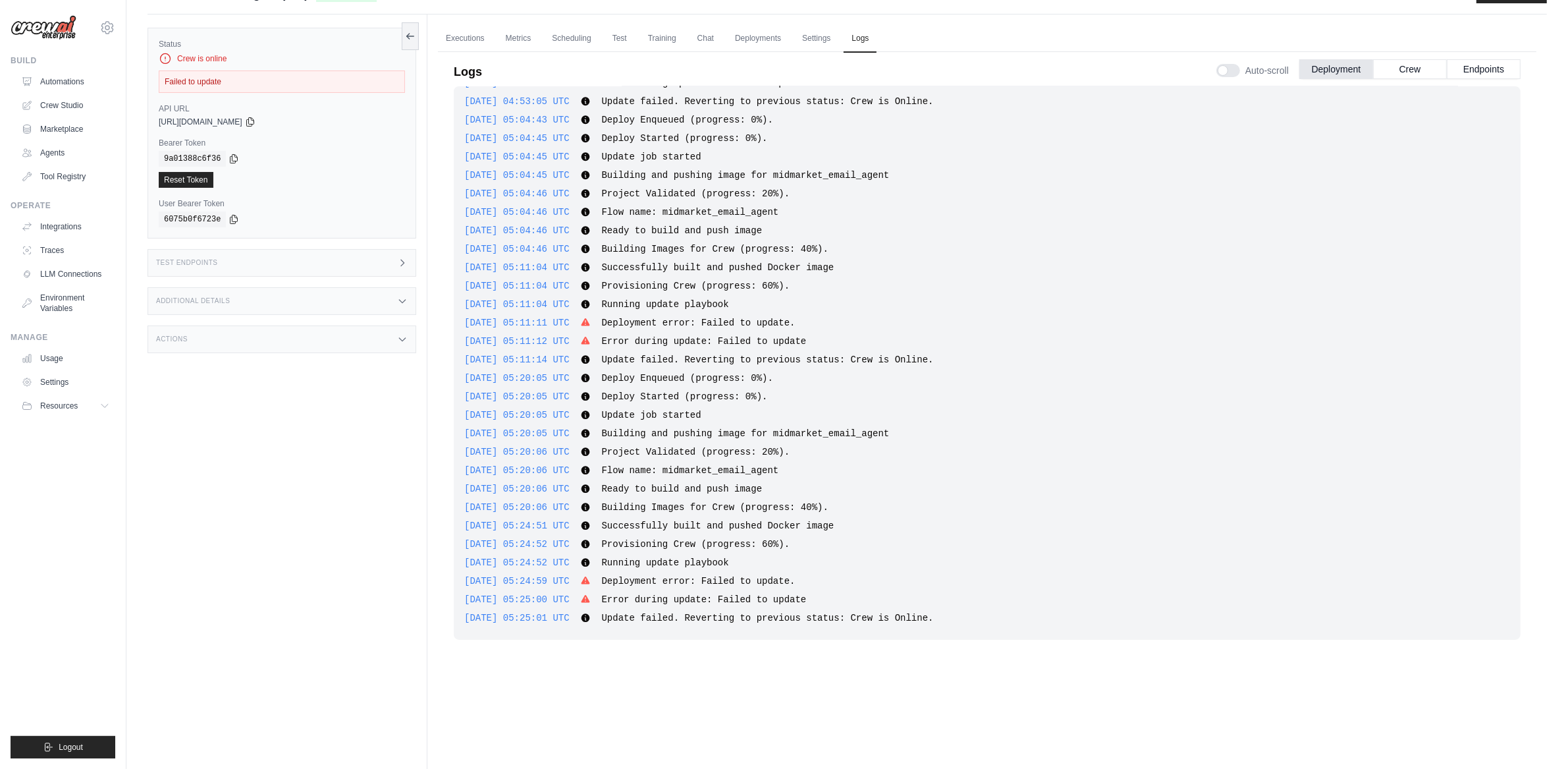
scroll to position [56, 0]
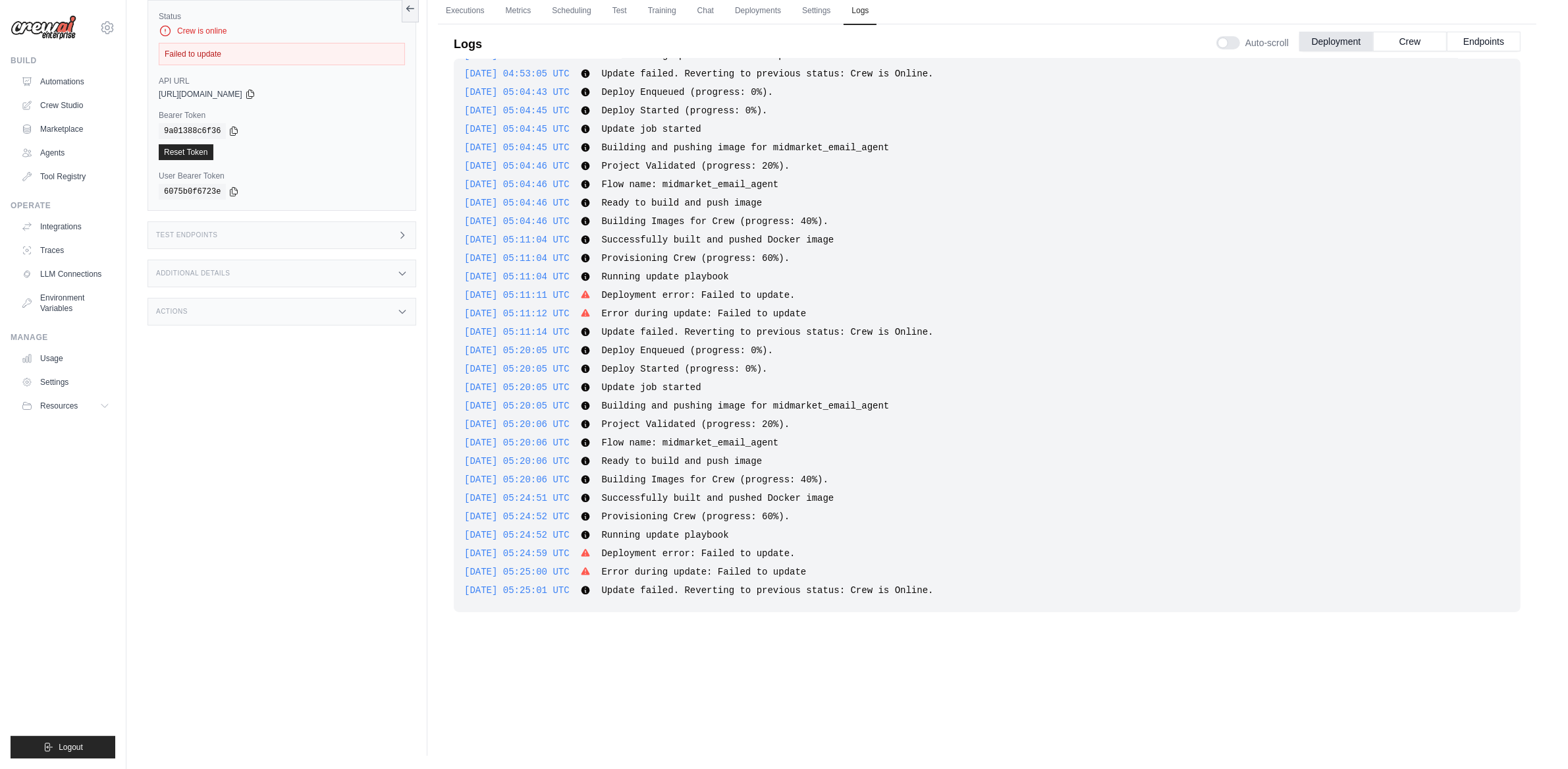
click at [761, 579] on div "[DATE] 18:25:20 UTC Deploy Enqueued (progress: 0%). Show more Show less [DATE] …" at bounding box center [987, 335] width 1067 height 554
click at [757, 575] on span "Error during update: Failed to update" at bounding box center [704, 572] width 205 height 10
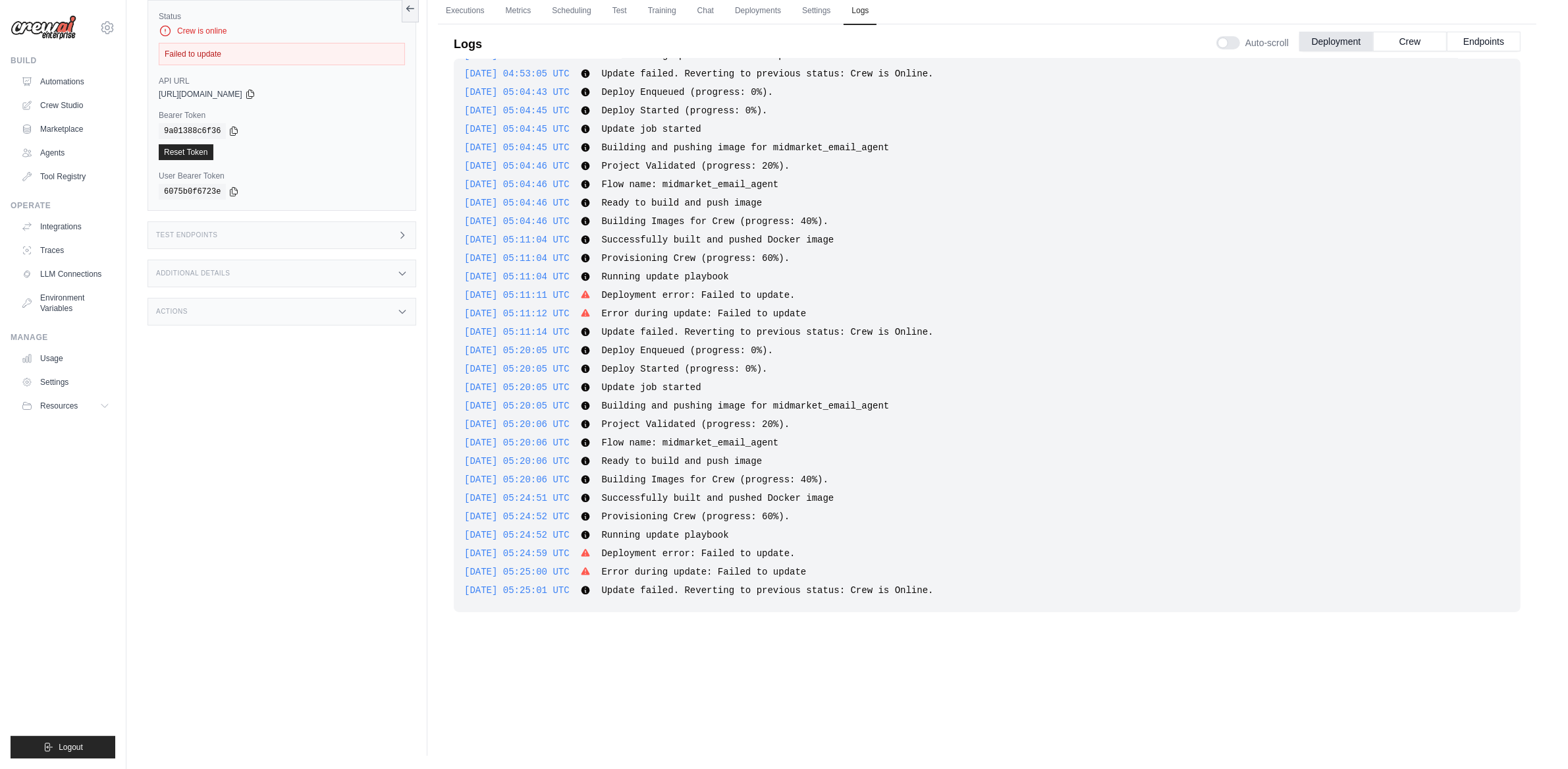
click at [726, 594] on div "[DATE] 05:25:01 UTC Update failed. Reverting to previous status: Crew is Online…" at bounding box center [988, 590] width 1046 height 13
drag, startPoint x: 729, startPoint y: 592, endPoint x: 956, endPoint y: 590, distance: 227.0
click at [962, 589] on div "[DATE] 05:25:01 UTC Update failed. Reverting to previous status: Crew is Online…" at bounding box center [988, 590] width 1046 height 13
click at [933, 590] on span "Update failed. Reverting to previous status: Crew is Online." at bounding box center [767, 590] width 332 height 10
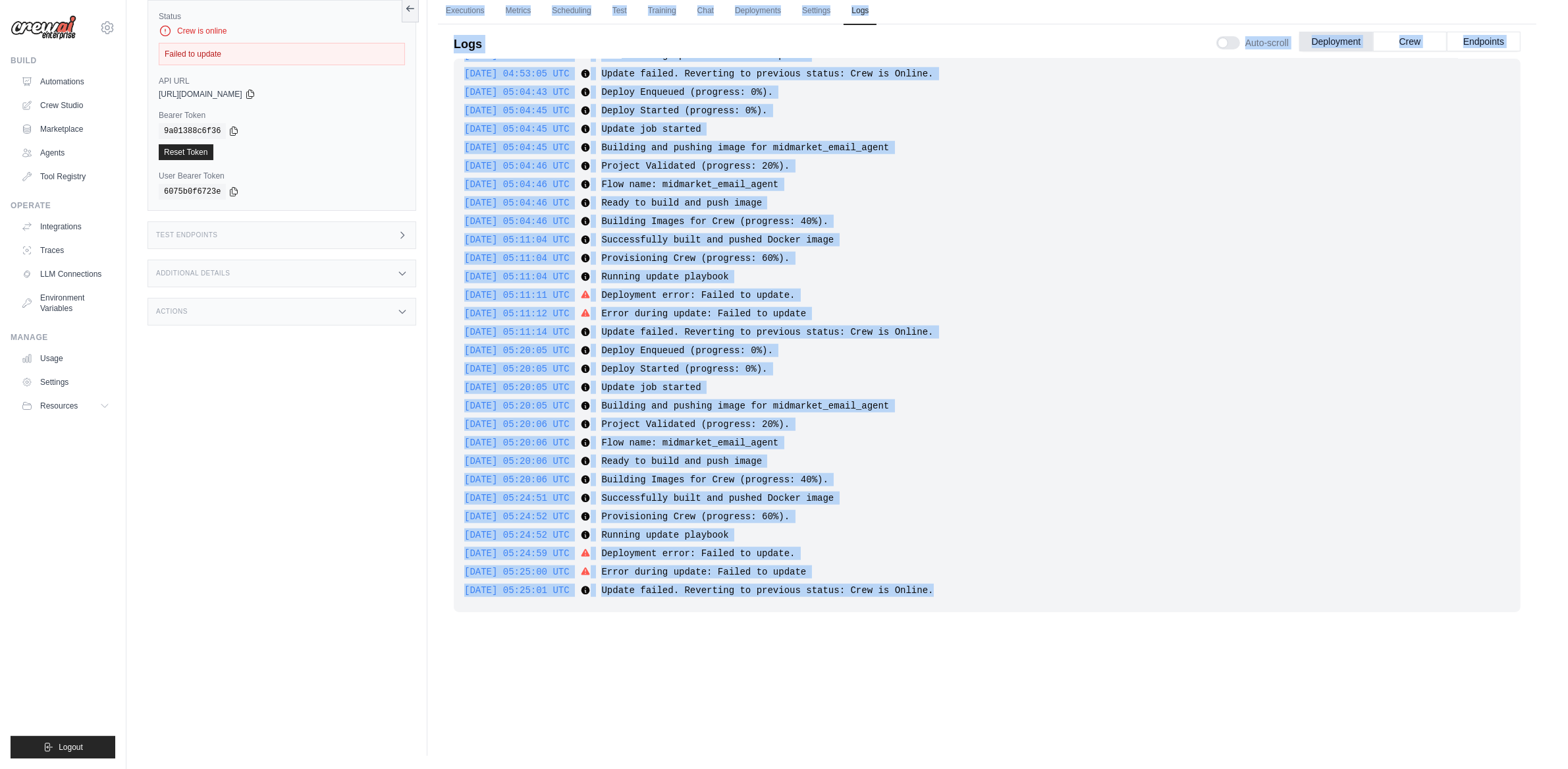
drag, startPoint x: 960, startPoint y: 592, endPoint x: 425, endPoint y: 552, distance: 536.5
click at [414, 551] on div "Status Crew is online Failed to update API URL copied [URL][DOMAIN_NAME] Bearer…" at bounding box center [847, 371] width 1400 height 769
click at [532, 558] on div "[DATE] 05:24:59 UTC Deployment error: Failed to update. Show more Show less" at bounding box center [988, 554] width 1046 height 13
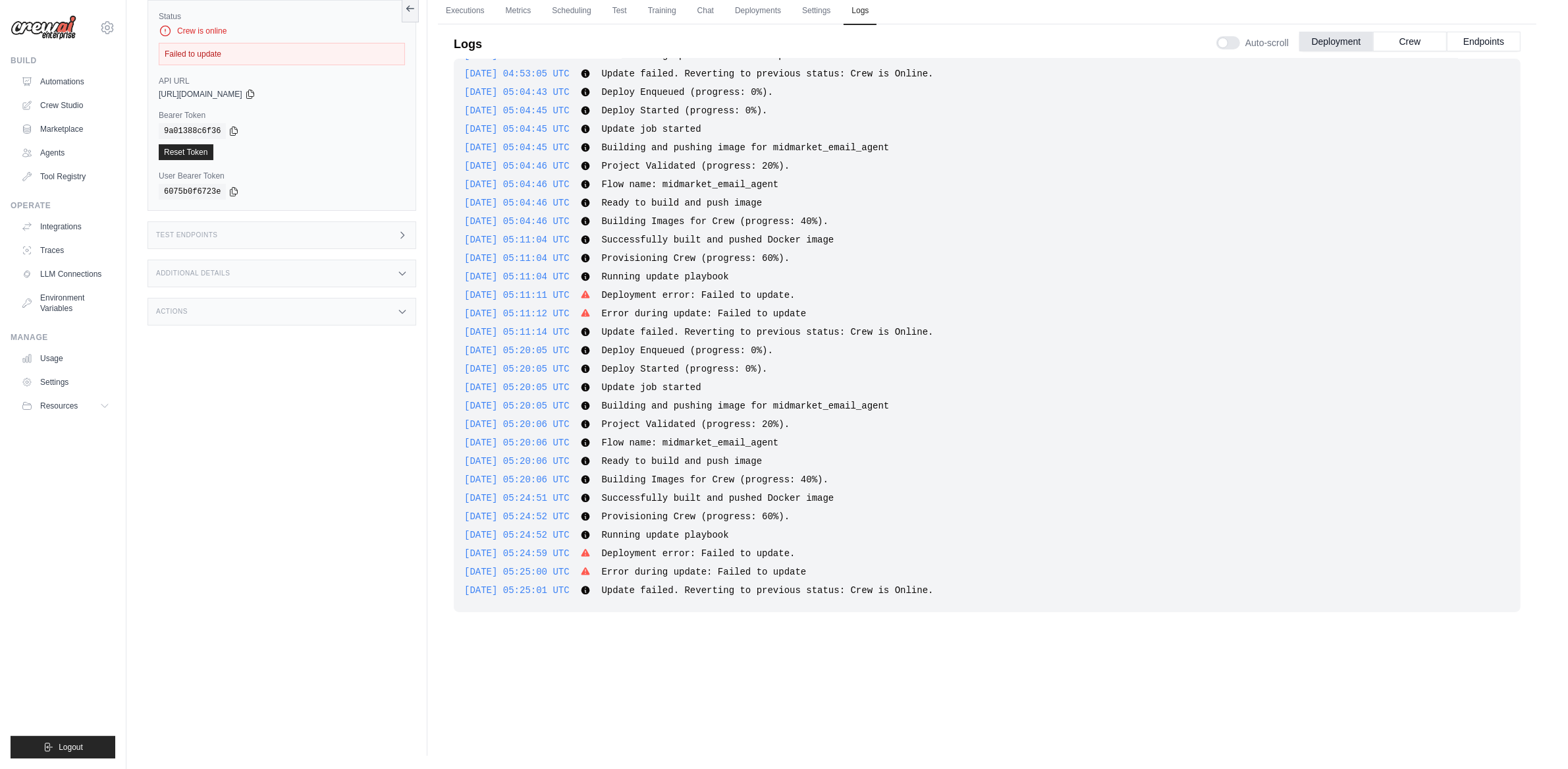
click at [210, 53] on div "Failed to update" at bounding box center [282, 54] width 246 height 22
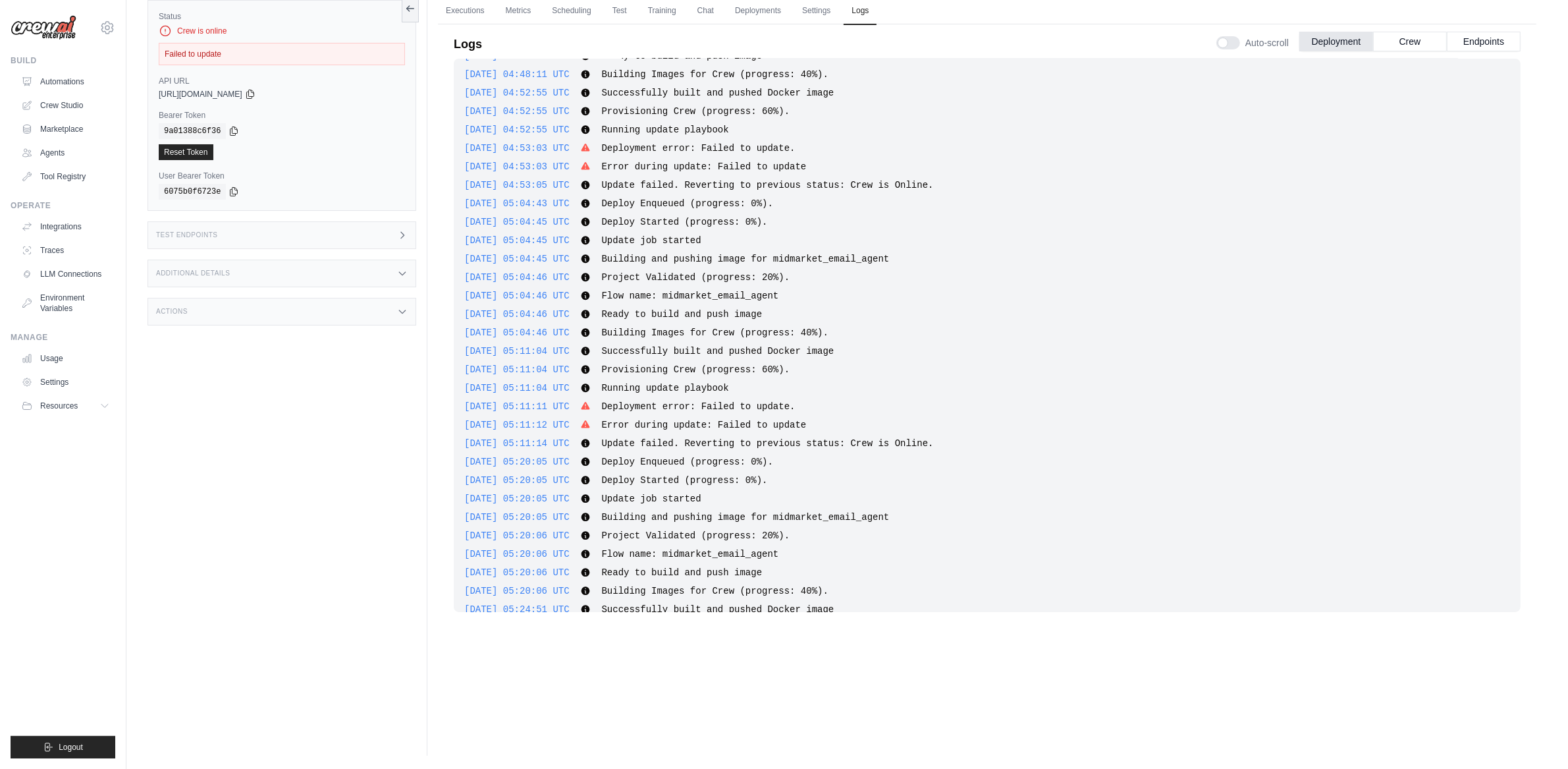
scroll to position [1162, 0]
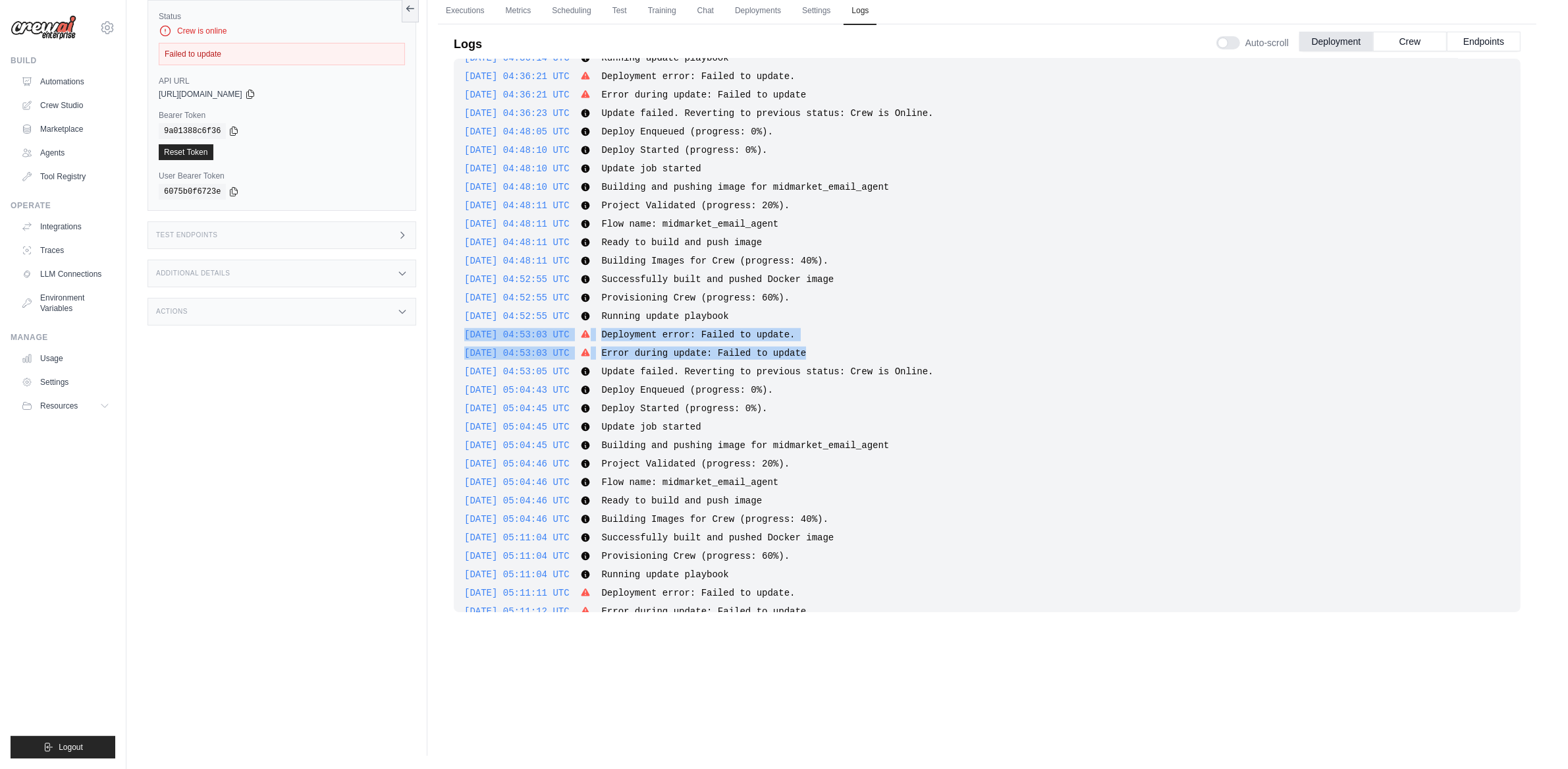
drag, startPoint x: 808, startPoint y: 348, endPoint x: 453, endPoint y: 334, distance: 355.3
click at [454, 334] on div "[DATE] 18:25:20 UTC Deploy Enqueued (progress: 0%). Show more Show less [DATE] …" at bounding box center [987, 335] width 1067 height 554
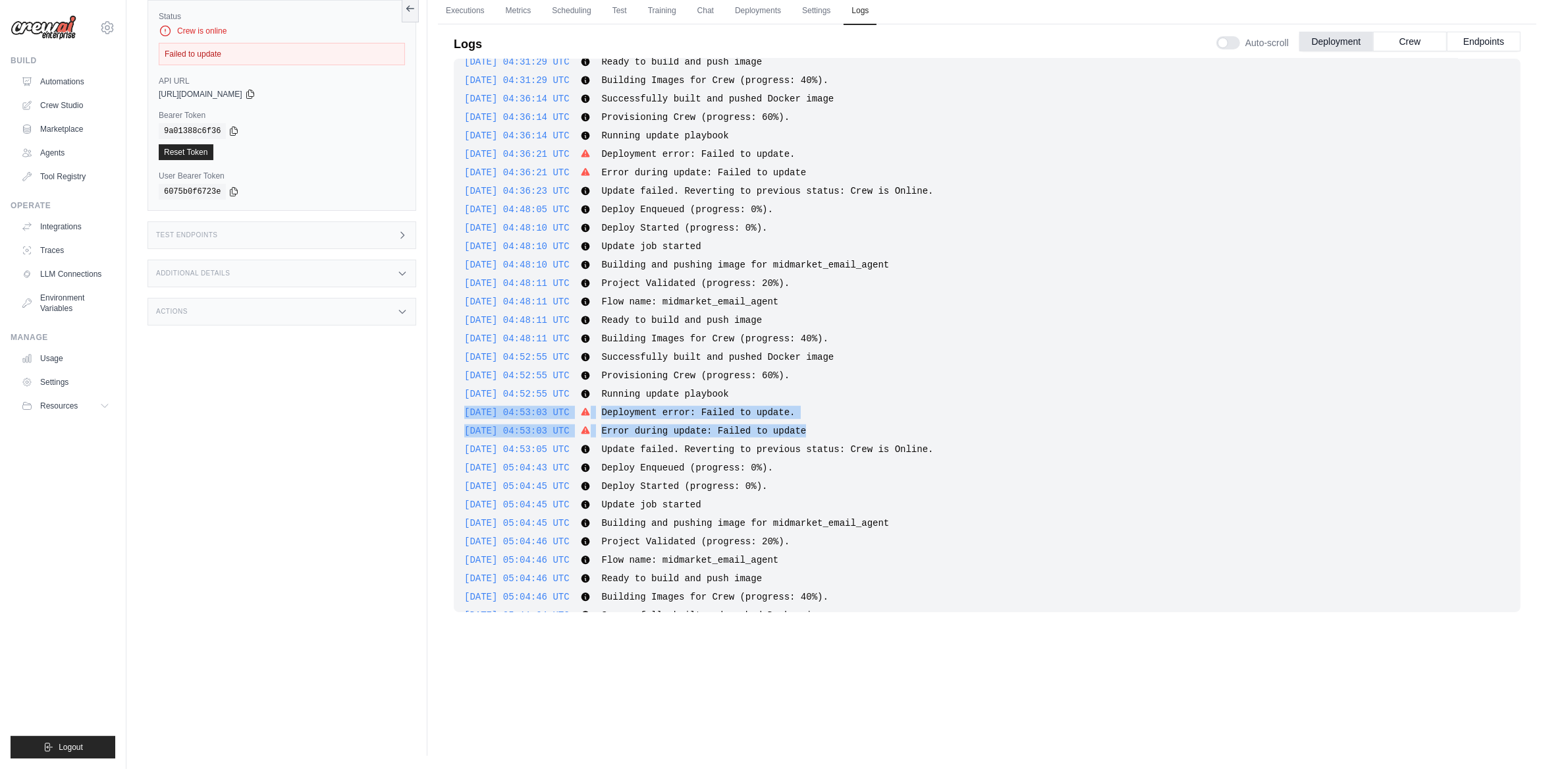
scroll to position [1015, 0]
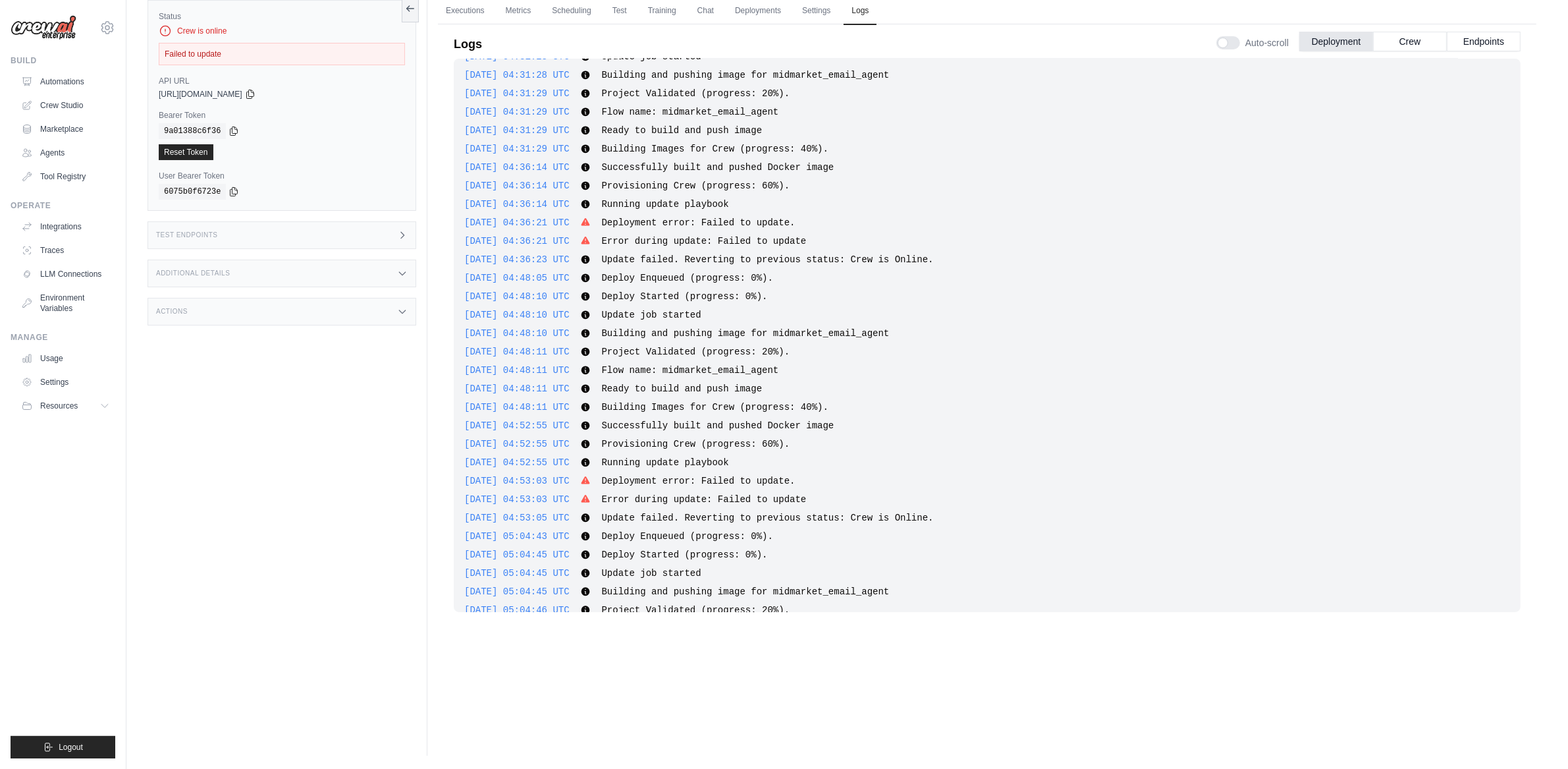
click at [746, 324] on div "[DATE] 18:25:20 UTC Deploy Enqueued (progress: 0%). Show more Show less [DATE] …" at bounding box center [987, 335] width 1067 height 554
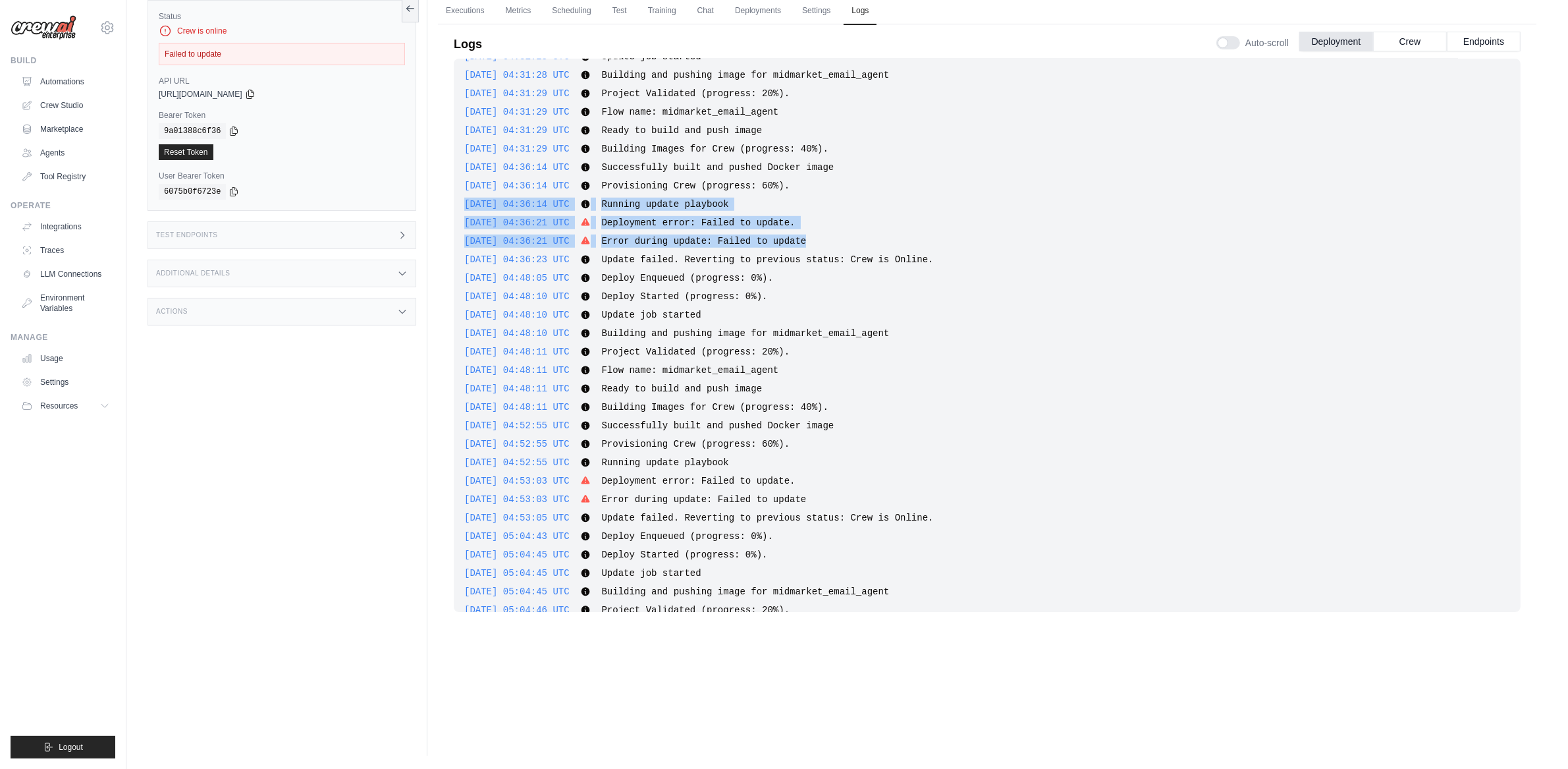
drag, startPoint x: 840, startPoint y: 241, endPoint x: 431, endPoint y: 210, distance: 410.2
click at [431, 210] on div "Executions Metrics Scheduling Test Training Chat Deployments Settings Logs 0 Ru…" at bounding box center [988, 371] width 1120 height 769
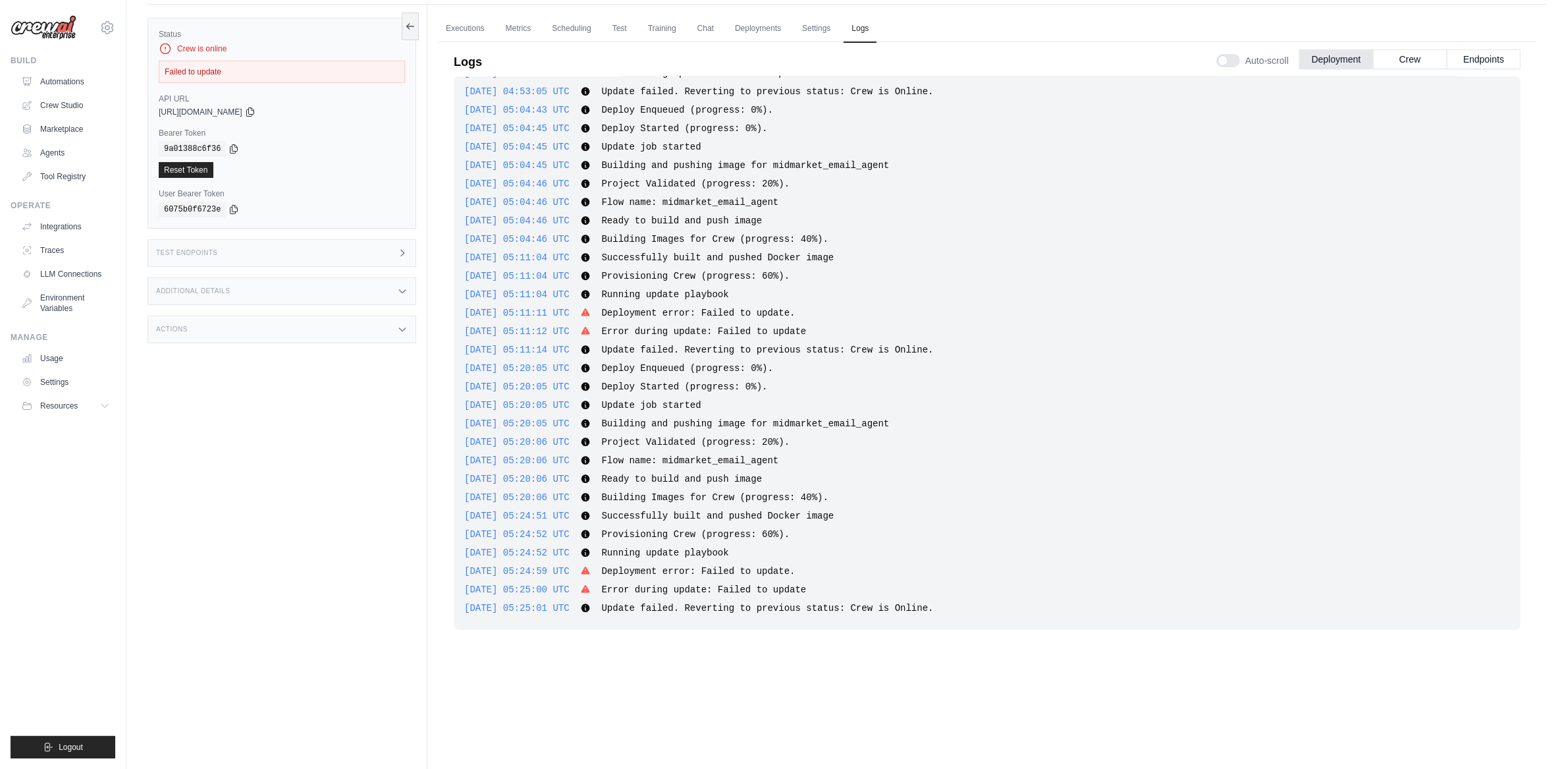
scroll to position [56, 0]
